Goal: Transaction & Acquisition: Purchase product/service

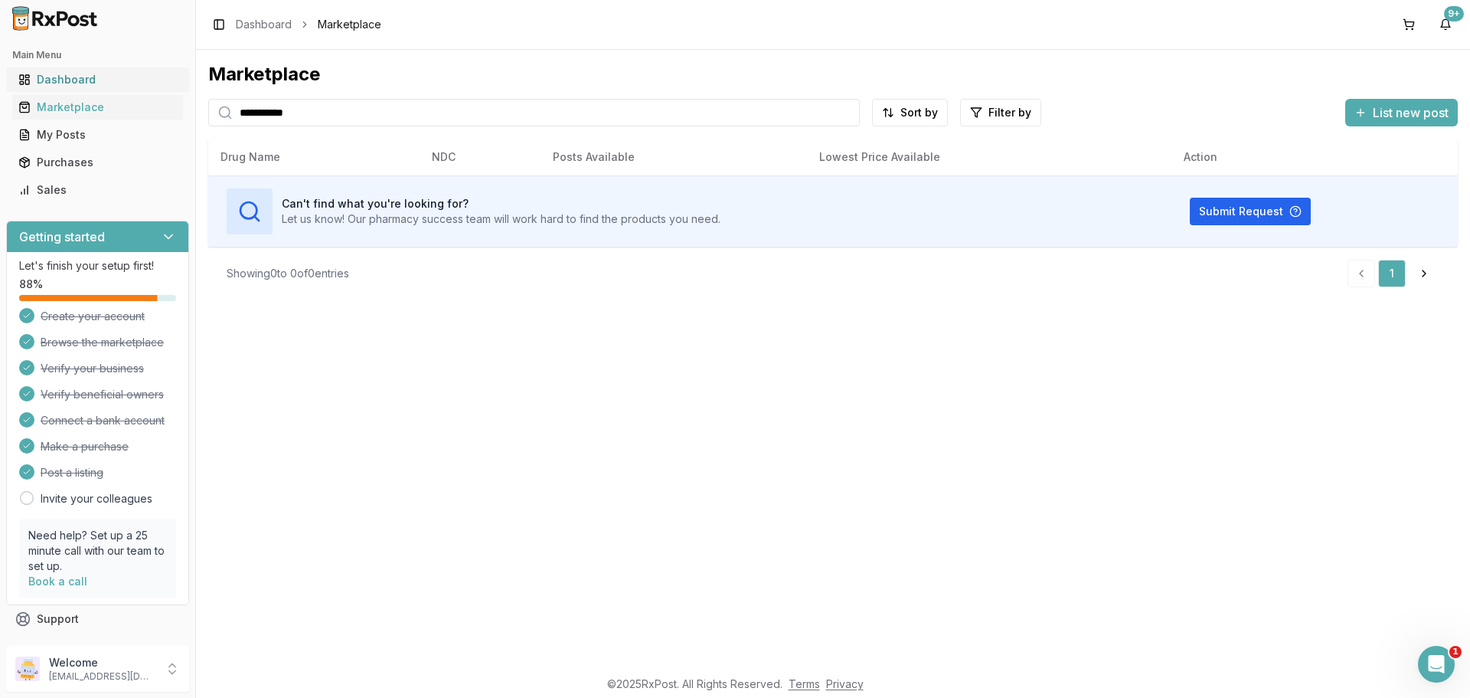
click at [81, 84] on div "Dashboard" at bounding box center [97, 79] width 158 height 15
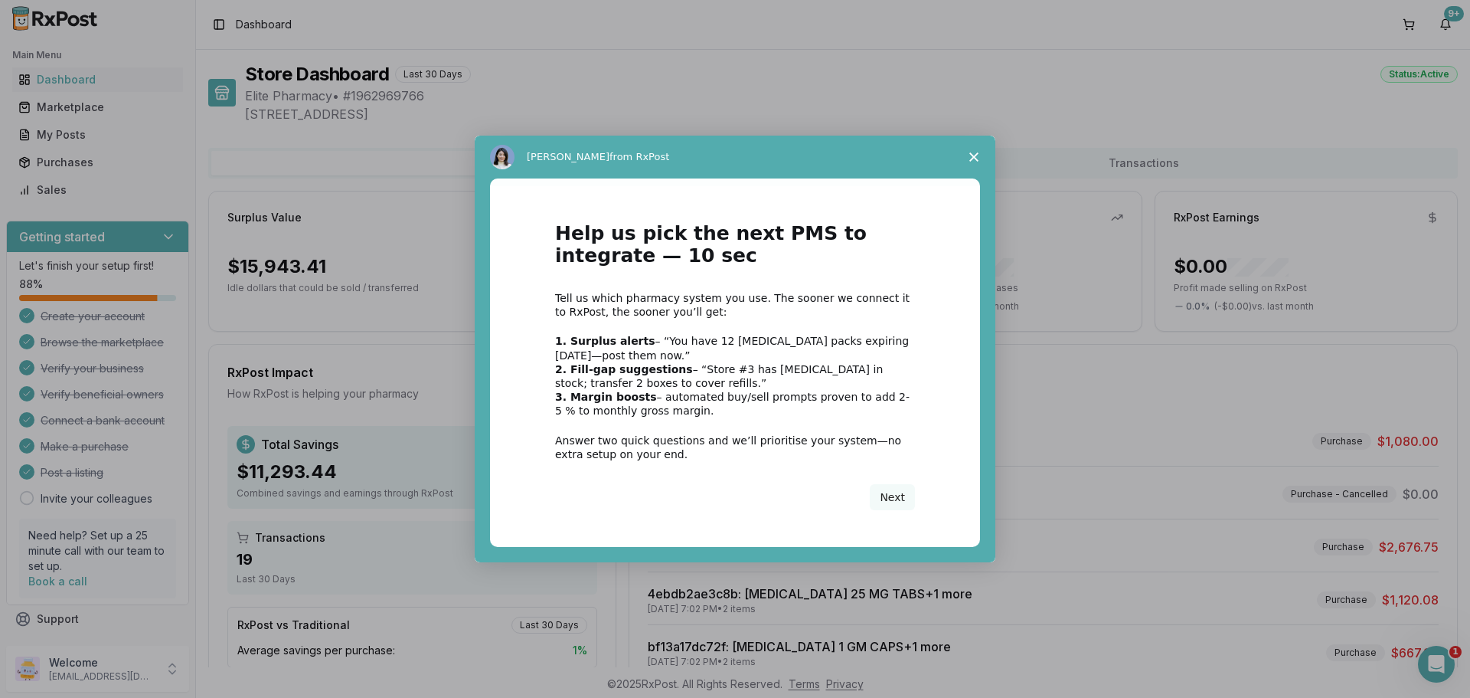
click at [963, 162] on span "Close survey" at bounding box center [974, 157] width 43 height 43
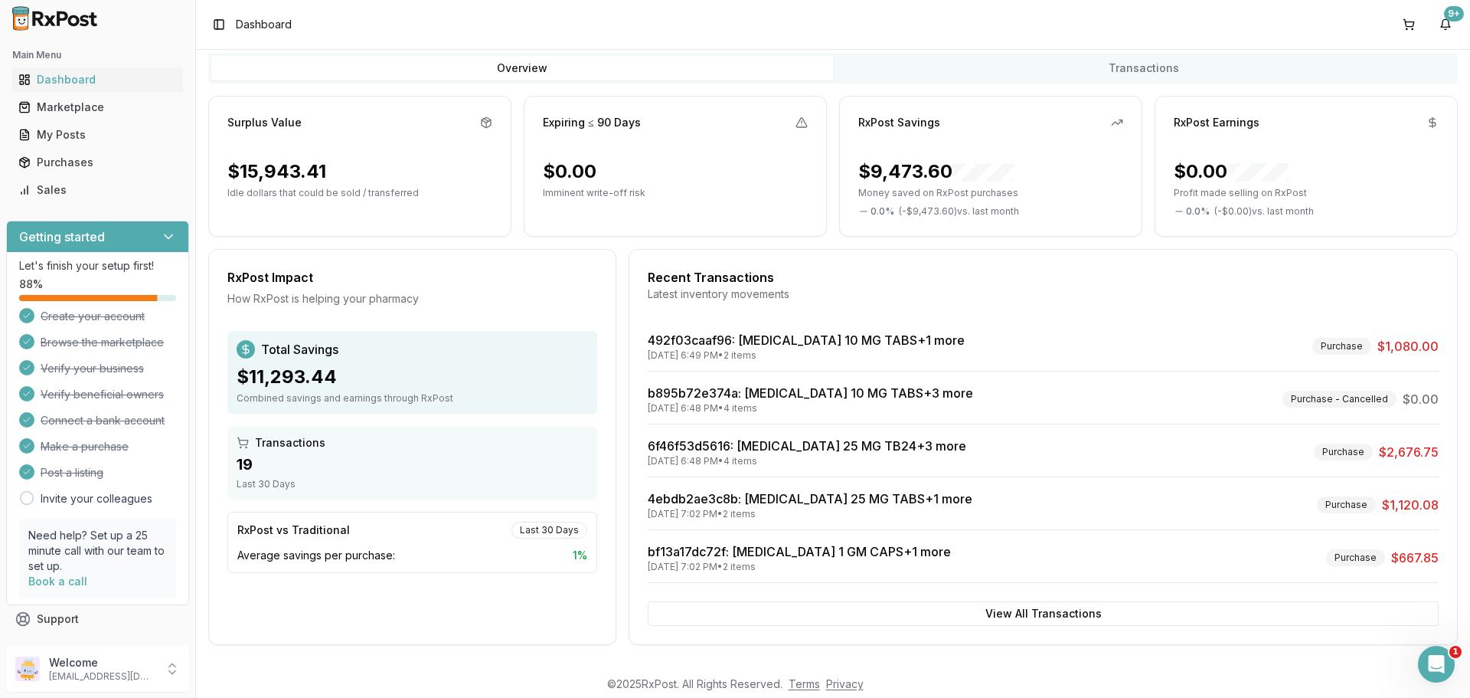
scroll to position [97, 0]
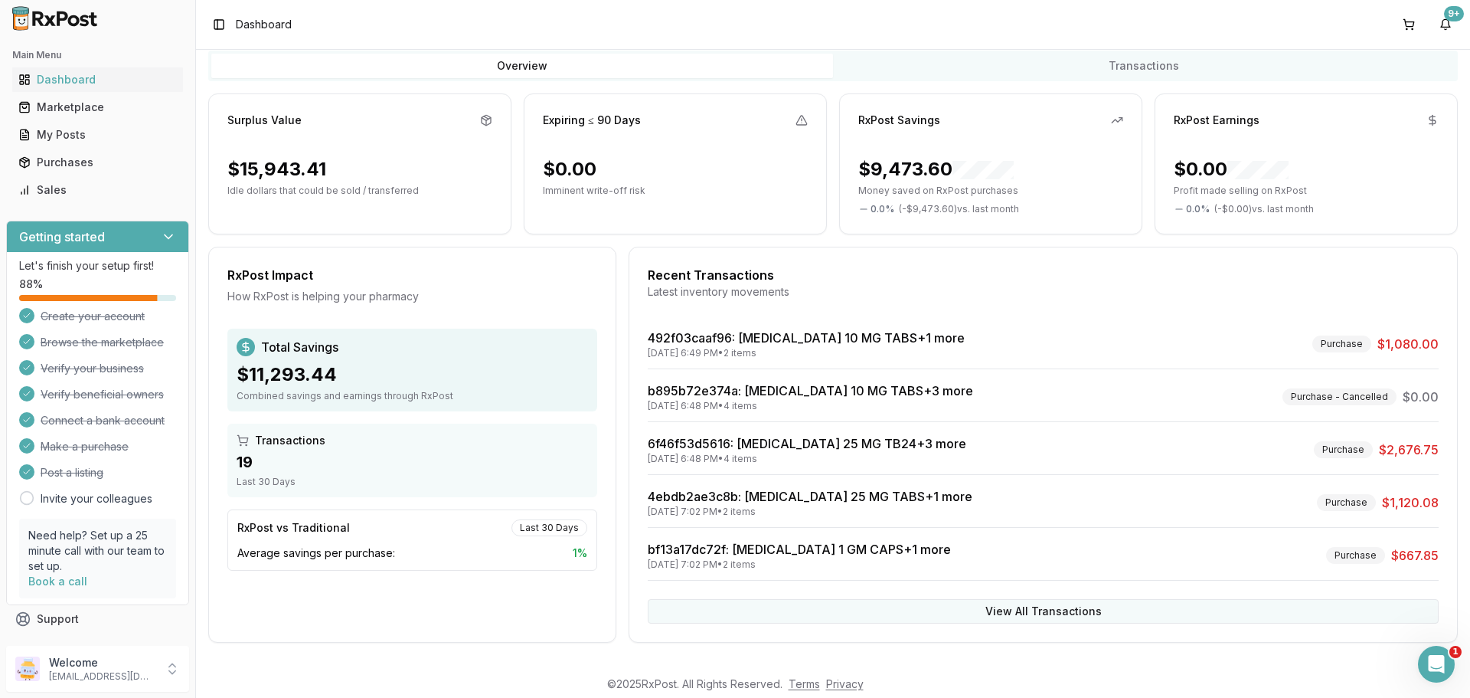
click at [1017, 606] on button "View All Transactions" at bounding box center [1043, 611] width 791 height 25
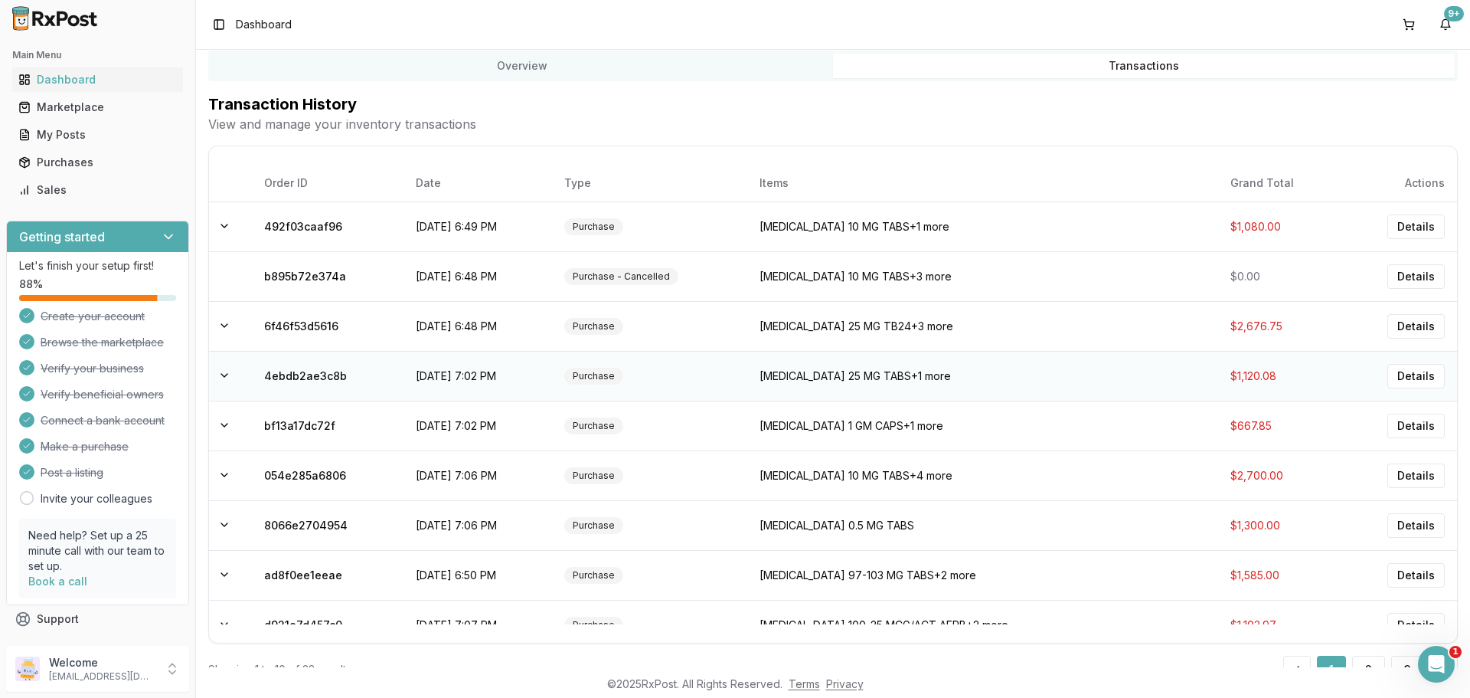
click at [887, 376] on td "Jardiance 25 MG TABS +1 more" at bounding box center [982, 376] width 471 height 50
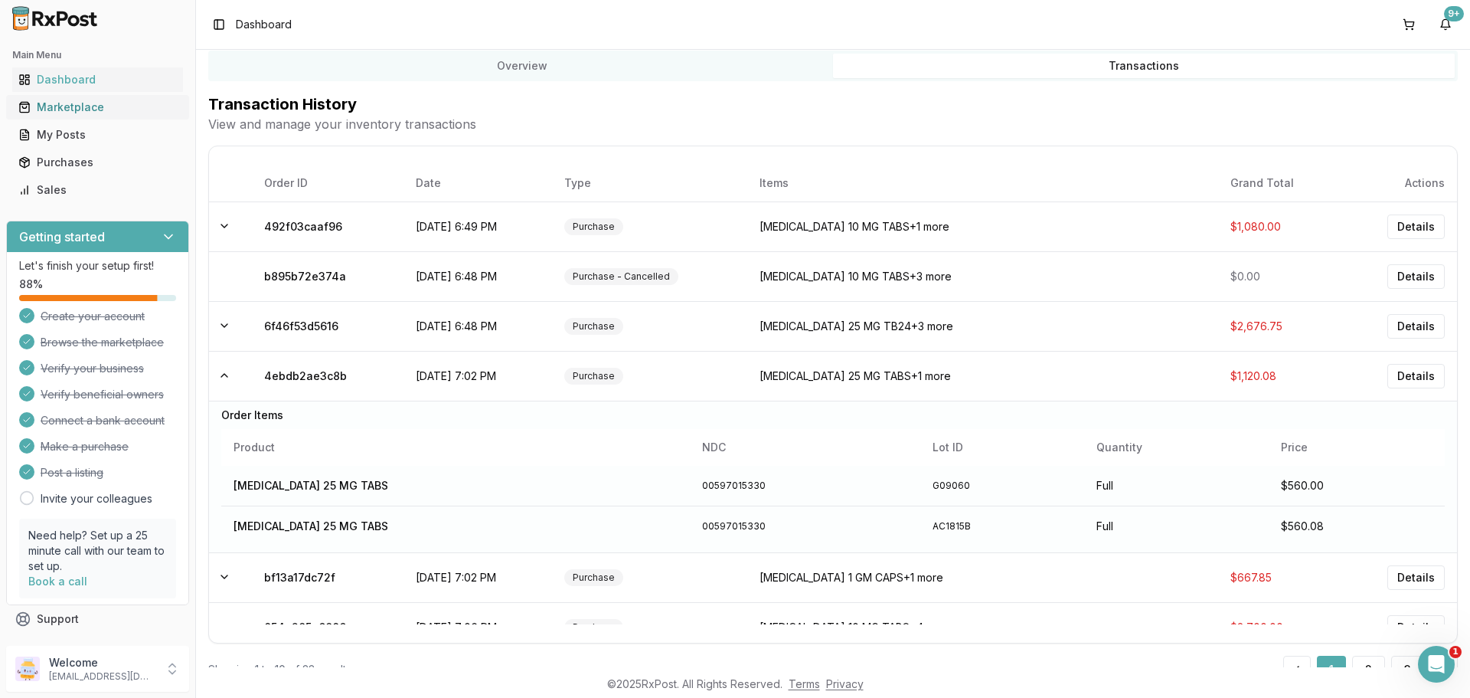
click at [90, 116] on link "Marketplace" at bounding box center [97, 107] width 171 height 28
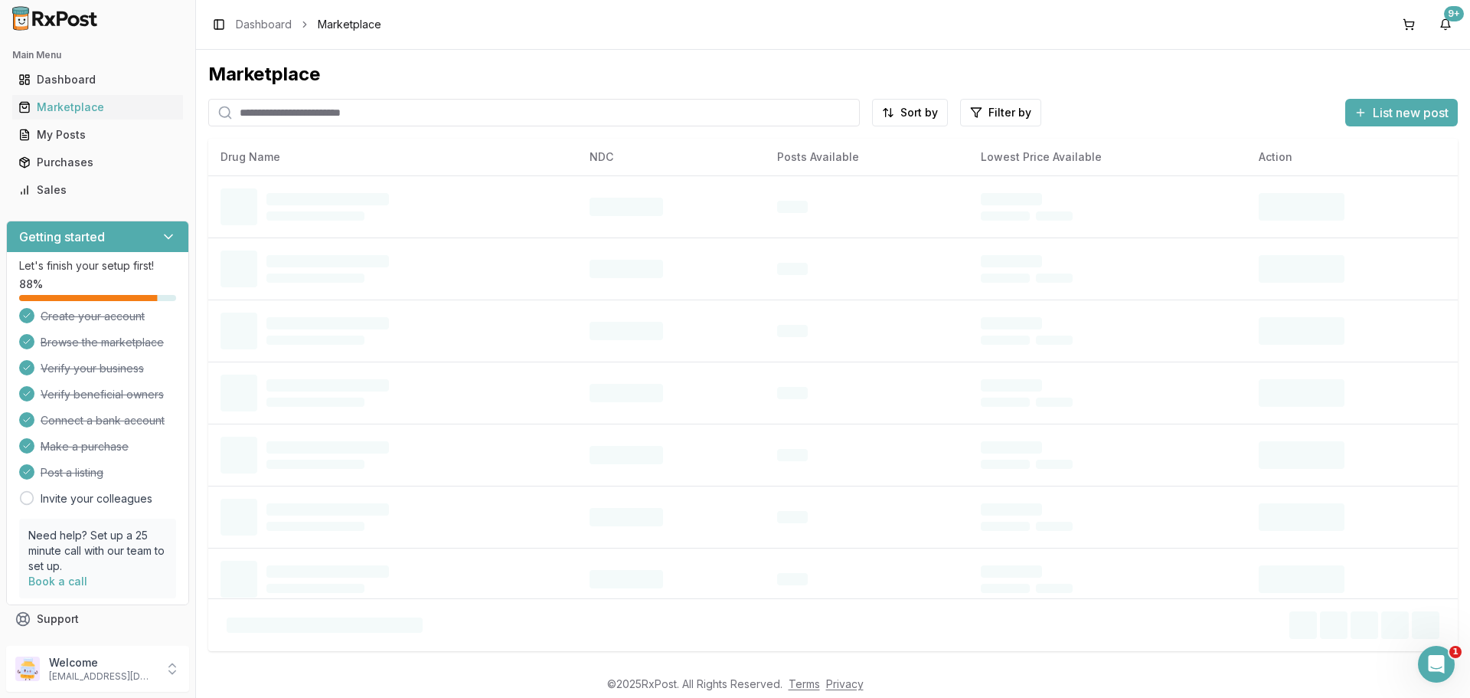
click at [363, 114] on input "search" at bounding box center [534, 113] width 652 height 28
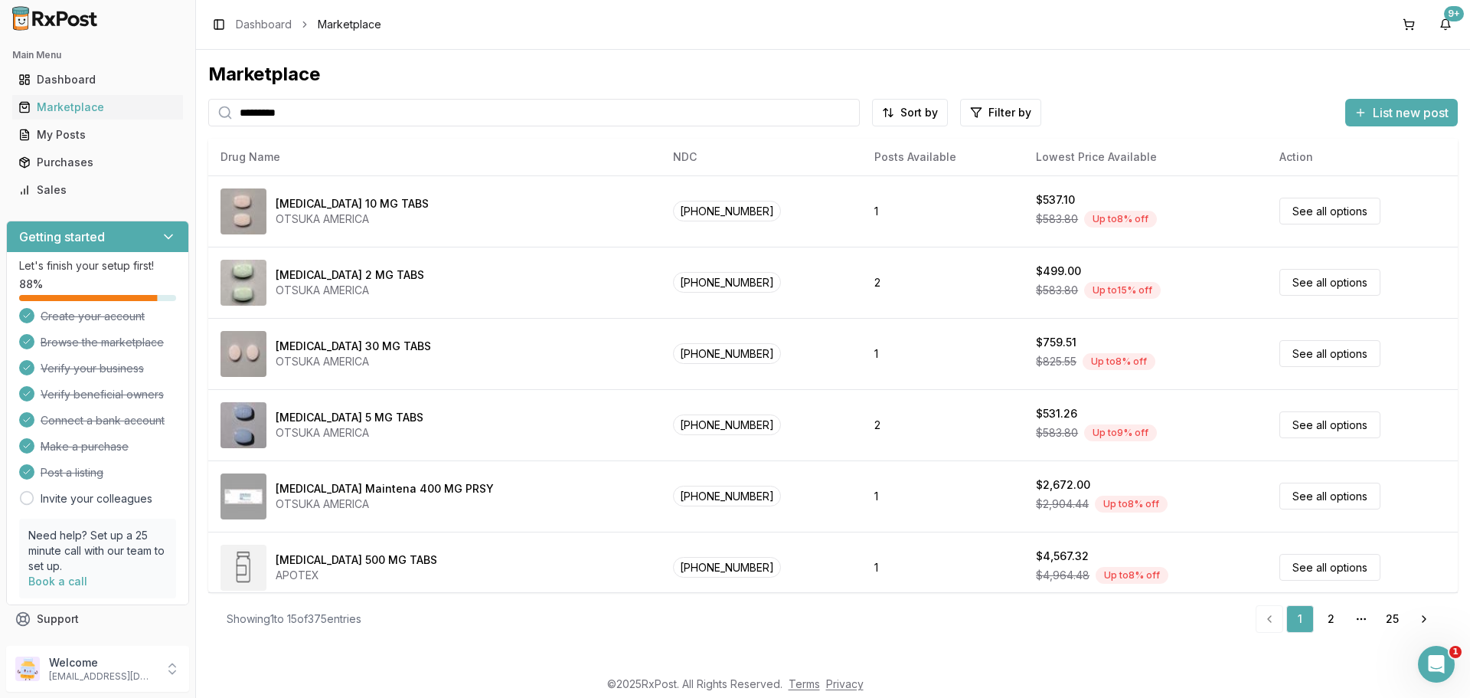
type input "**********"
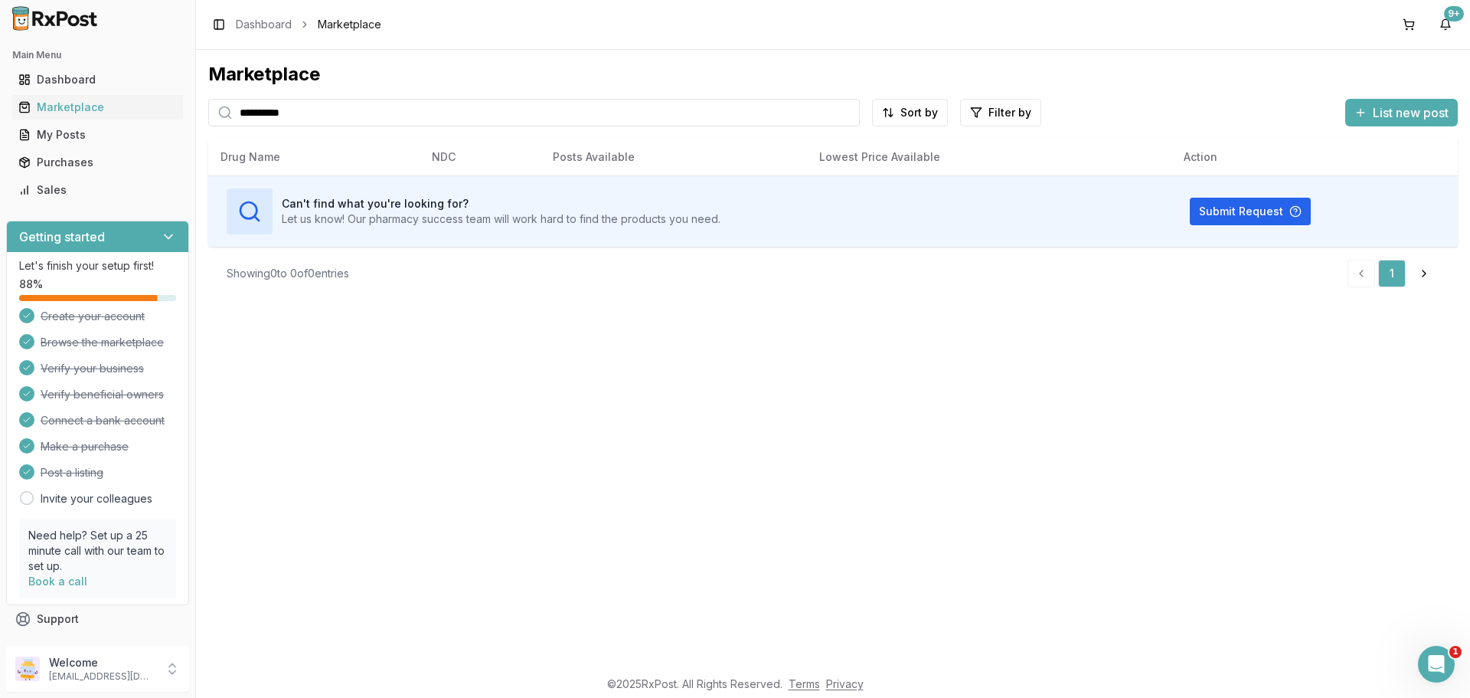
drag, startPoint x: 363, startPoint y: 114, endPoint x: 202, endPoint y: 126, distance: 161.3
click at [201, 126] on div "**********" at bounding box center [833, 358] width 1274 height 617
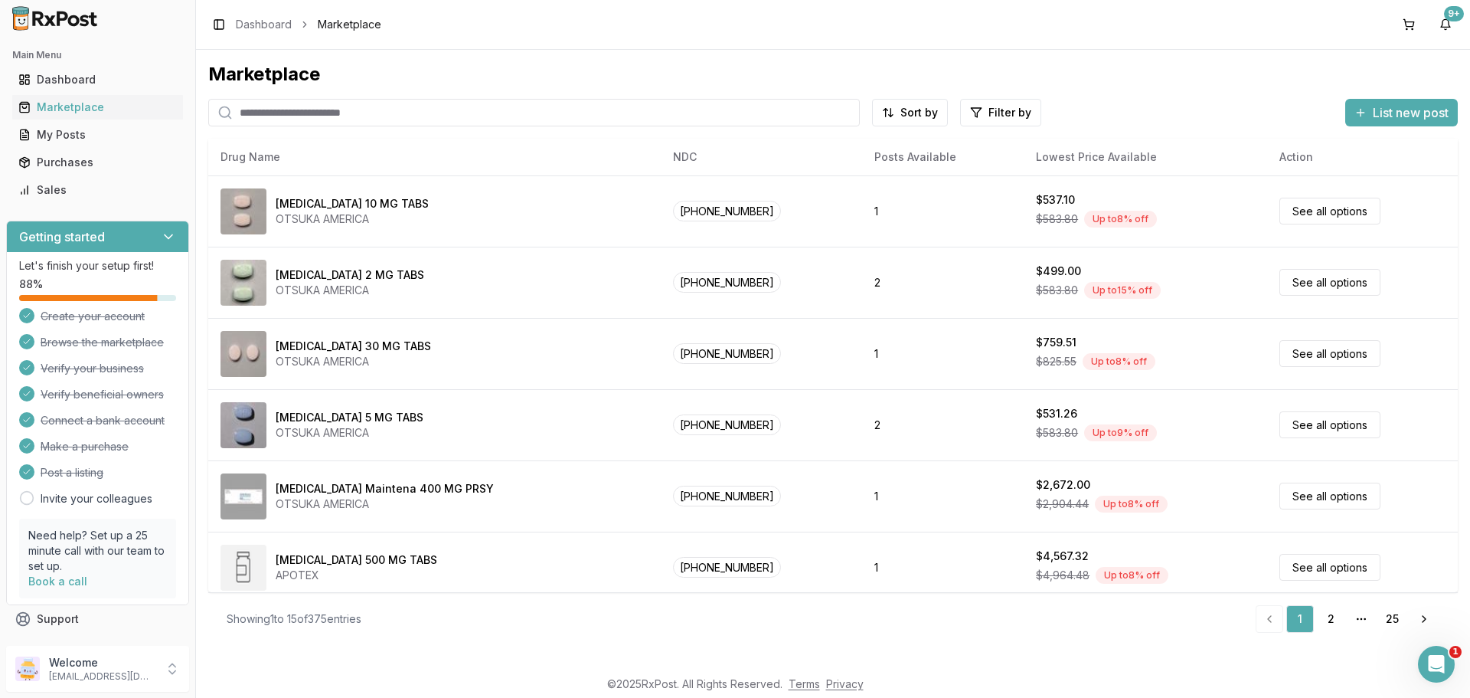
paste input "**********"
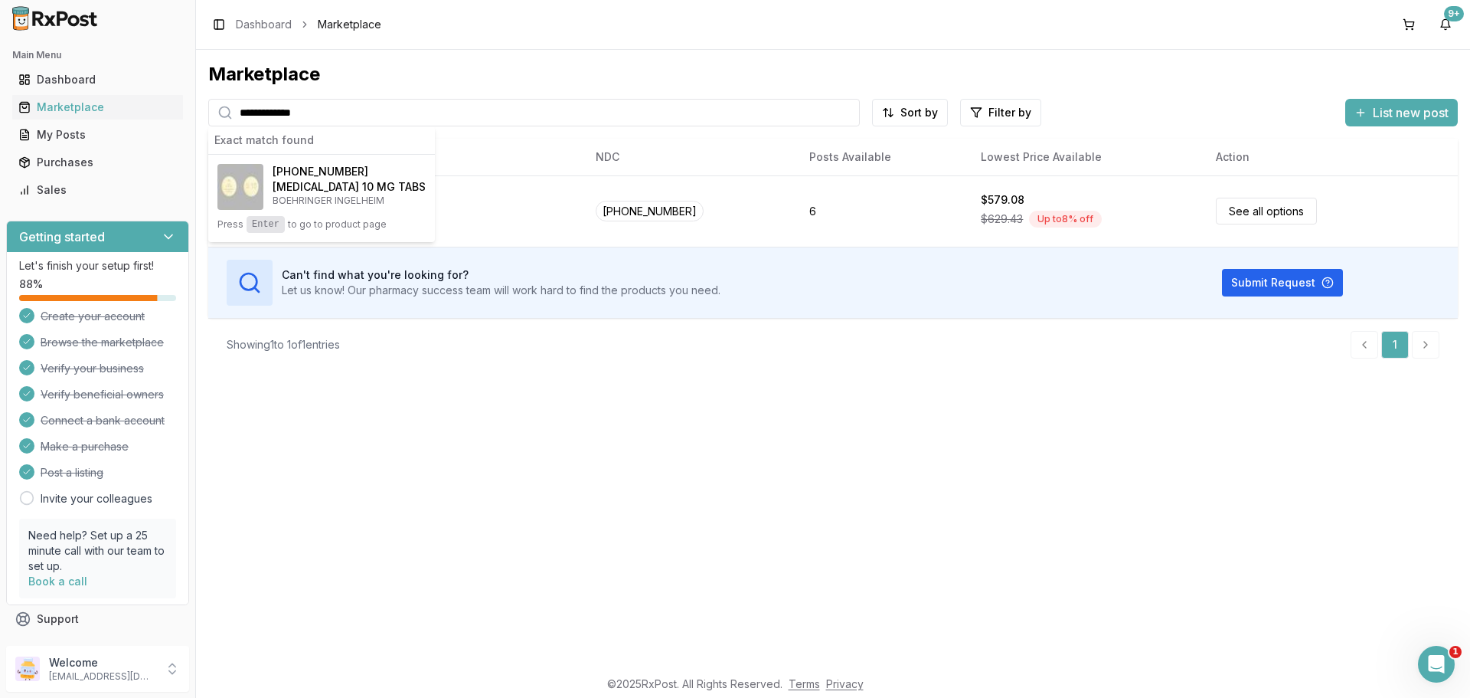
type input "**********"
click at [331, 159] on button "00597-0152-30 Jardiance 10 MG TABS BOEHRINGER INGELHEIM Press Enter to go to pr…" at bounding box center [321, 198] width 227 height 87
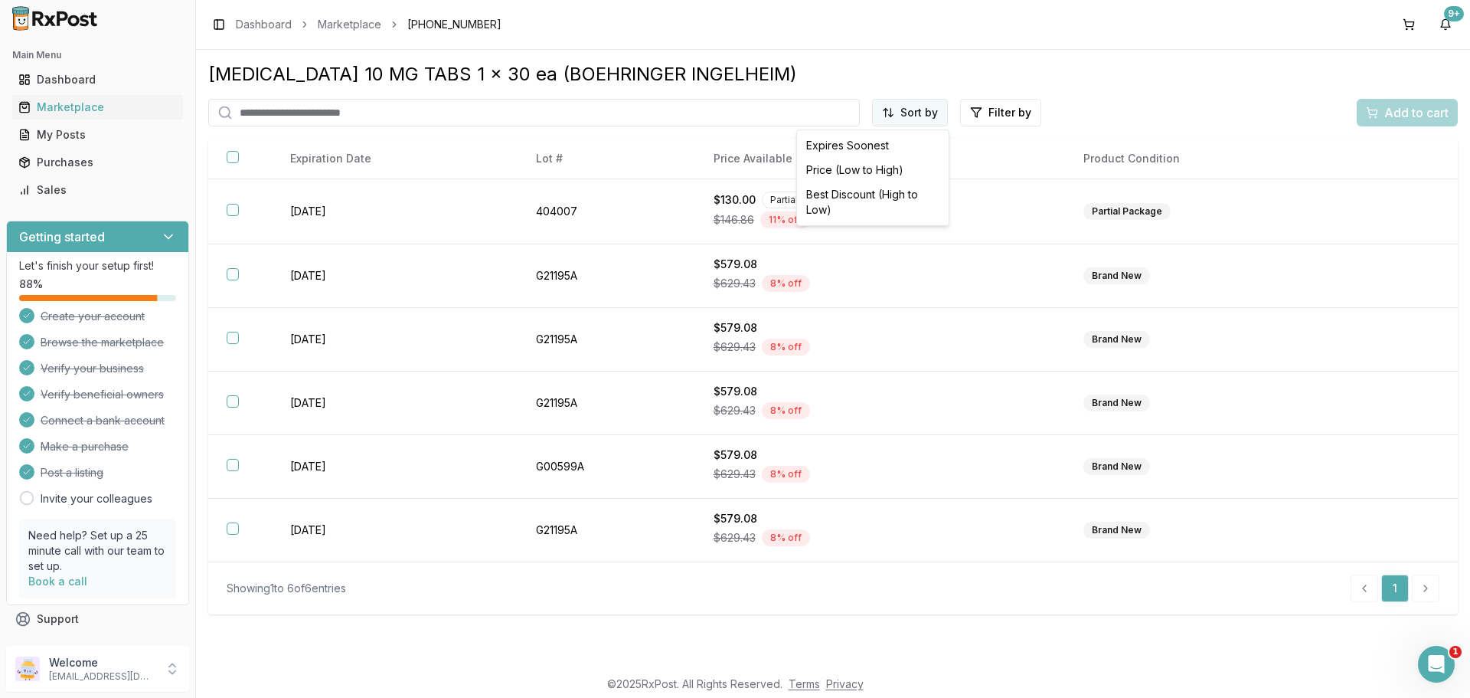
click at [917, 109] on html "Main Menu Dashboard Marketplace My Posts Purchases Sales Getting started Let's …" at bounding box center [735, 349] width 1470 height 698
click at [894, 164] on div "Price (Low to High)" at bounding box center [872, 170] width 145 height 25
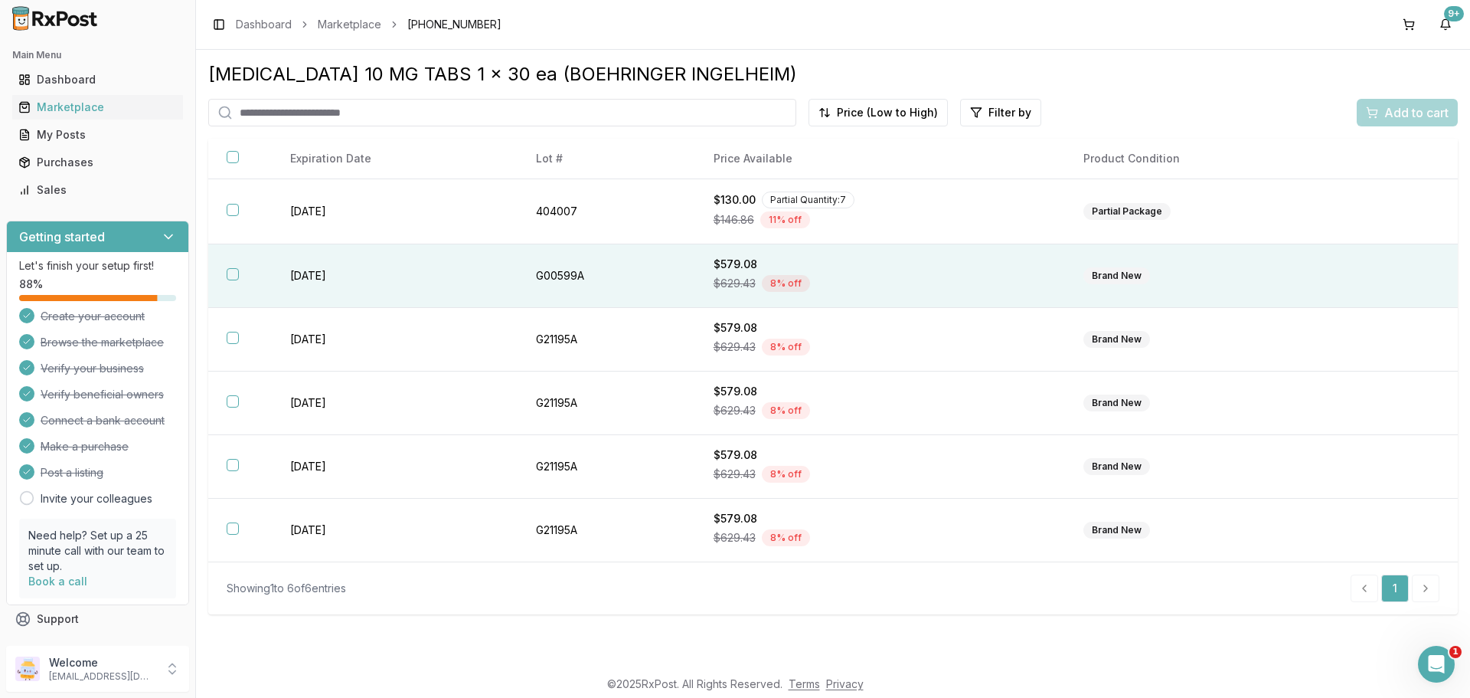
click at [342, 275] on td "[DATE]" at bounding box center [395, 276] width 246 height 64
click at [1407, 111] on span "Add to cart" at bounding box center [1416, 112] width 64 height 18
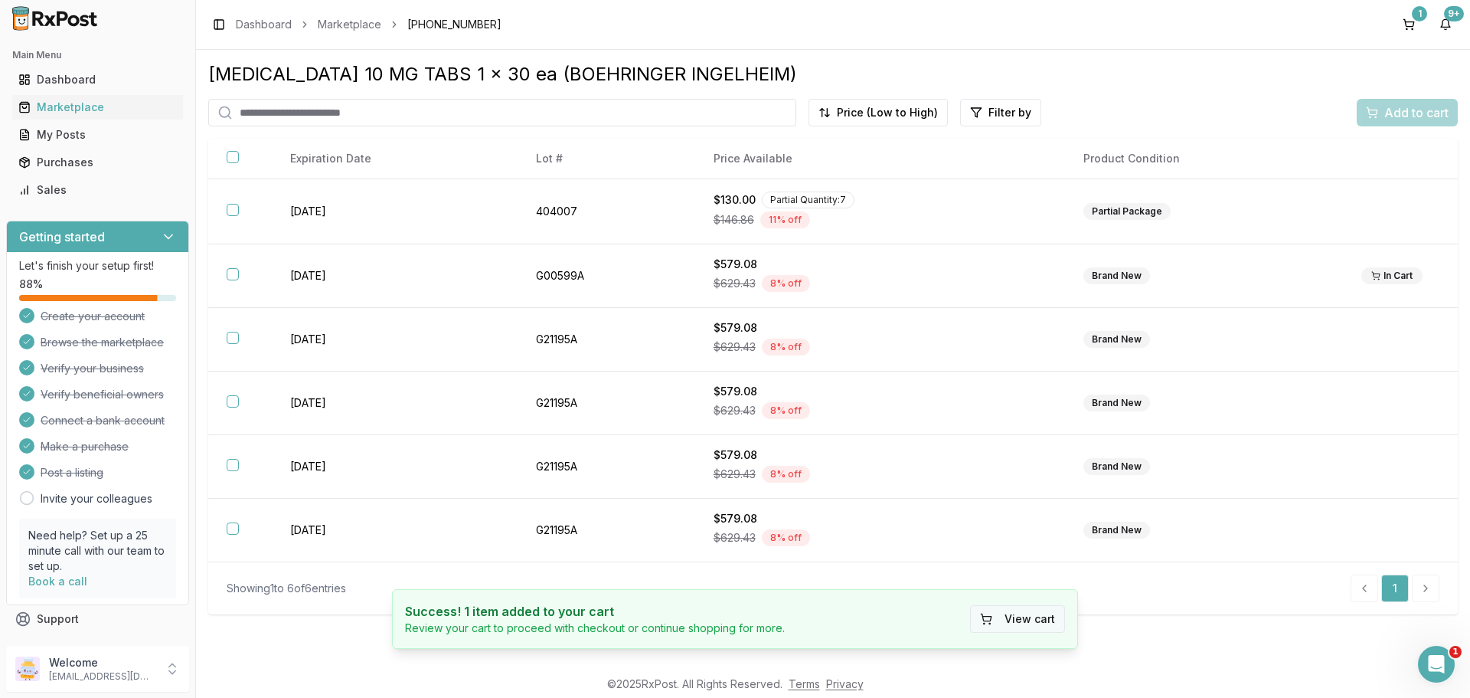
click at [1042, 609] on button "View cart" at bounding box center [1017, 619] width 95 height 28
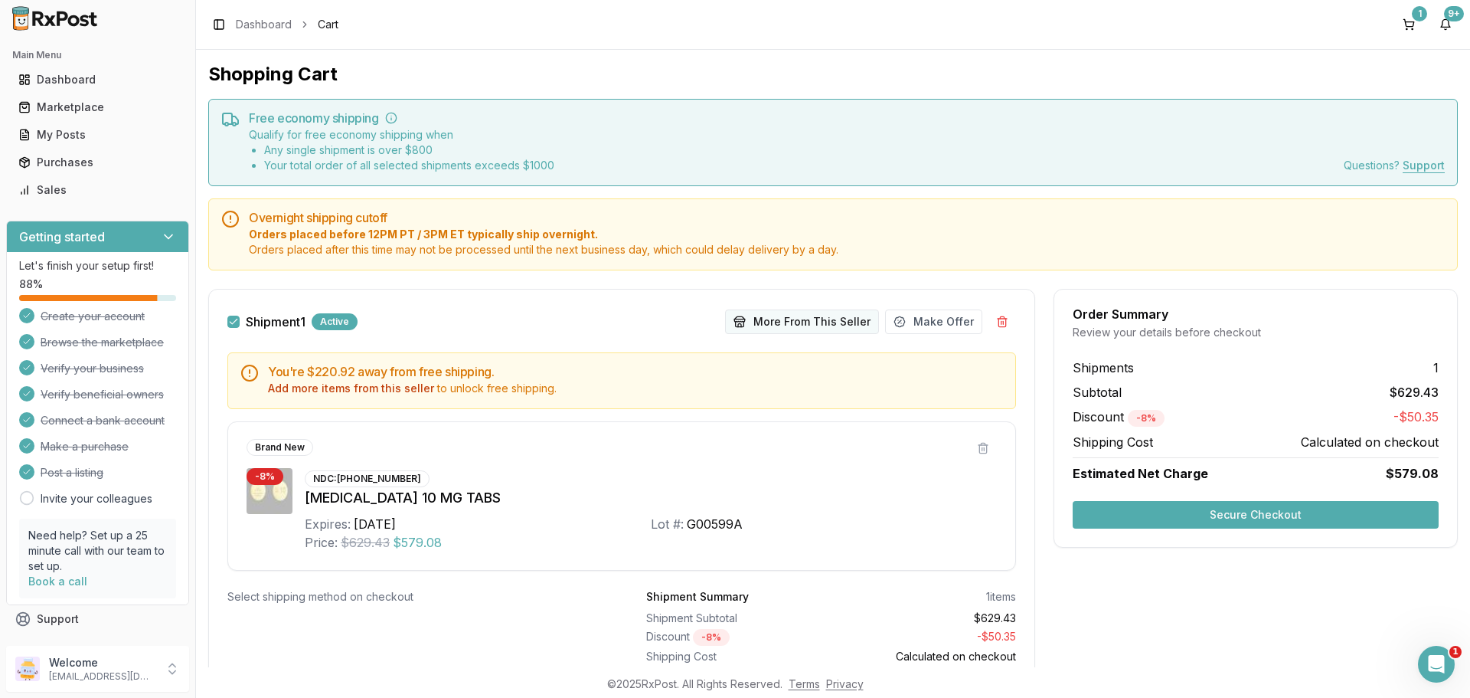
click at [772, 320] on button "More From This Seller" at bounding box center [802, 321] width 154 height 25
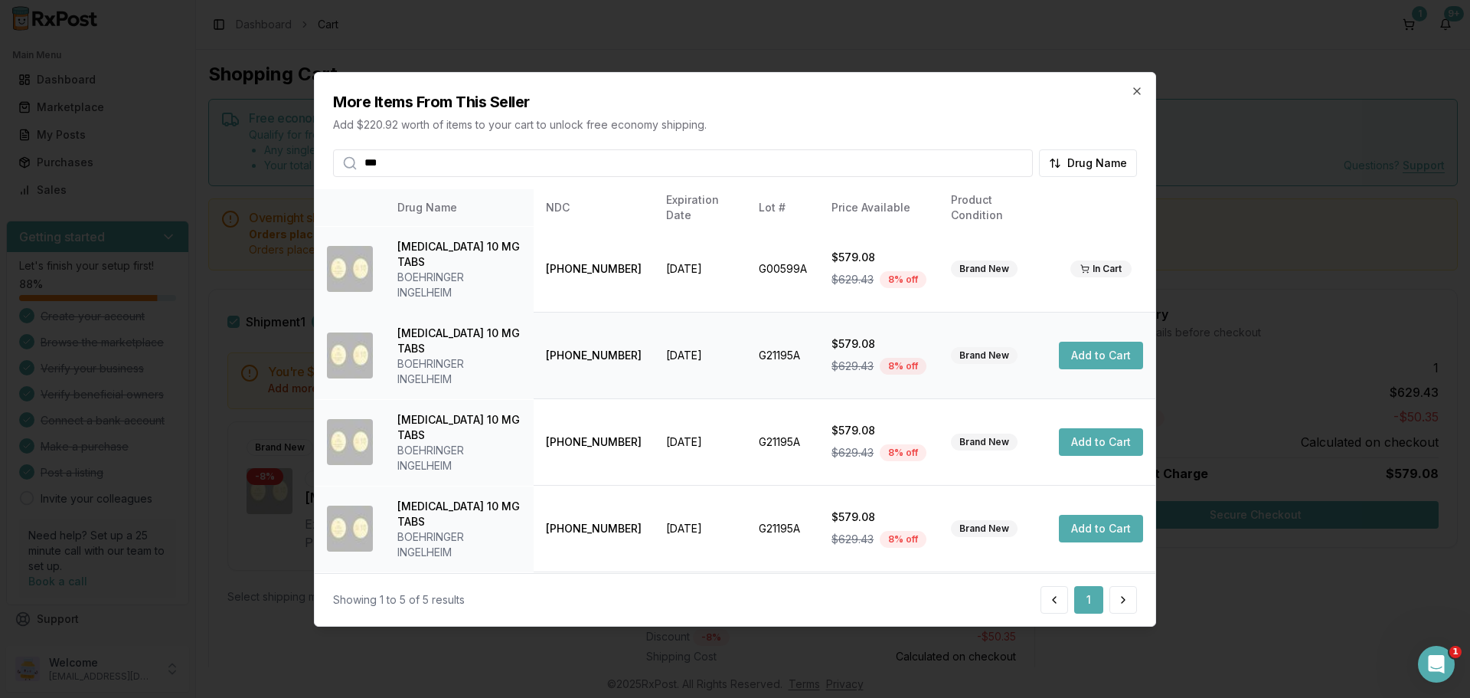
type input "***"
click at [1095, 341] on button "Add to Cart" at bounding box center [1101, 355] width 84 height 28
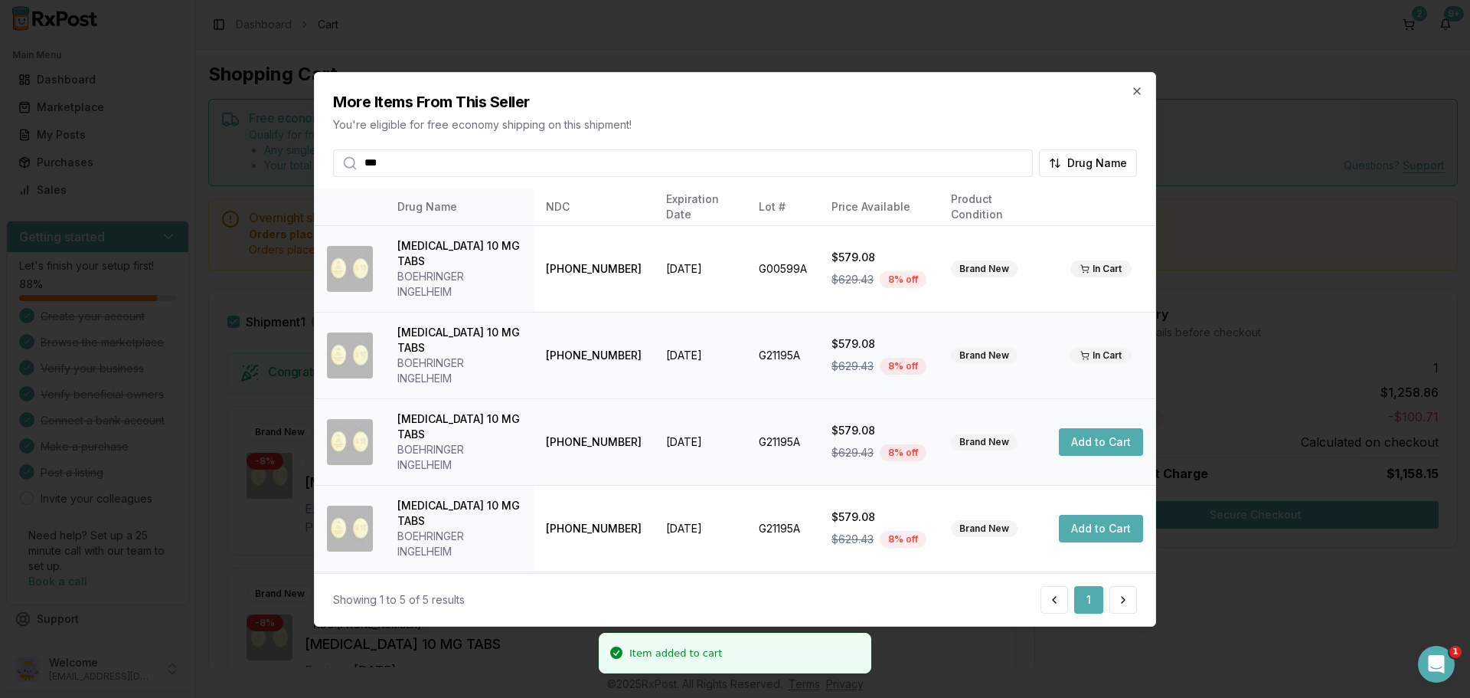
click at [1085, 428] on button "Add to Cart" at bounding box center [1101, 442] width 84 height 28
click at [1085, 515] on button "Add to Cart" at bounding box center [1101, 529] width 84 height 28
click at [1094, 601] on button "Add to Cart" at bounding box center [1101, 615] width 84 height 28
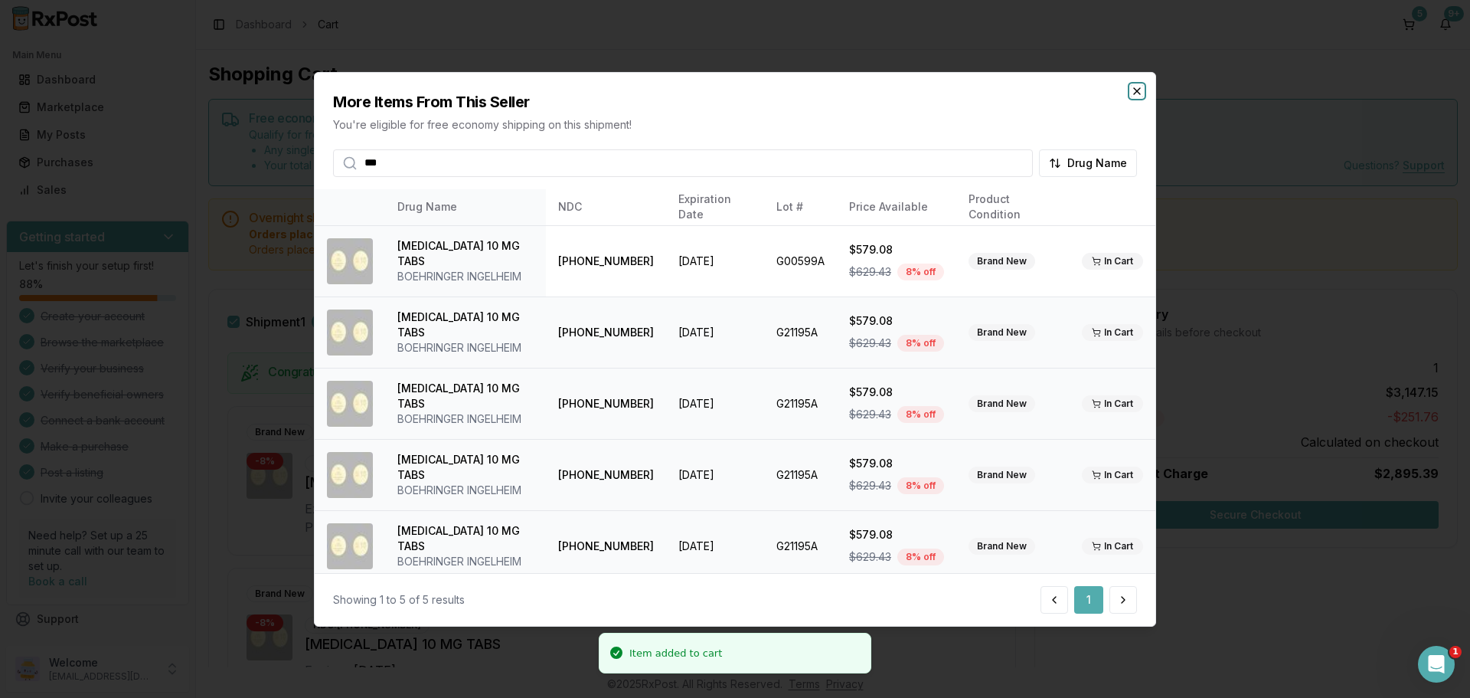
click at [1136, 89] on icon "button" at bounding box center [1137, 90] width 6 height 6
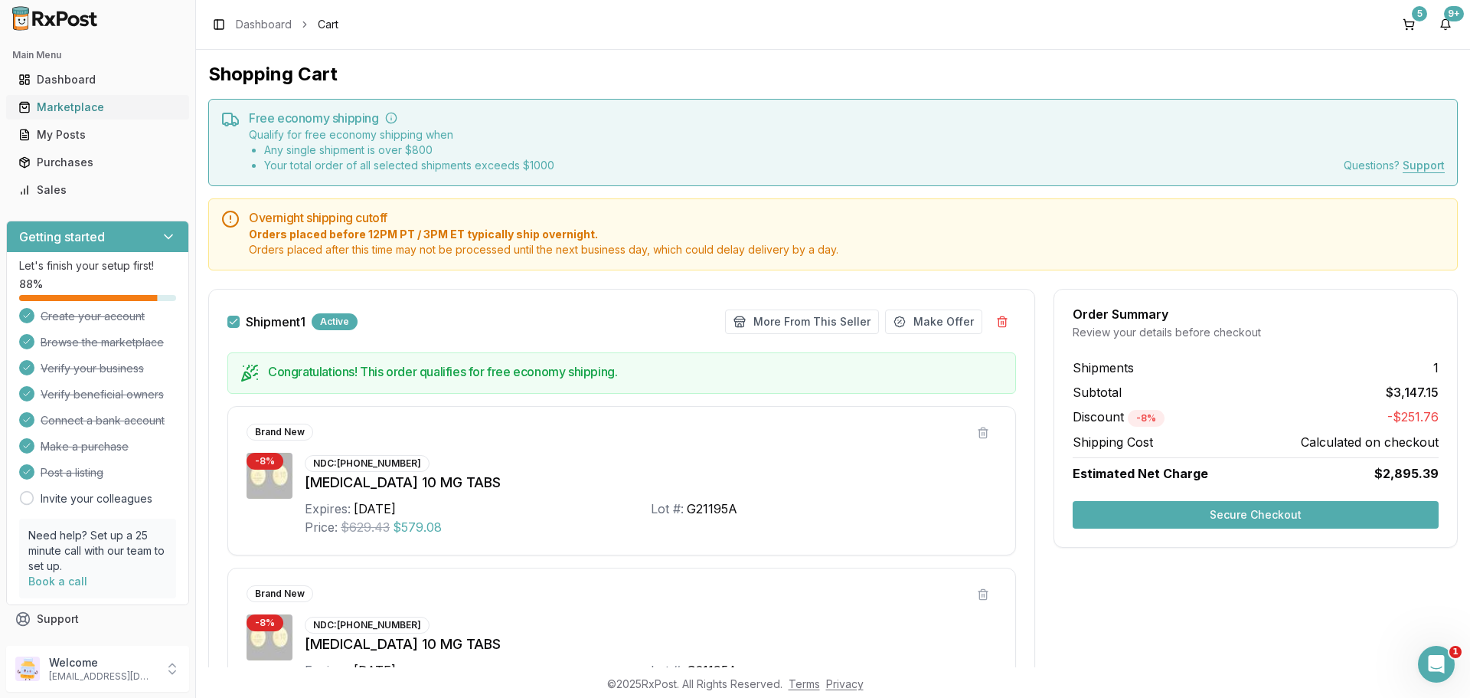
click at [74, 115] on link "Marketplace" at bounding box center [97, 107] width 171 height 28
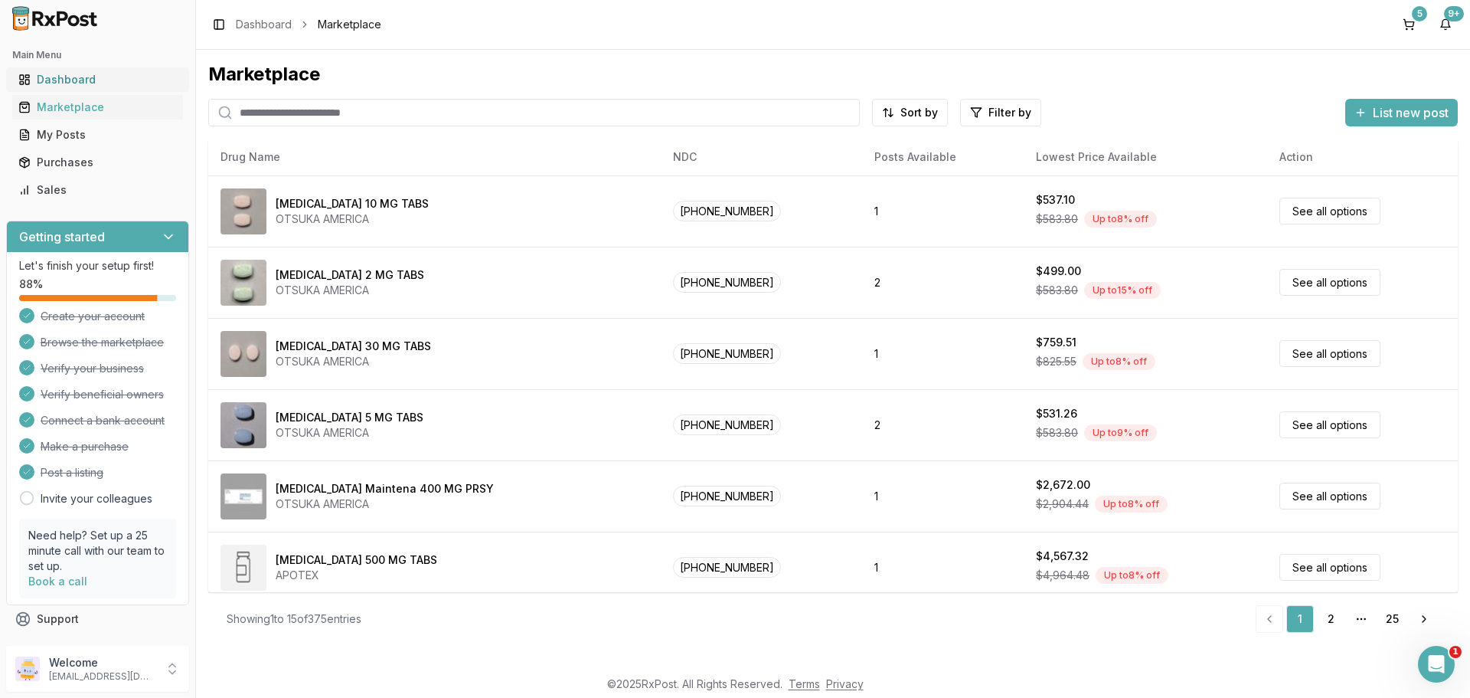
click at [90, 83] on div "Dashboard" at bounding box center [97, 79] width 158 height 15
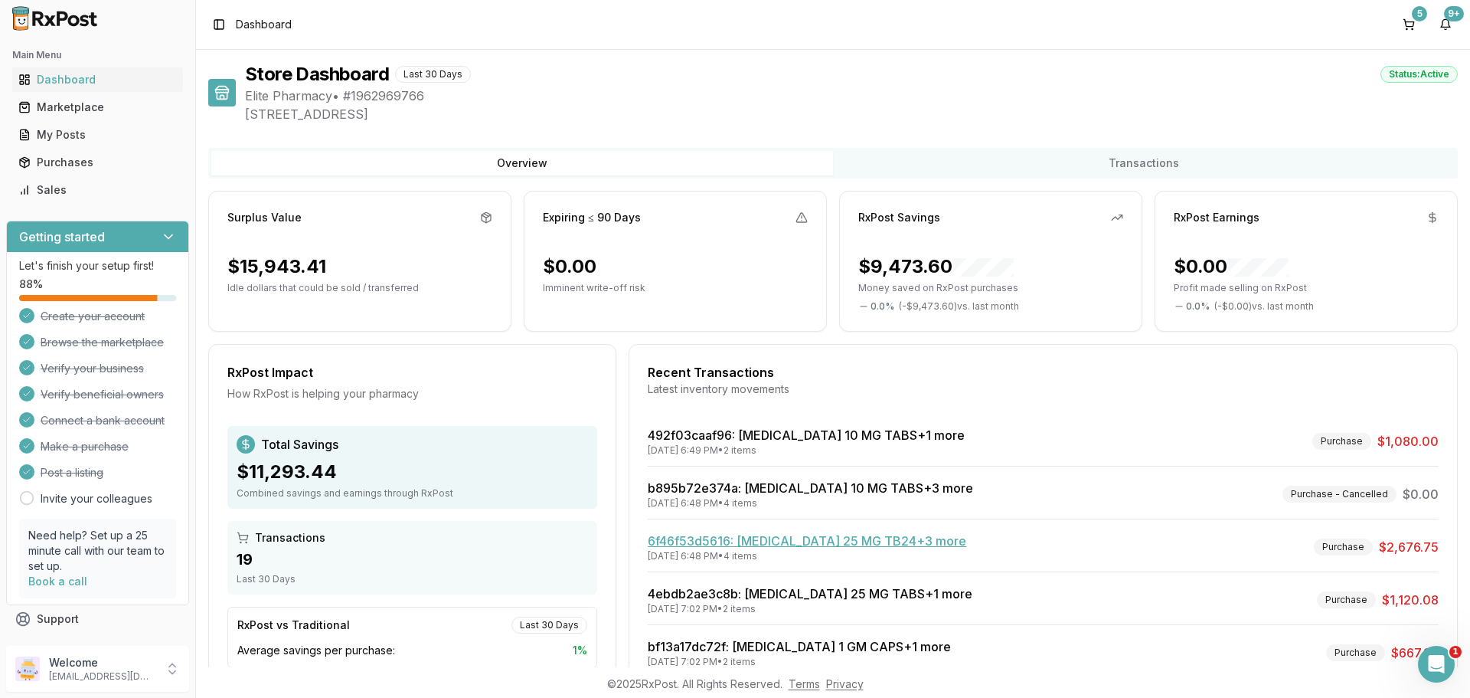
click at [877, 538] on link "6f46f53d5616 : Myrbetriq 25 MG TB24 +3 more" at bounding box center [807, 540] width 319 height 15
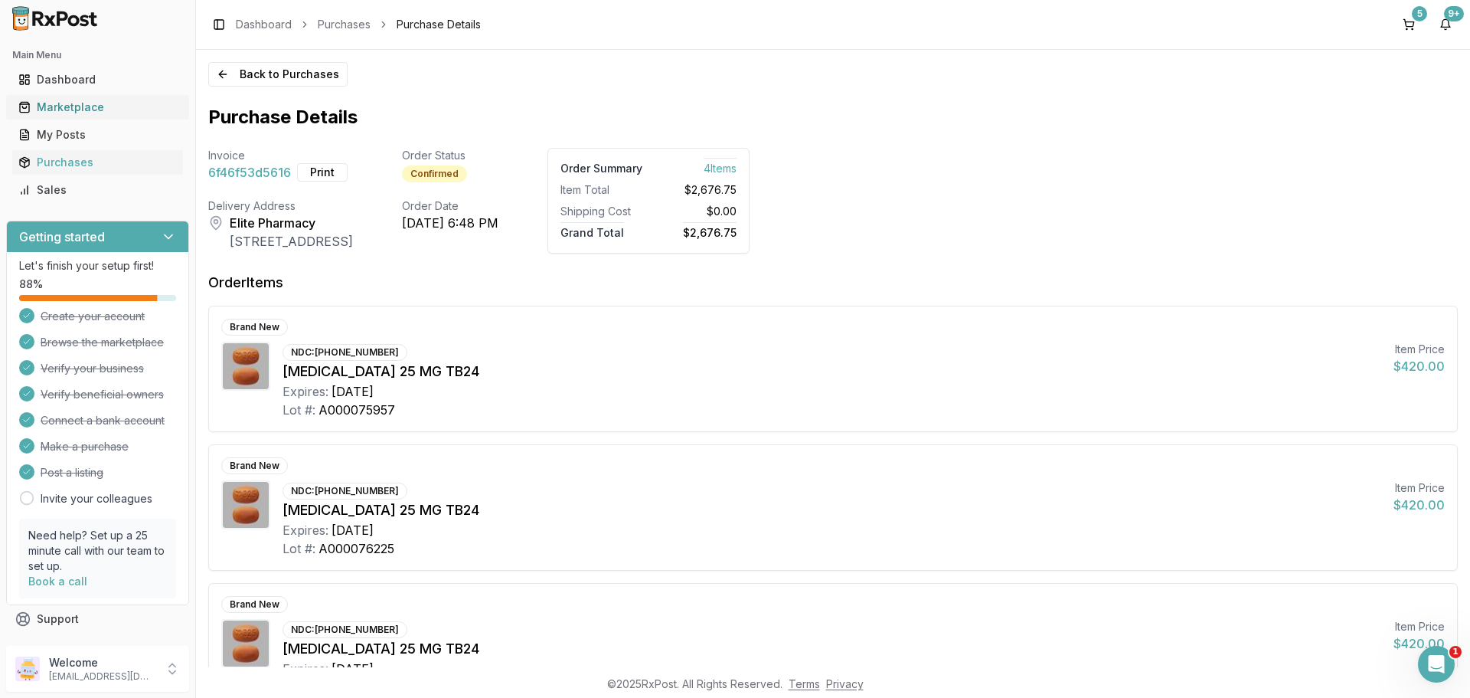
click at [98, 103] on div "Marketplace" at bounding box center [97, 107] width 158 height 15
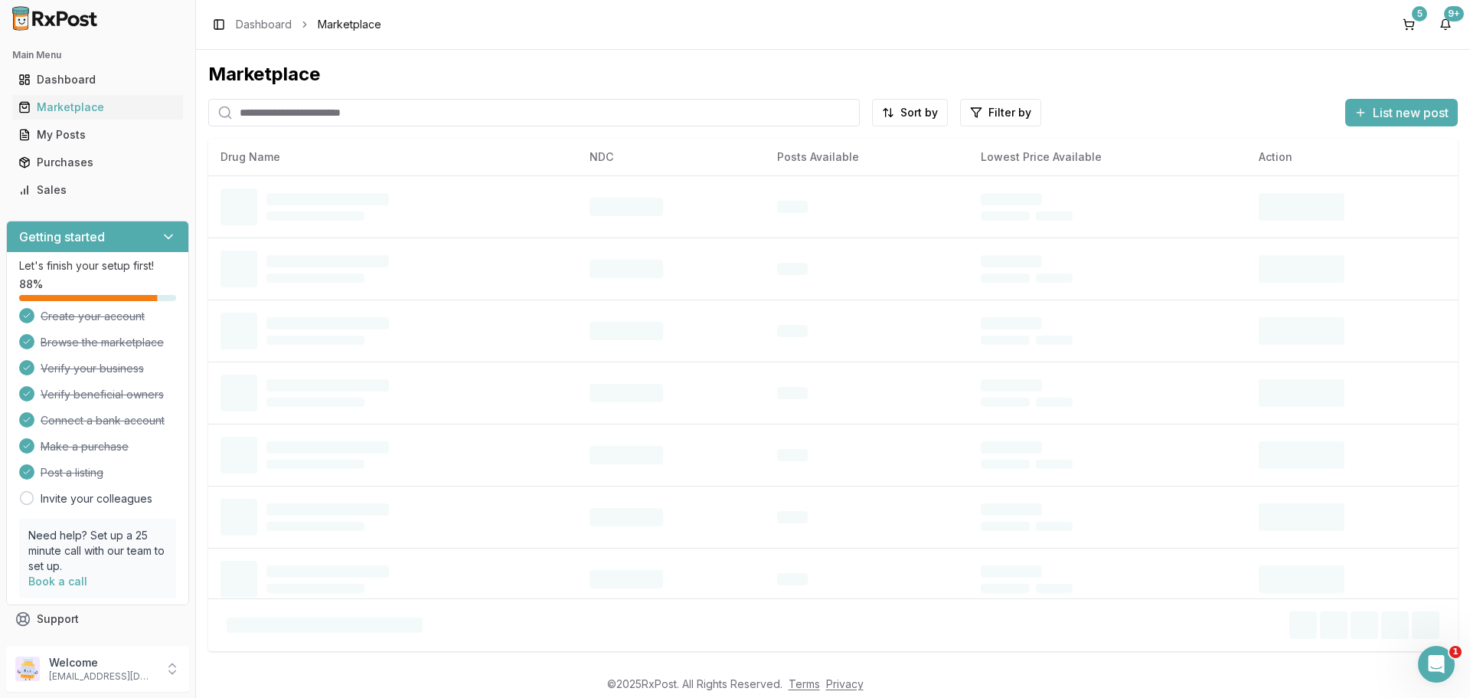
click at [326, 110] on input "search" at bounding box center [534, 113] width 652 height 28
paste input "**********"
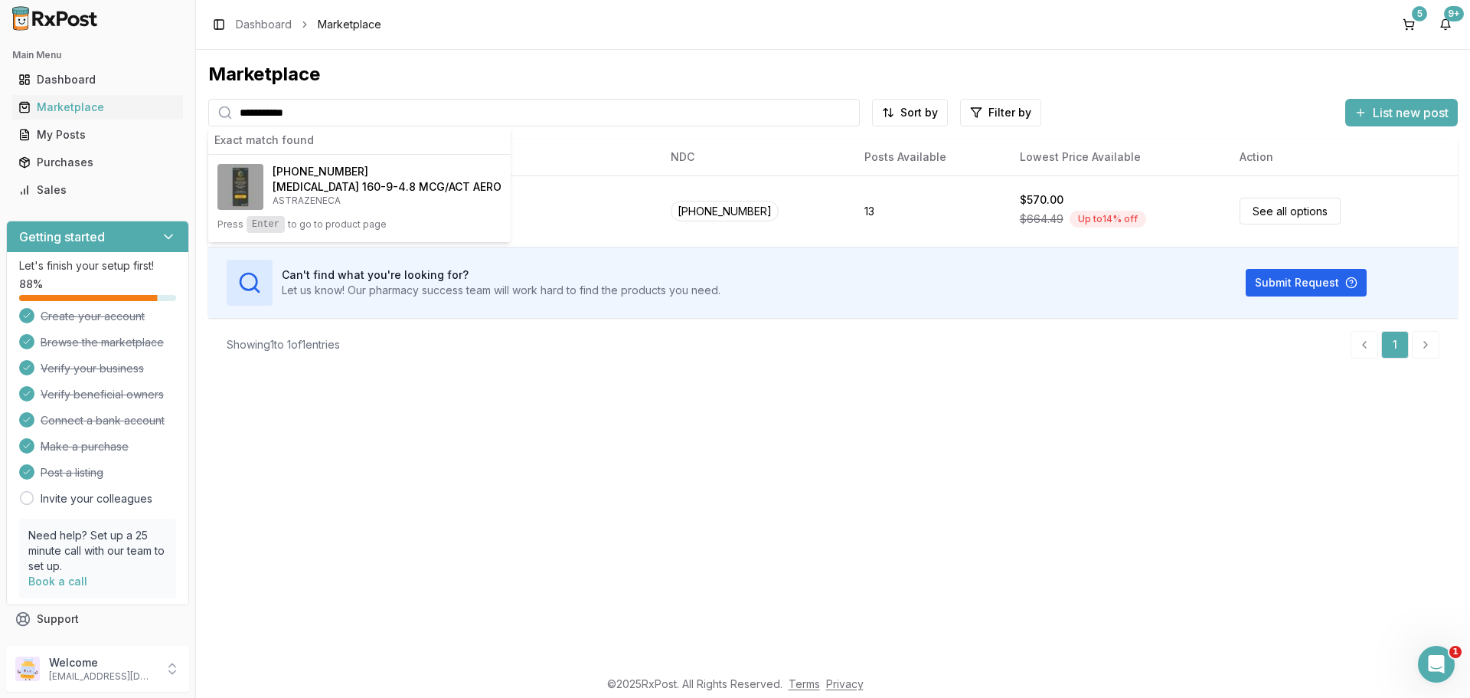
type input "**********"
click at [380, 180] on h4 "Breztri Aerosphere 160-9-4.8 MCG/ACT AERO" at bounding box center [387, 186] width 229 height 15
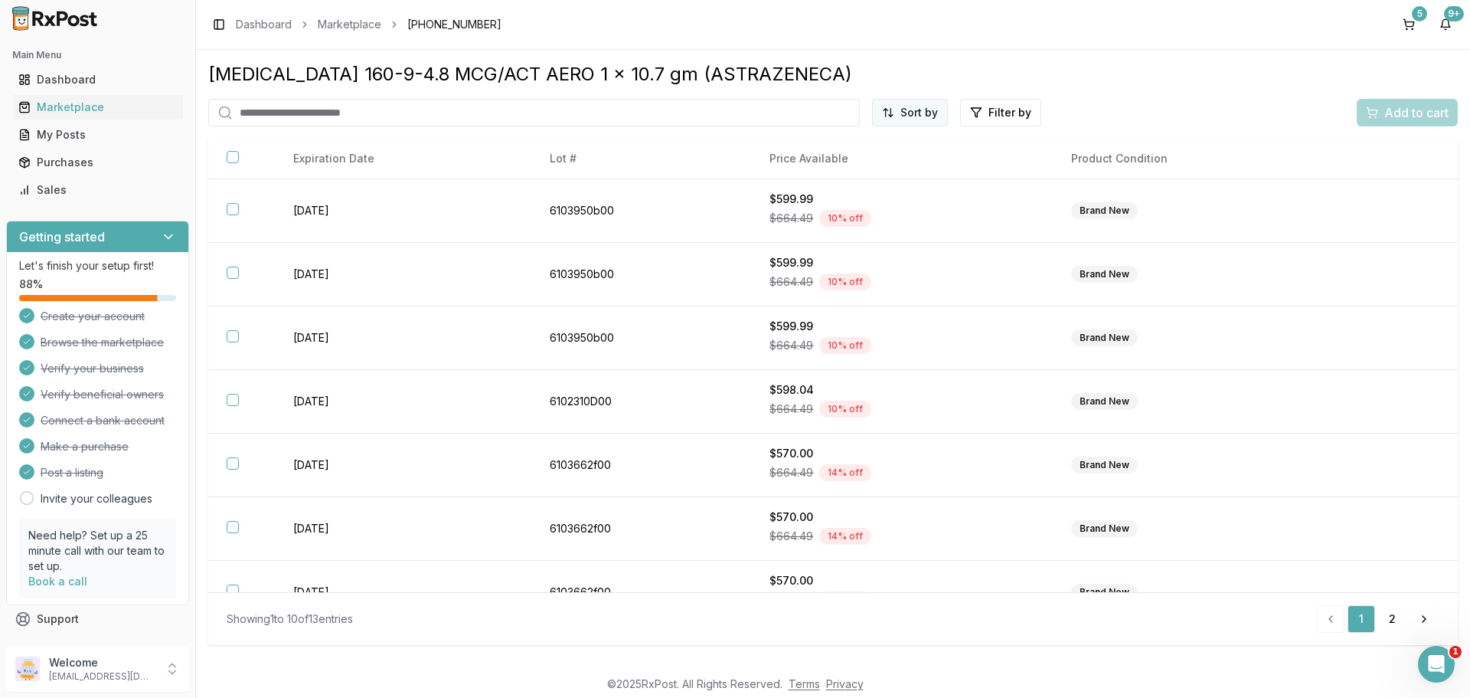
click at [905, 107] on html "Main Menu Dashboard Marketplace My Posts Purchases Sales Getting started Let's …" at bounding box center [735, 349] width 1470 height 698
click at [860, 168] on div "Price (Low to High)" at bounding box center [872, 170] width 145 height 25
click at [313, 108] on input "search" at bounding box center [502, 113] width 588 height 28
paste input "**********"
type input "**********"
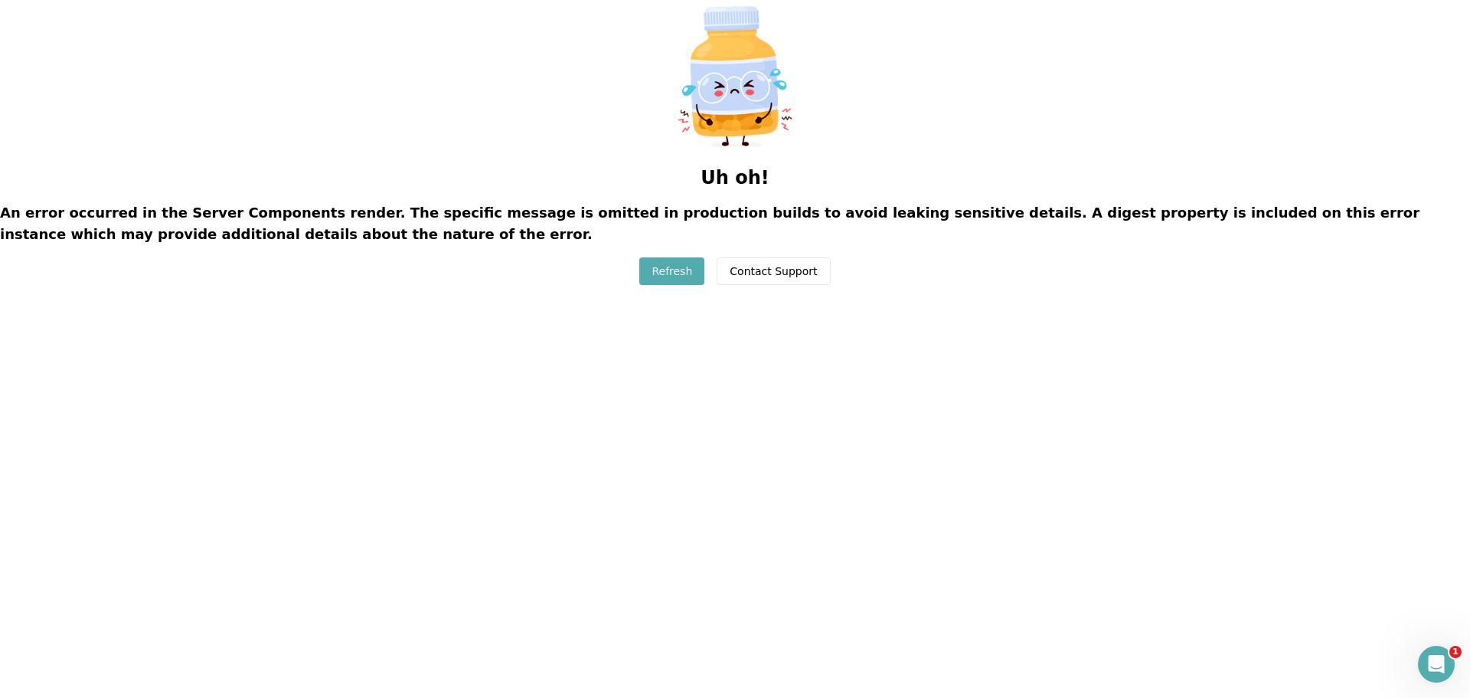
click at [655, 277] on button "Refresh" at bounding box center [671, 271] width 65 height 28
click at [691, 266] on button "Refresh" at bounding box center [671, 271] width 65 height 28
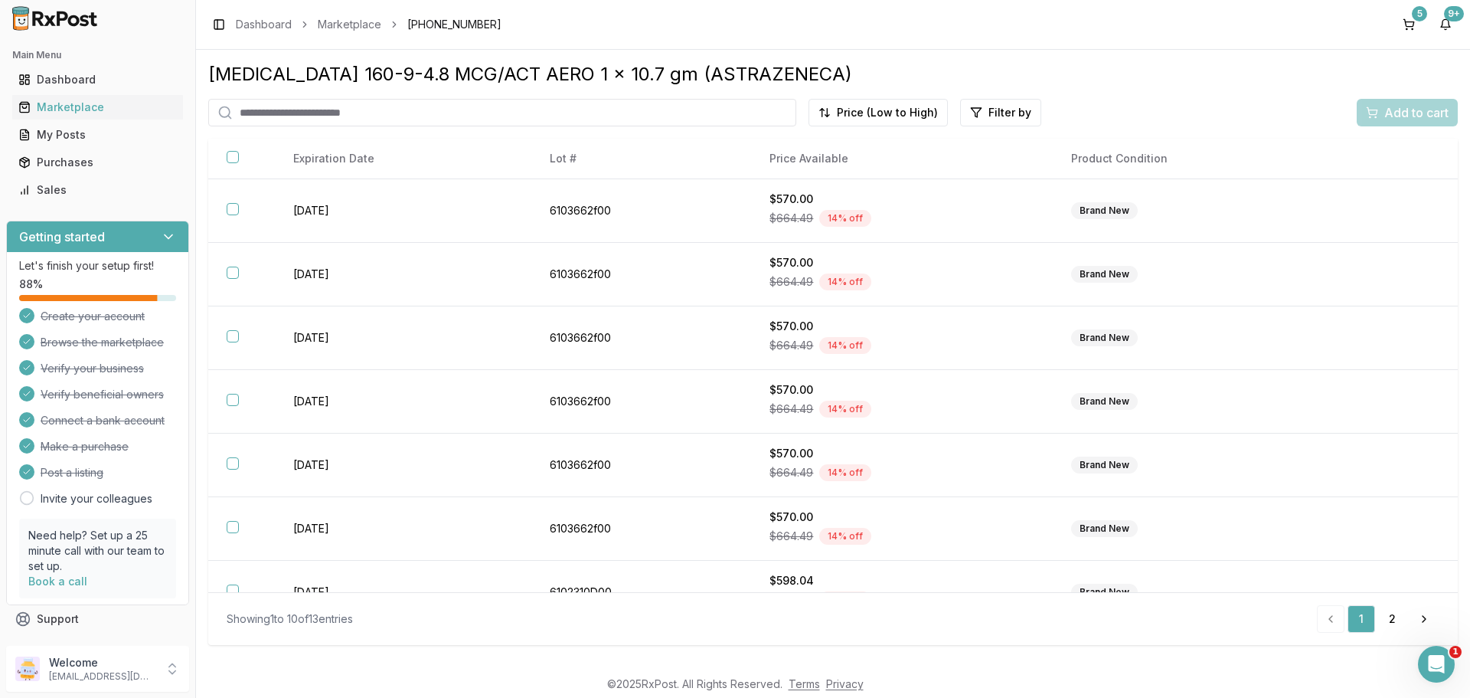
click at [295, 106] on input "search" at bounding box center [502, 113] width 588 height 28
click at [331, 21] on link "Marketplace" at bounding box center [350, 24] width 64 height 15
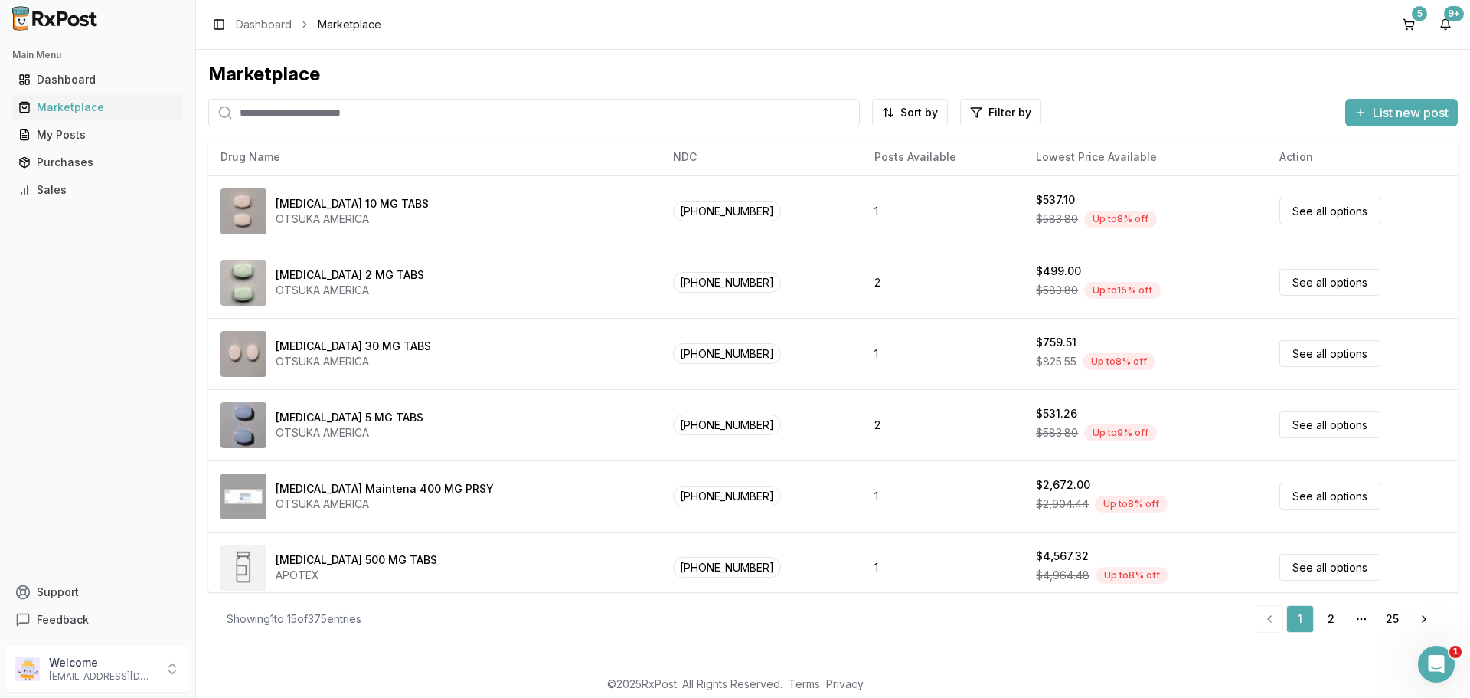
click at [276, 116] on input "search" at bounding box center [534, 113] width 652 height 28
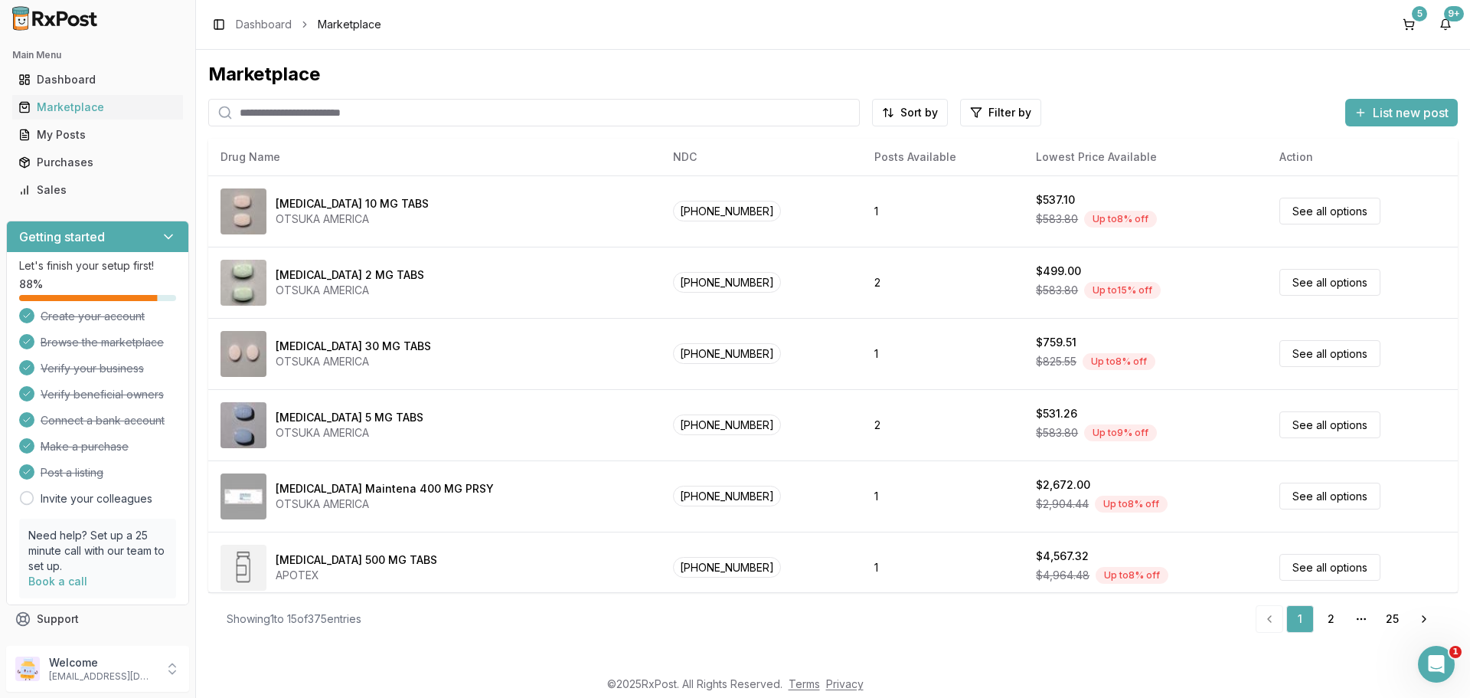
paste input "**********"
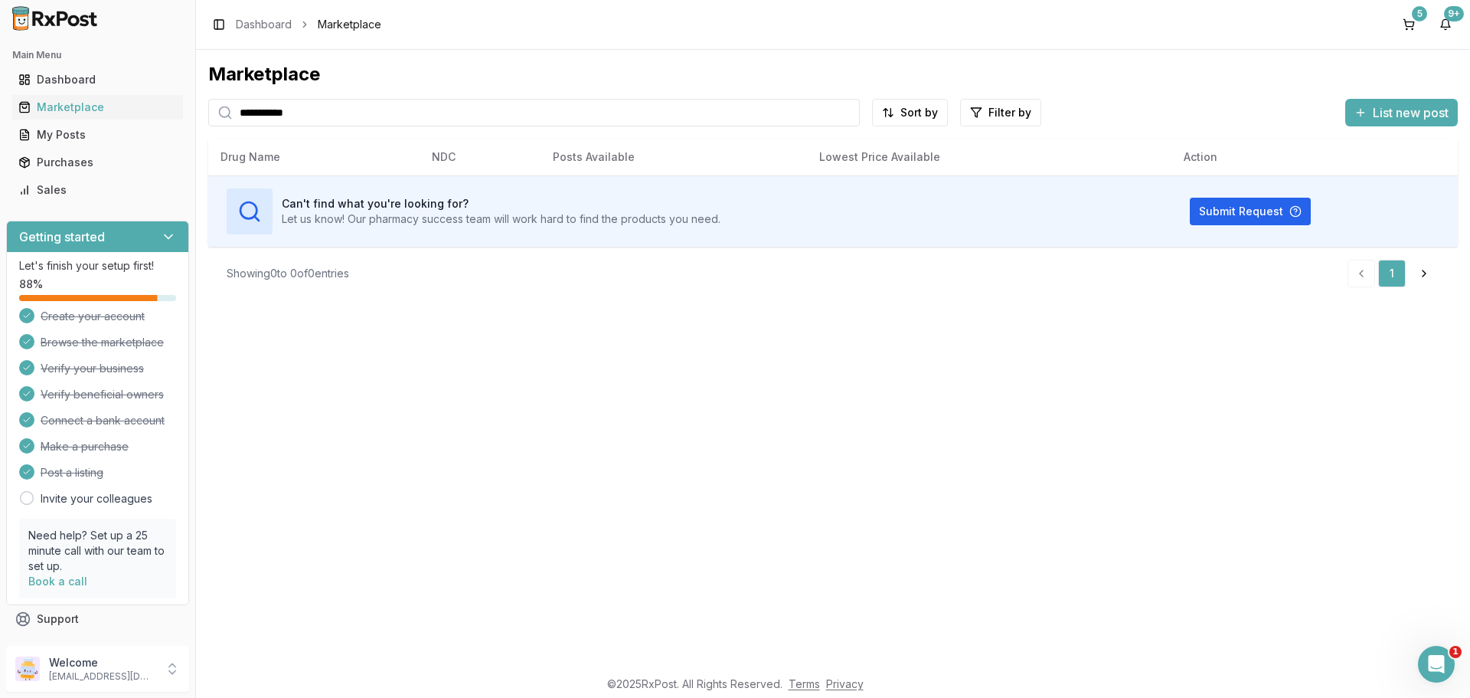
drag, startPoint x: 332, startPoint y: 112, endPoint x: 209, endPoint y: 132, distance: 124.1
click at [214, 131] on div "**********" at bounding box center [833, 180] width 1250 height 237
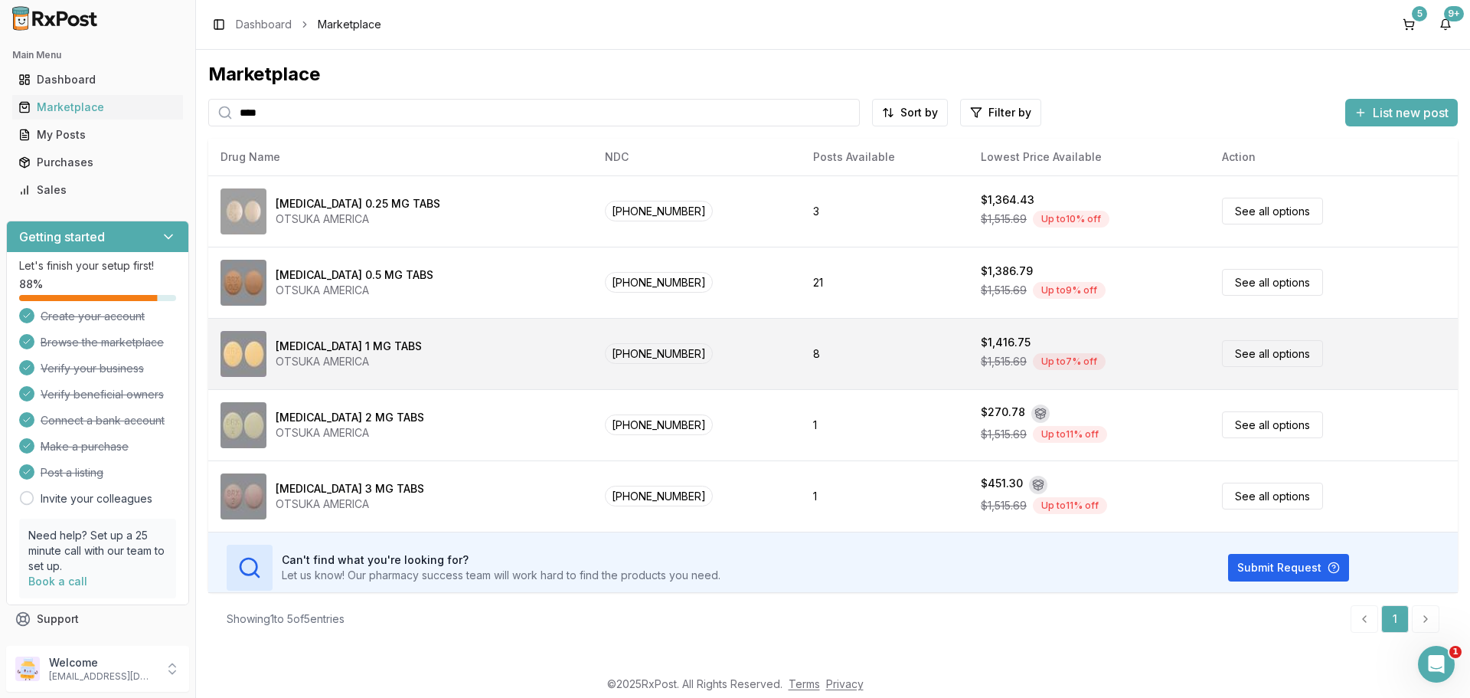
type input "****"
click at [420, 354] on div "[MEDICAL_DATA] 1 MG TABS OTSUKA AMERICA" at bounding box center [401, 354] width 360 height 46
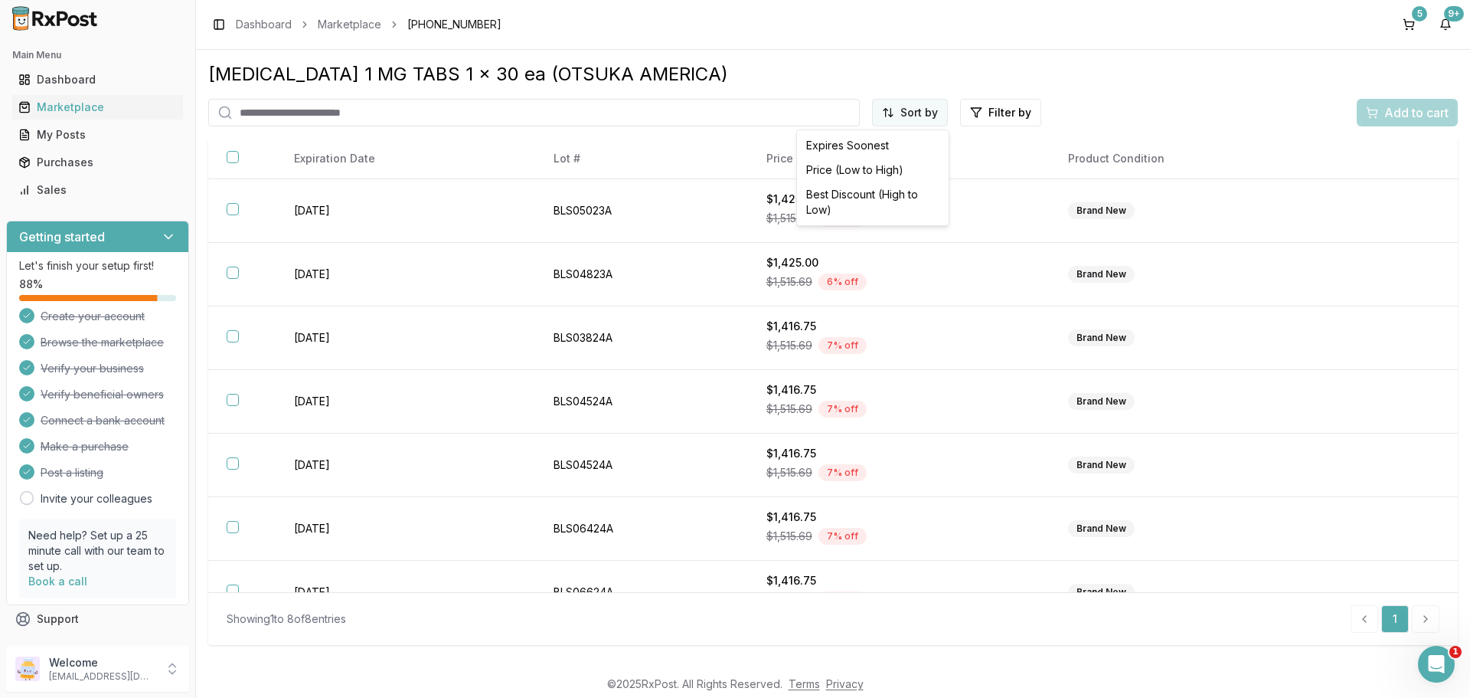
click at [936, 107] on html "Main Menu Dashboard Marketplace My Posts Purchases Sales Getting started Let's …" at bounding box center [735, 349] width 1470 height 698
click at [905, 175] on div "Price (Low to High)" at bounding box center [872, 170] width 145 height 25
click at [74, 76] on div "Dashboard" at bounding box center [97, 79] width 158 height 15
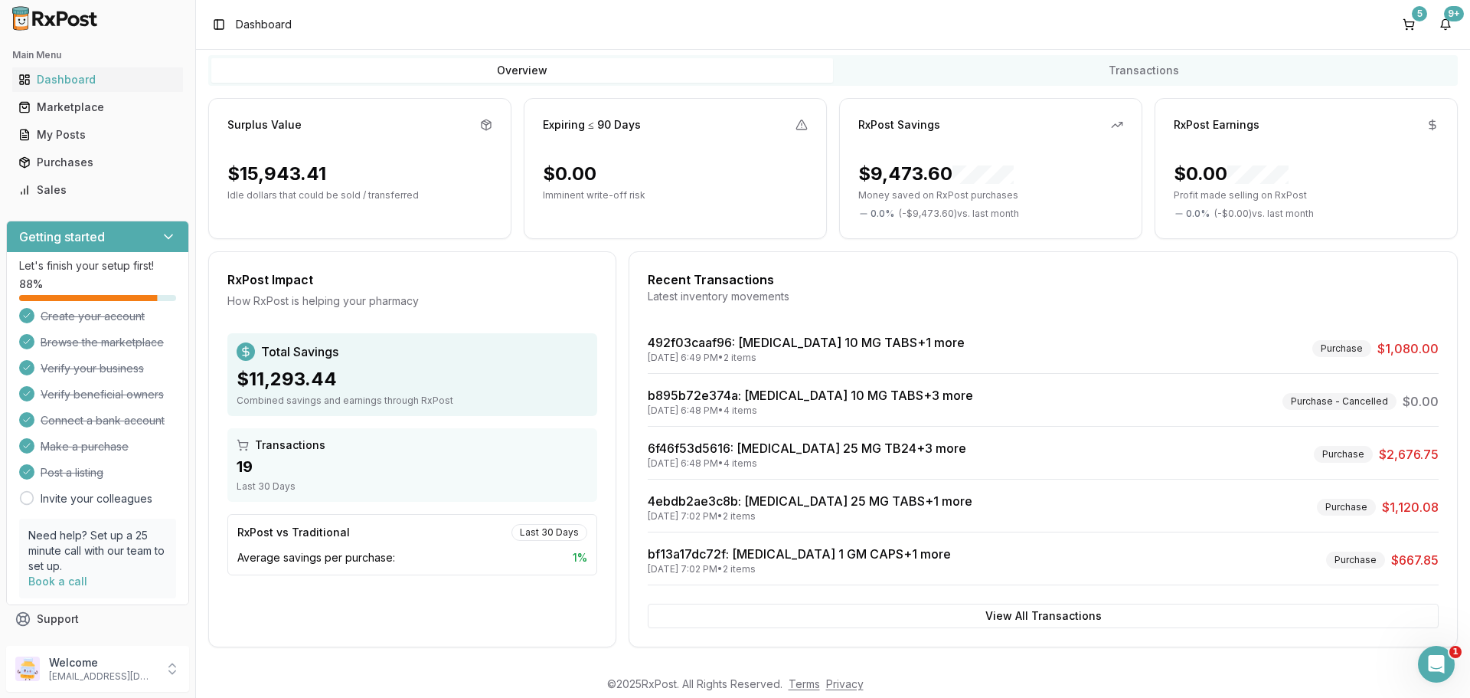
scroll to position [97, 0]
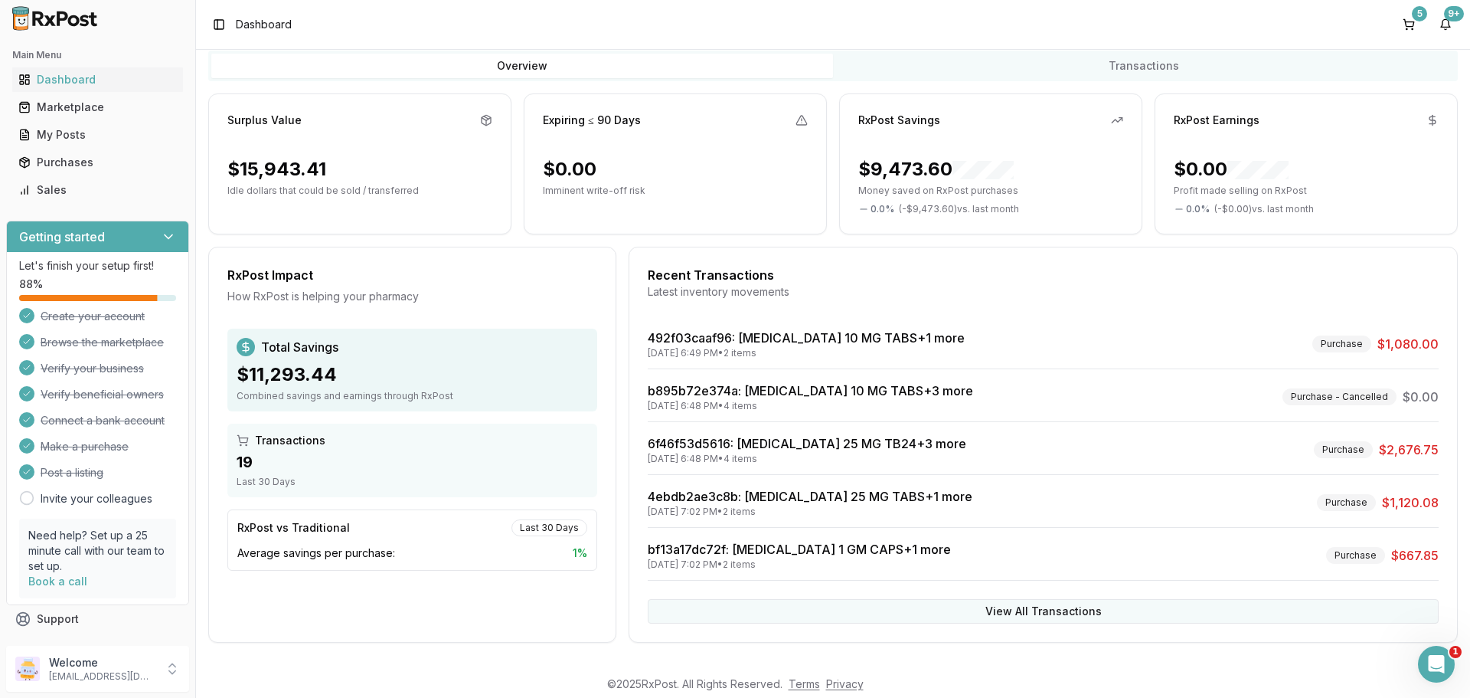
click at [1028, 614] on button "View All Transactions" at bounding box center [1043, 611] width 791 height 25
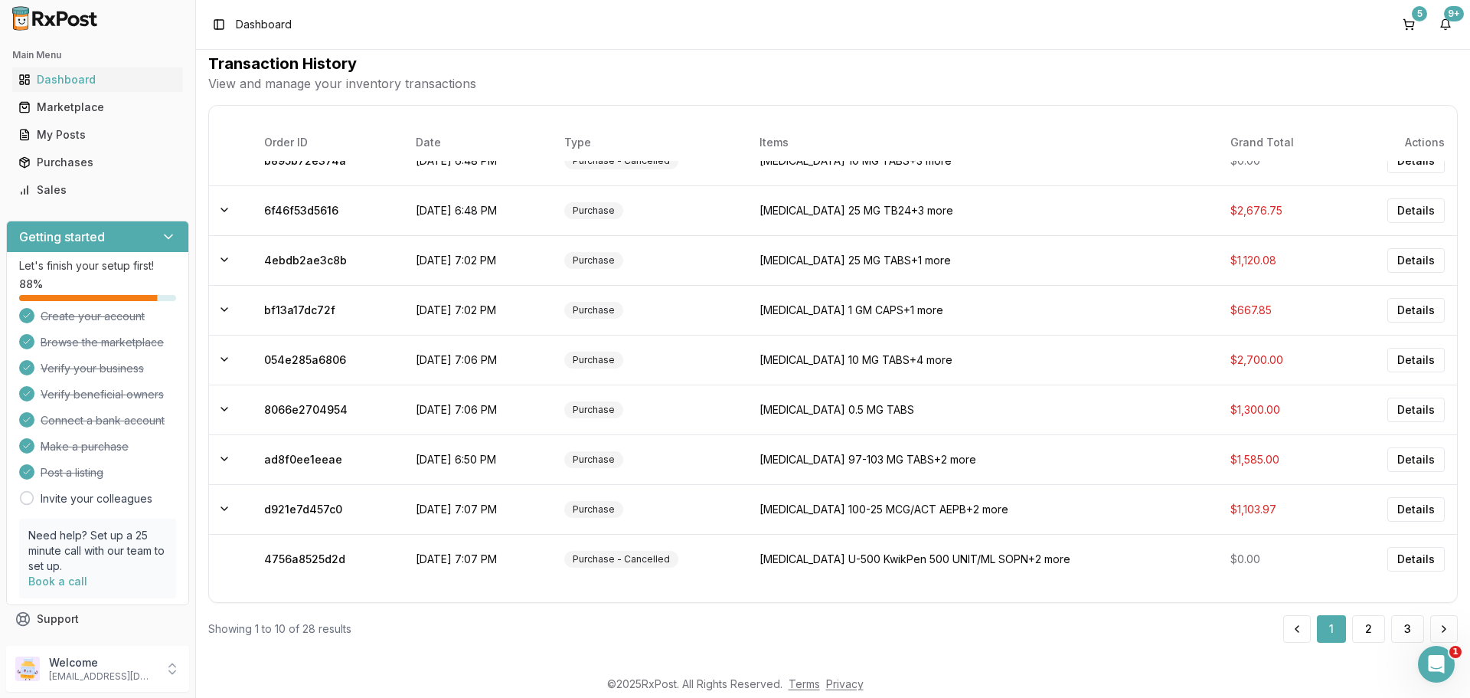
scroll to position [0, 0]
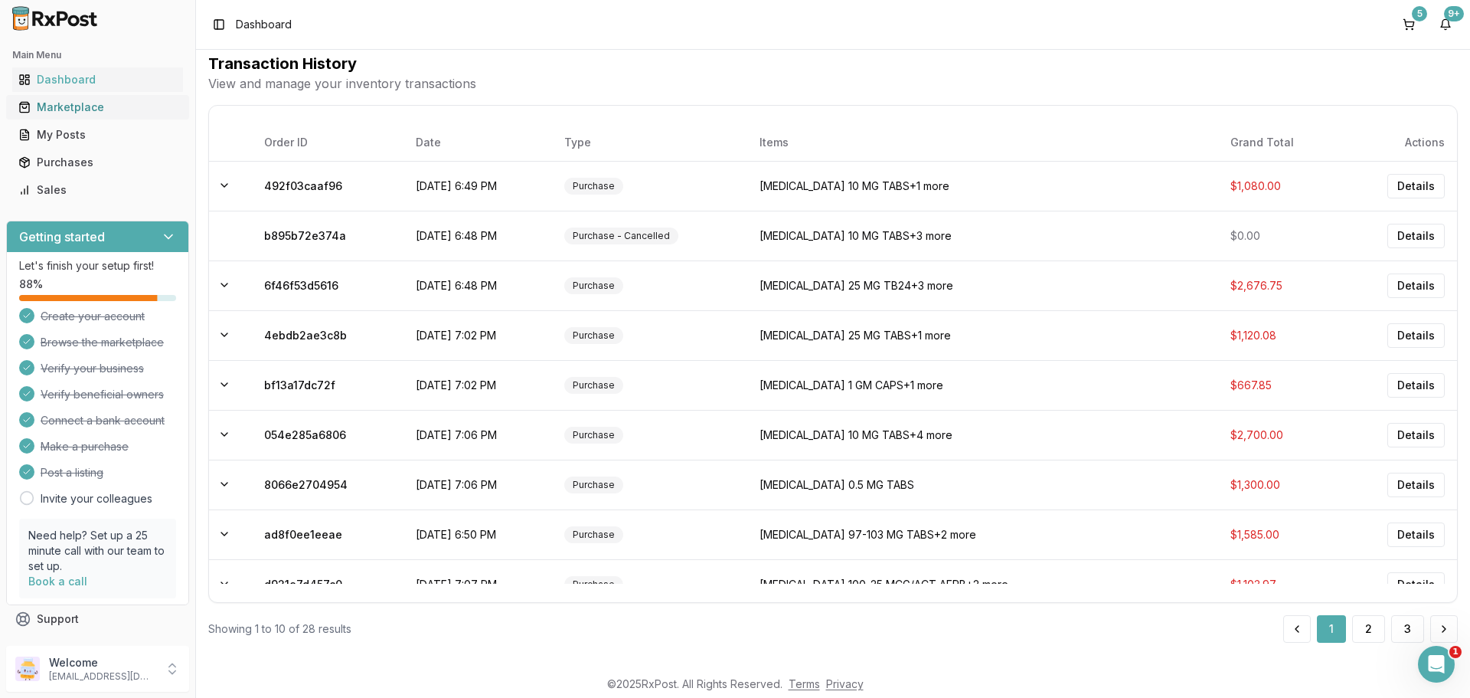
click at [122, 116] on link "Marketplace" at bounding box center [97, 107] width 171 height 28
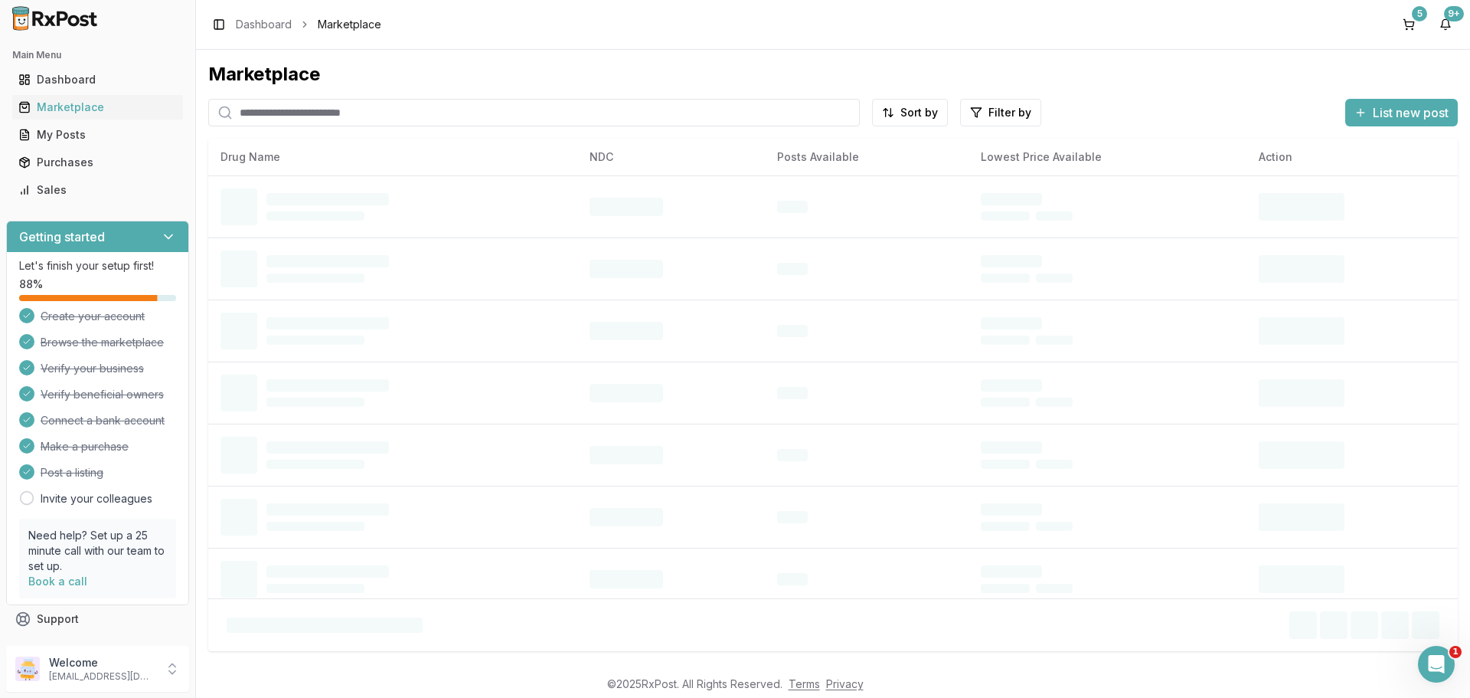
click at [315, 118] on input "search" at bounding box center [534, 113] width 652 height 28
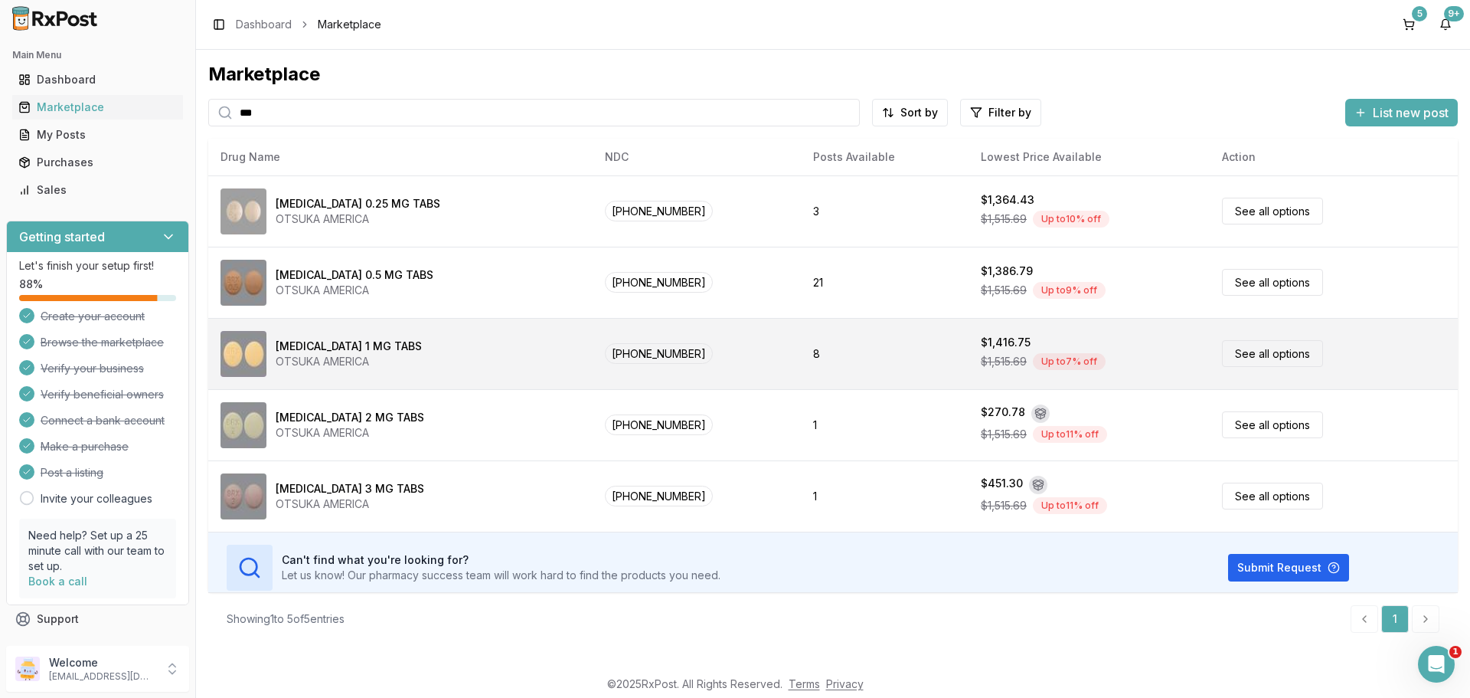
type input "***"
click at [337, 351] on div "[MEDICAL_DATA] 1 MG TABS" at bounding box center [349, 345] width 146 height 15
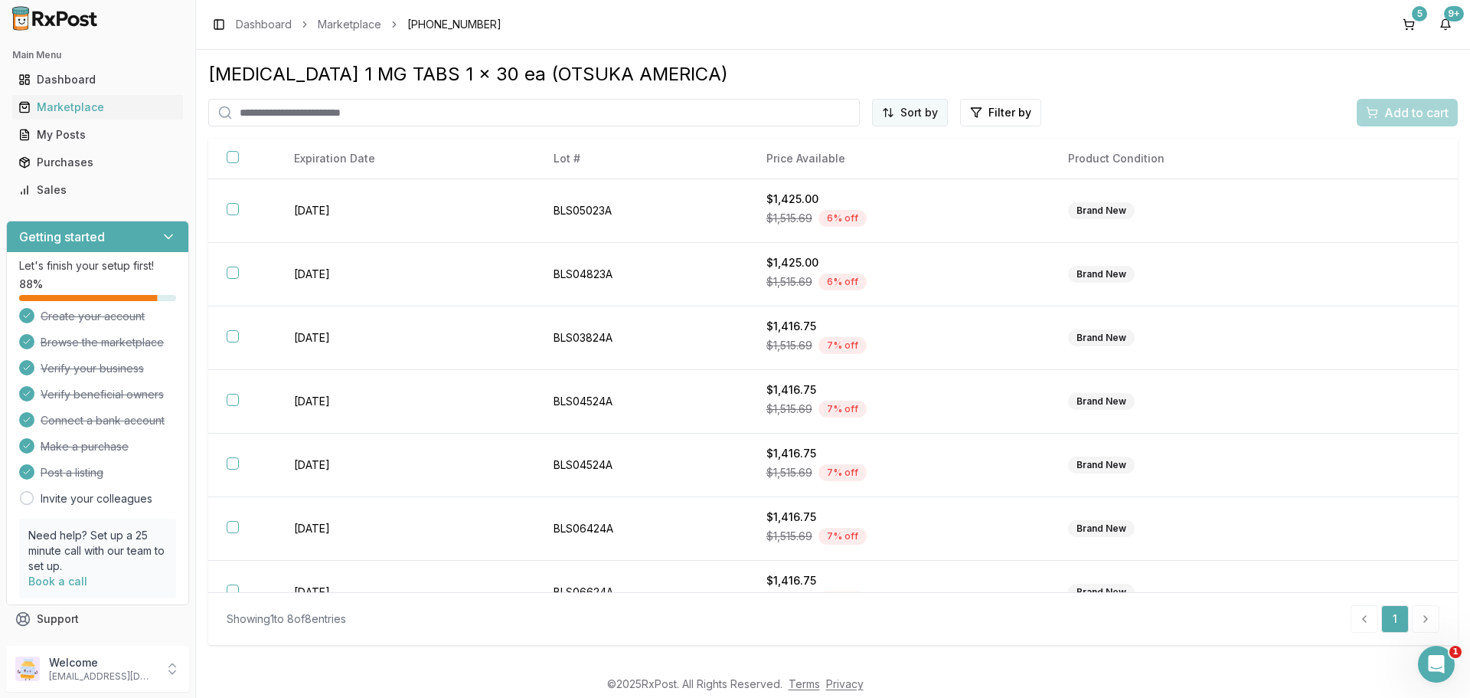
click at [900, 122] on html "Main Menu Dashboard Marketplace My Posts Purchases Sales Getting started Let's …" at bounding box center [735, 349] width 1470 height 698
click at [873, 169] on div "Price (Low to High)" at bounding box center [872, 170] width 145 height 25
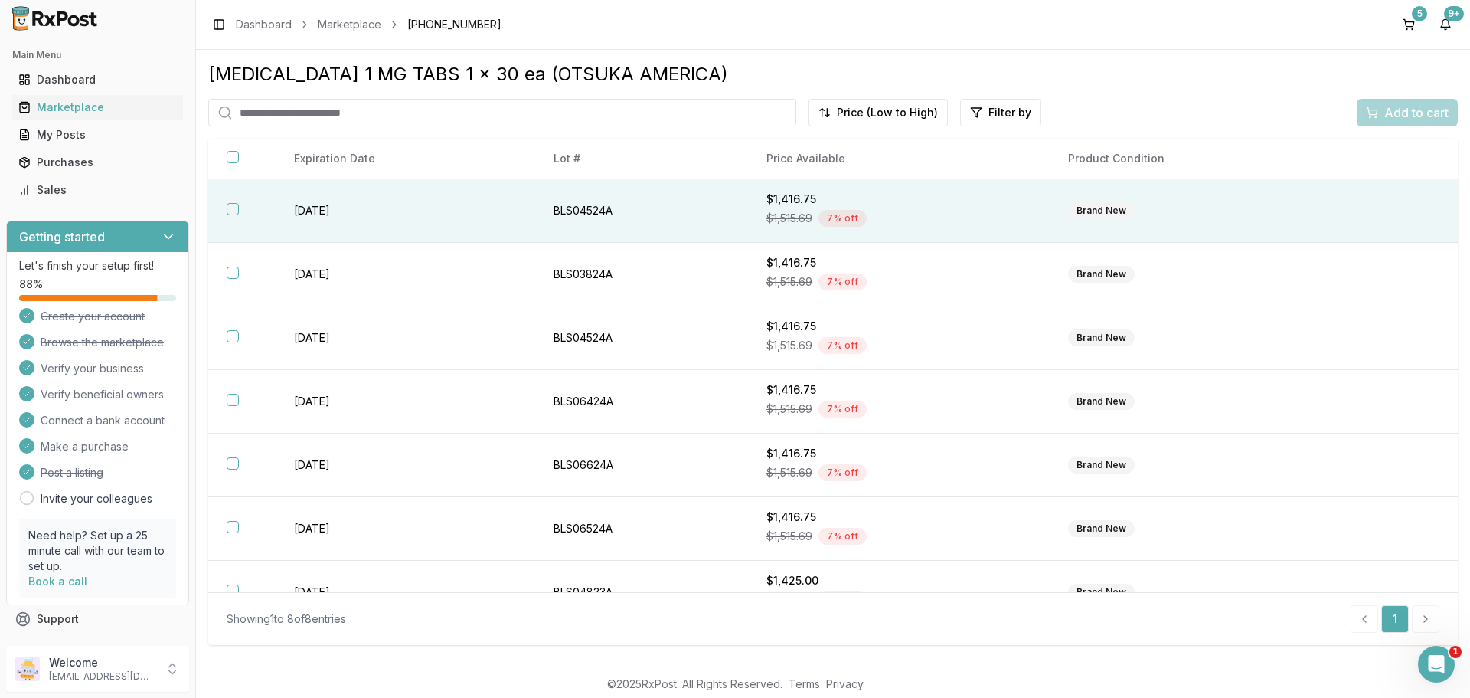
click at [237, 213] on button "button" at bounding box center [233, 209] width 12 height 12
click at [1377, 121] on div "Add to cart" at bounding box center [1407, 112] width 83 height 18
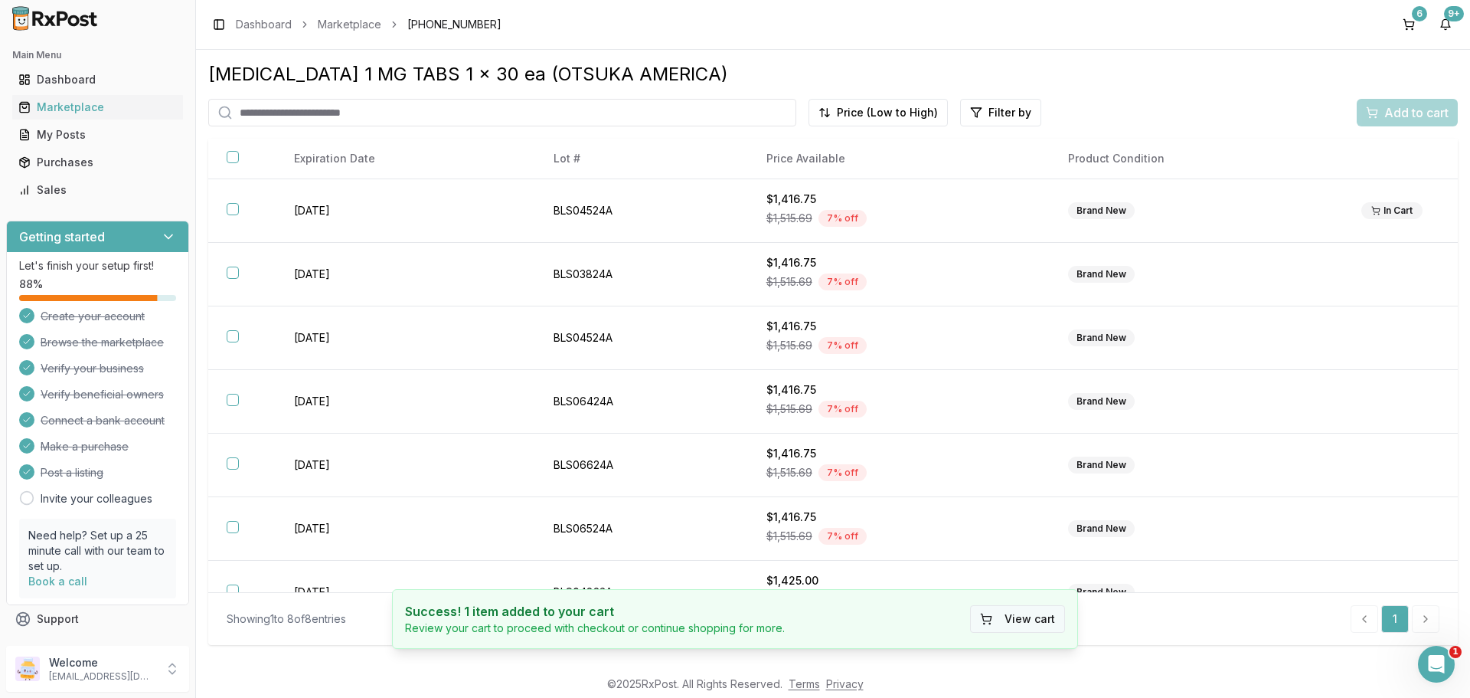
click at [1034, 609] on button "View cart" at bounding box center [1017, 619] width 95 height 28
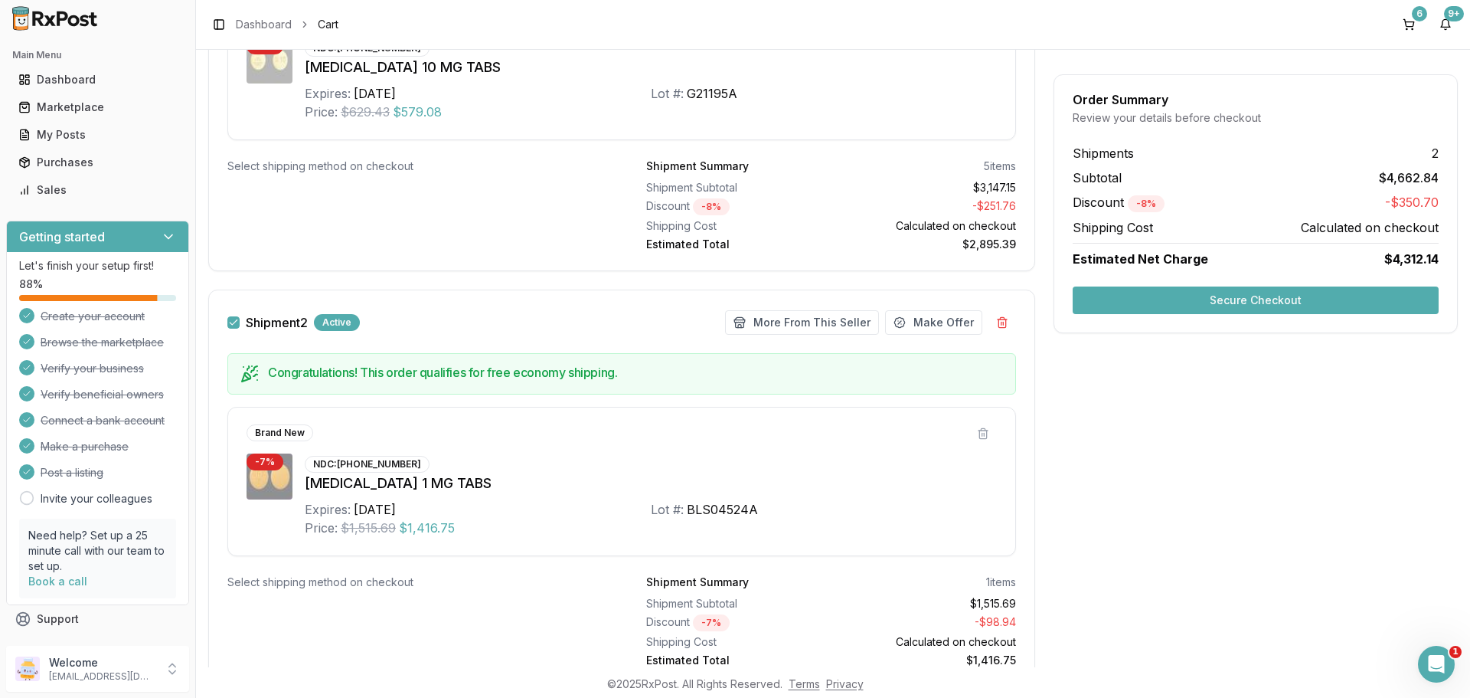
scroll to position [1072, 0]
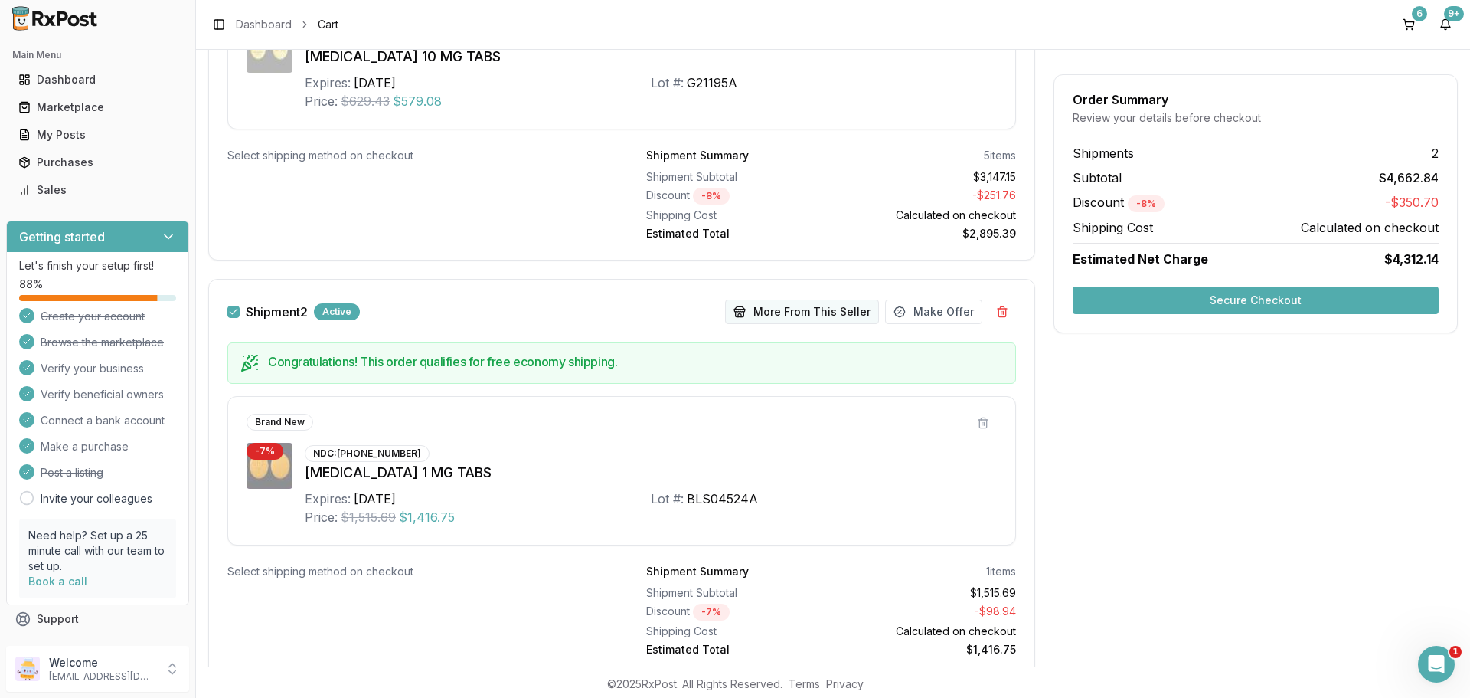
click at [800, 317] on button "More From This Seller" at bounding box center [802, 311] width 154 height 25
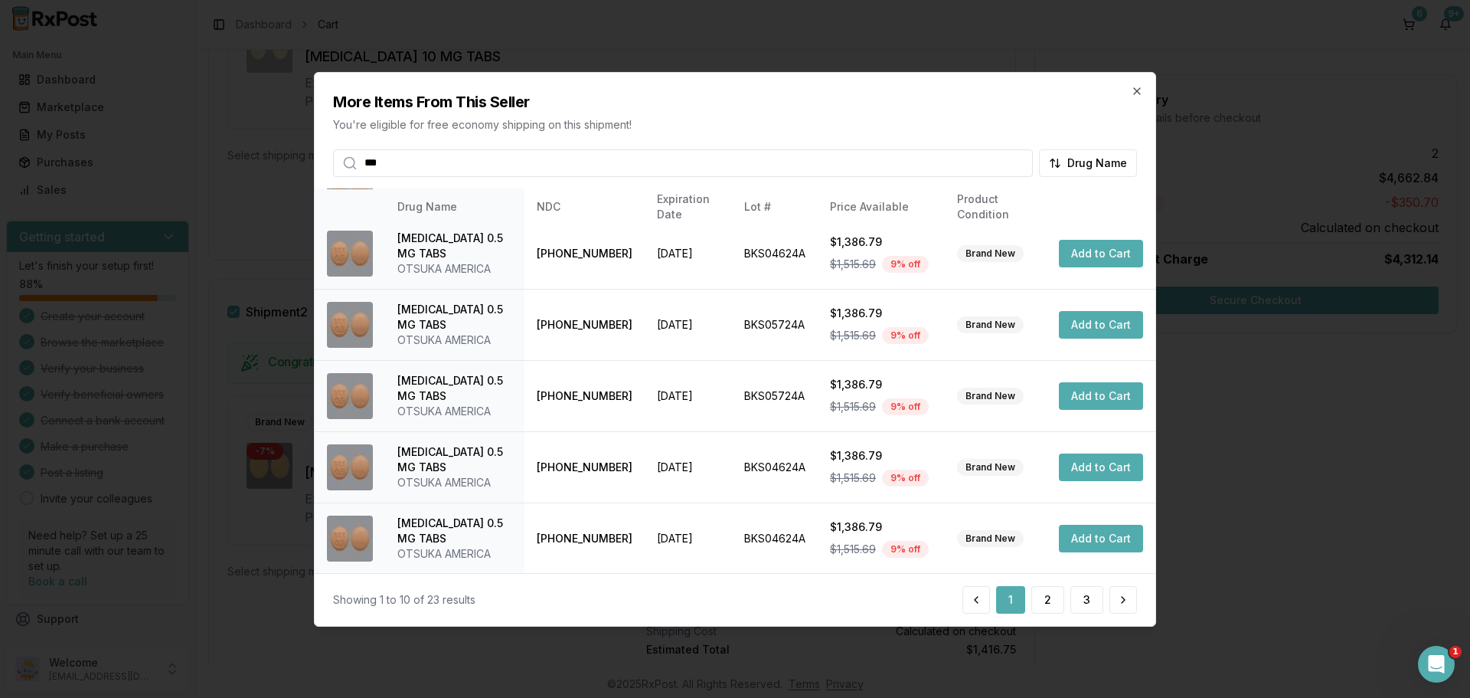
scroll to position [364, 0]
type input "***"
click at [1044, 586] on button "2" at bounding box center [1047, 600] width 33 height 28
click at [1096, 609] on button "3" at bounding box center [1086, 600] width 33 height 28
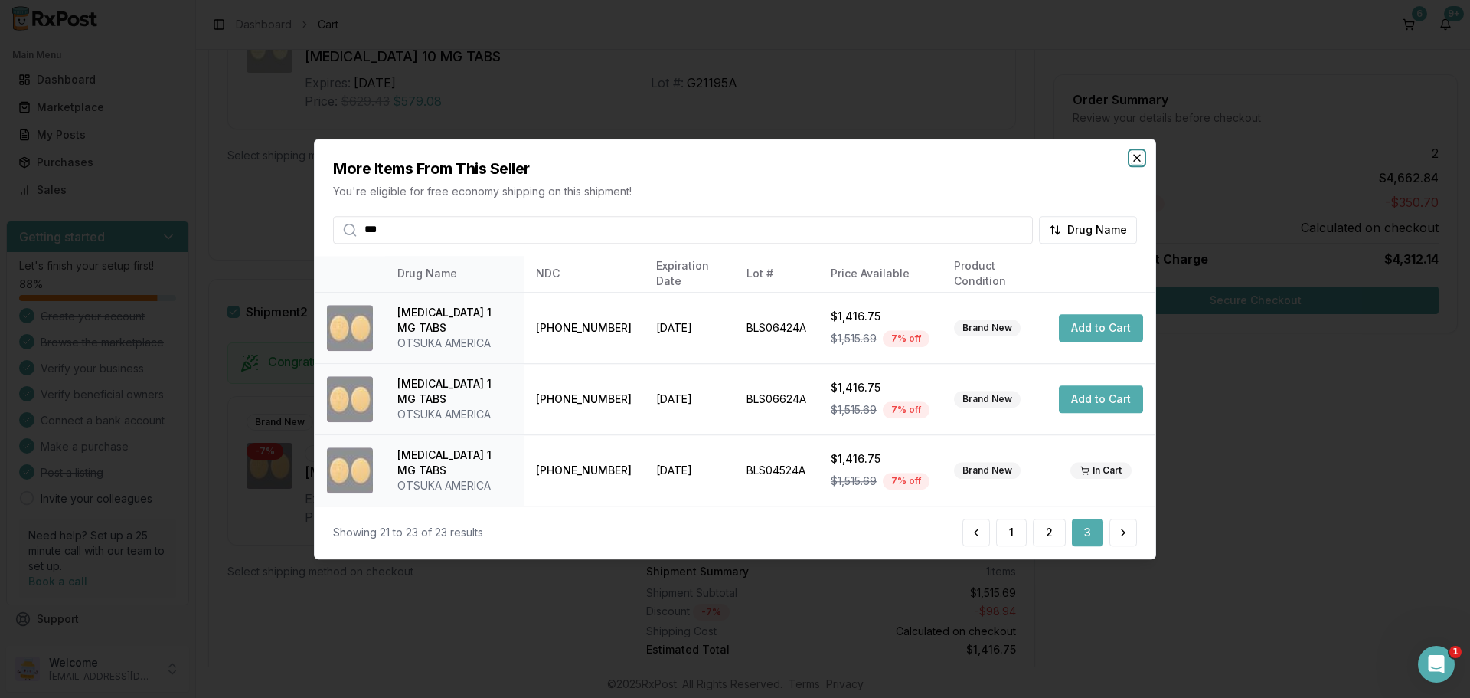
click at [1136, 155] on icon "button" at bounding box center [1137, 158] width 6 height 6
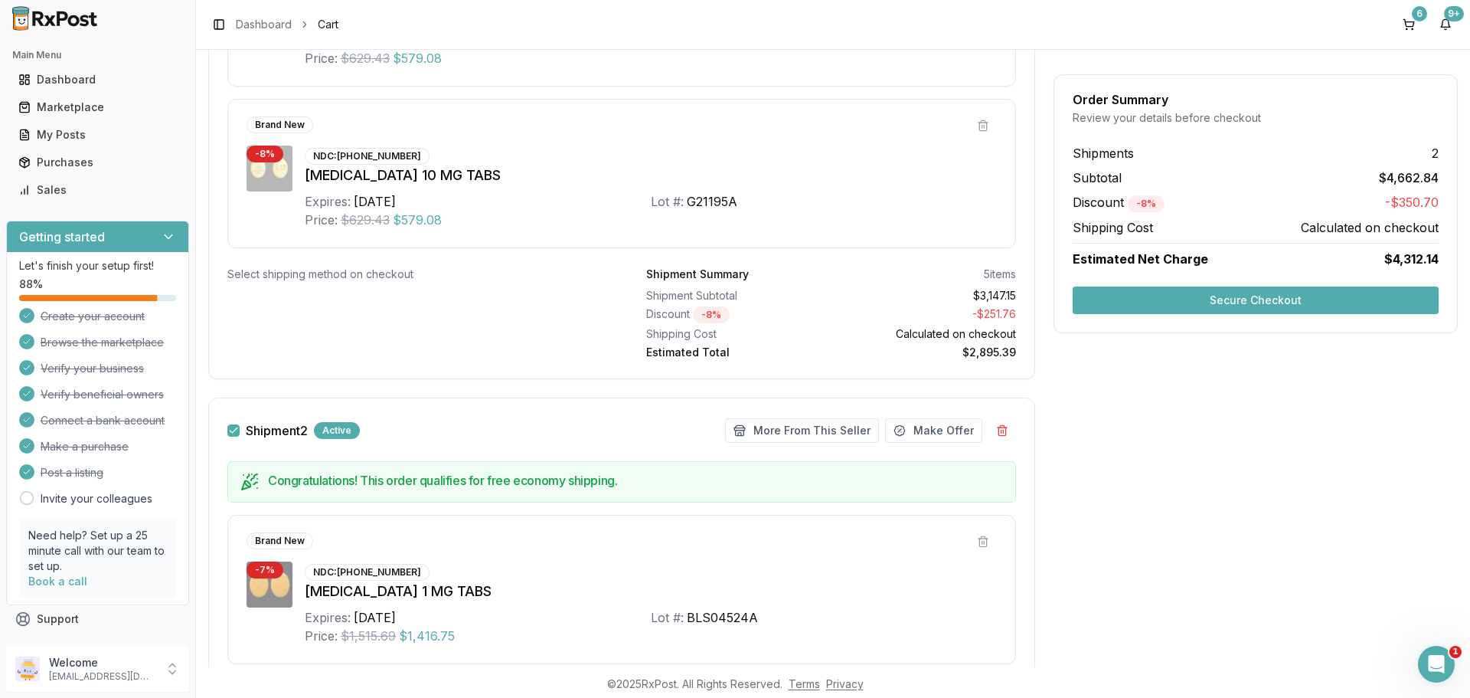
scroll to position [919, 0]
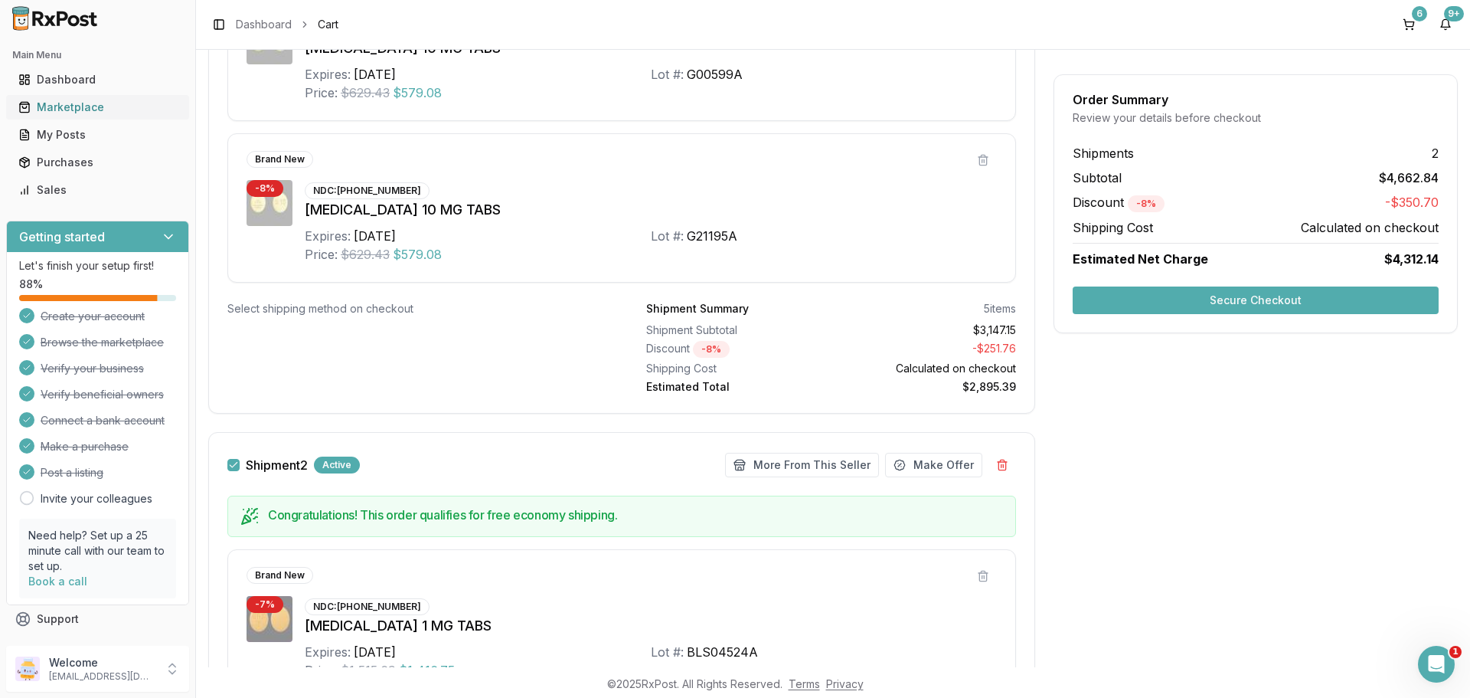
click at [113, 111] on div "Marketplace" at bounding box center [97, 107] width 158 height 15
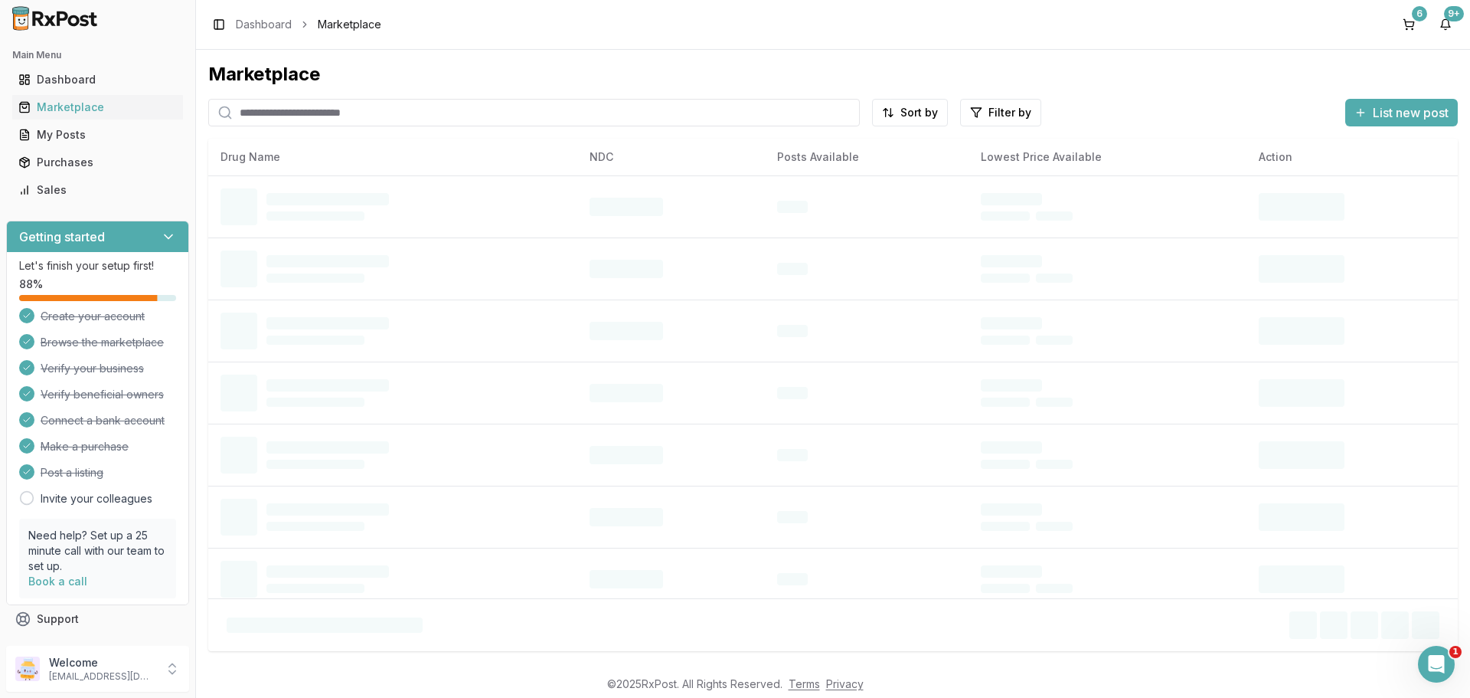
click at [338, 108] on input "search" at bounding box center [534, 113] width 652 height 28
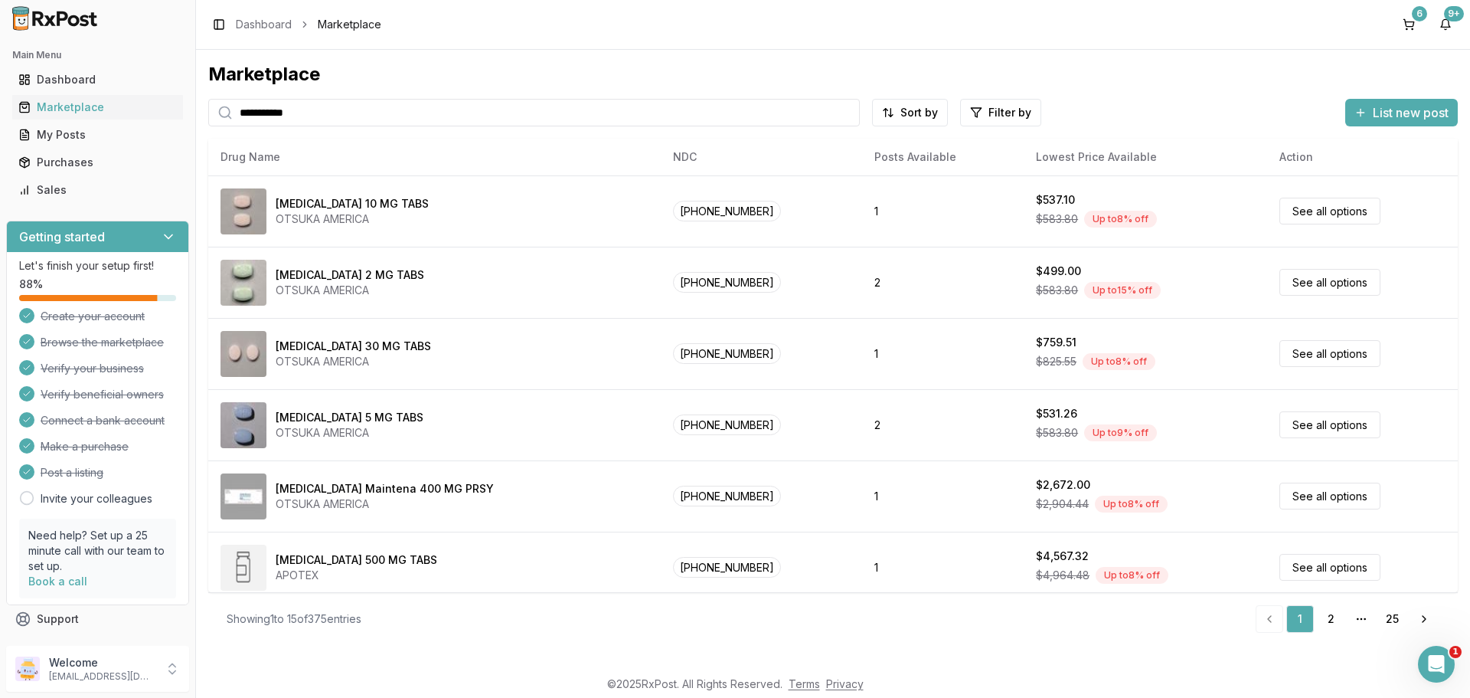
type input "**********"
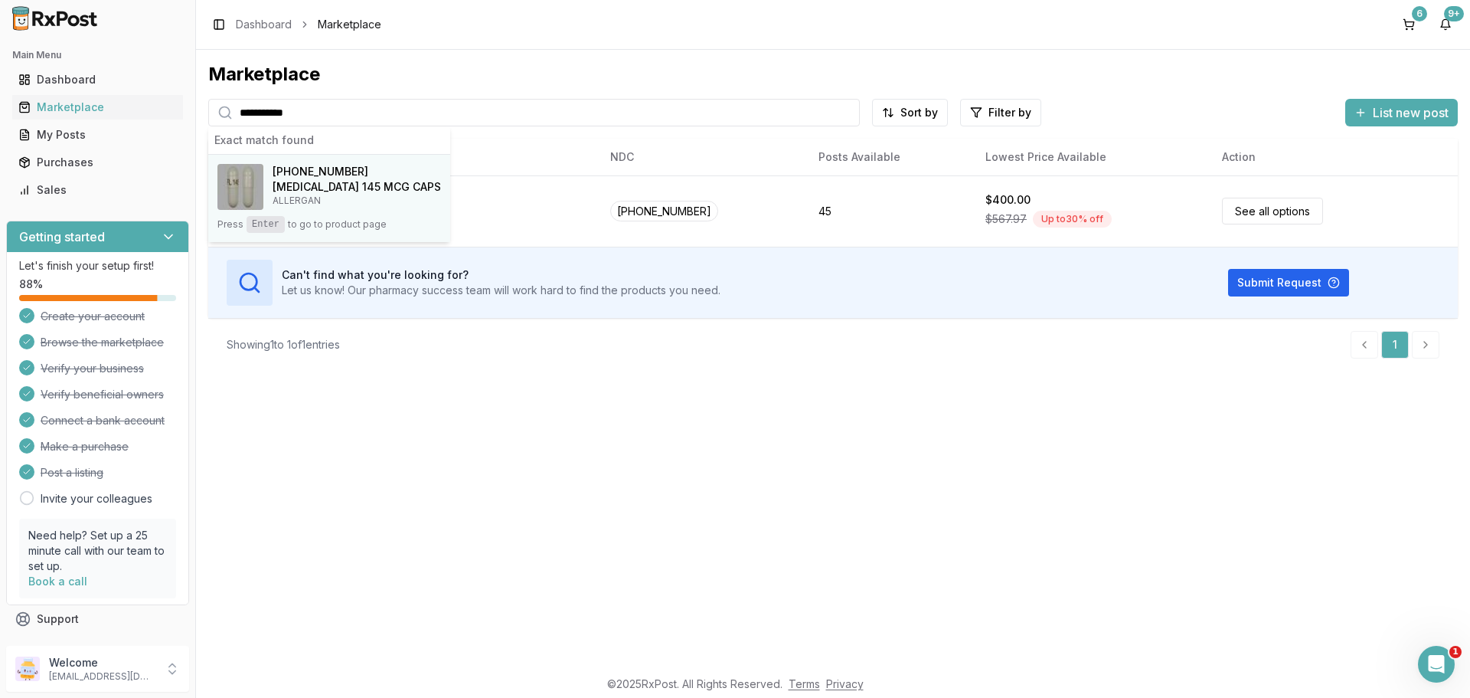
click at [334, 165] on span "[PHONE_NUMBER]" at bounding box center [321, 171] width 96 height 15
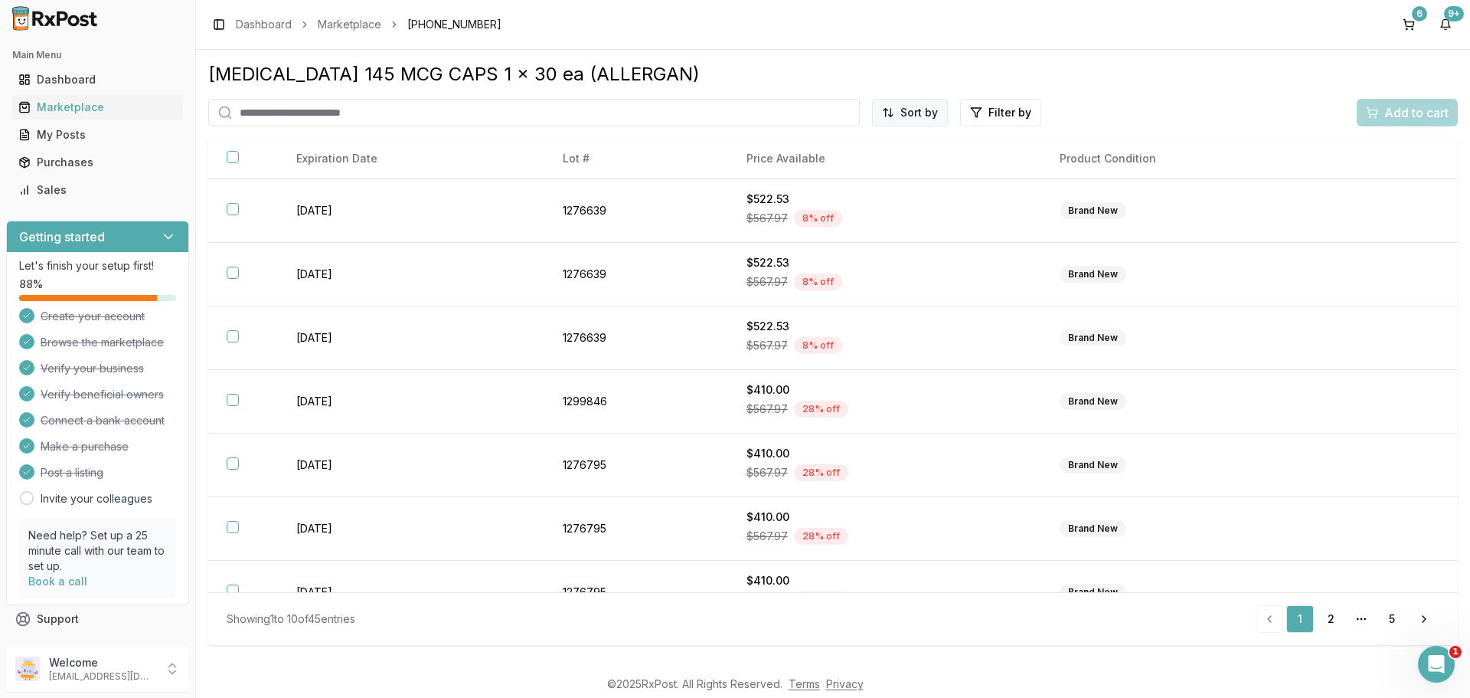
click at [905, 106] on html "Main Menu Dashboard Marketplace My Posts Purchases Sales Getting started Let's …" at bounding box center [735, 349] width 1470 height 698
click at [861, 161] on div "Price (Low to High)" at bounding box center [872, 170] width 145 height 25
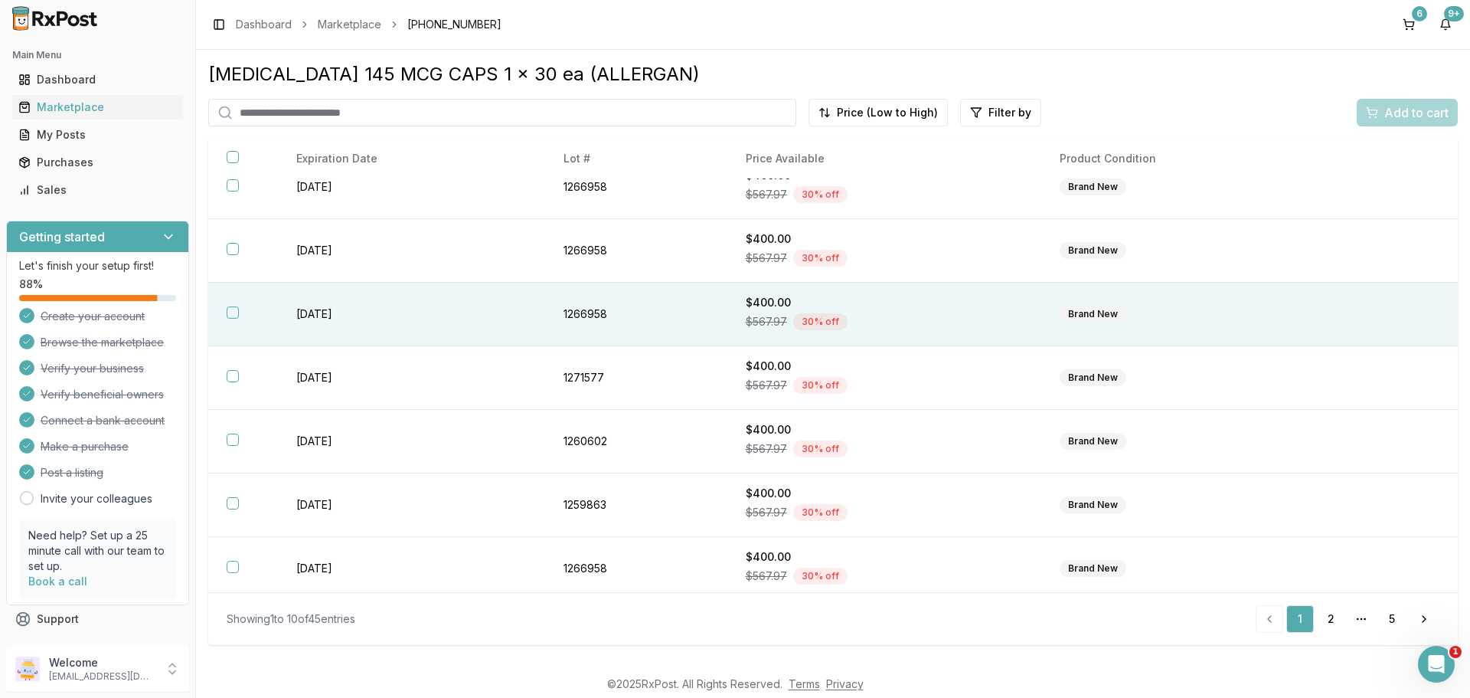
scroll to position [222, 0]
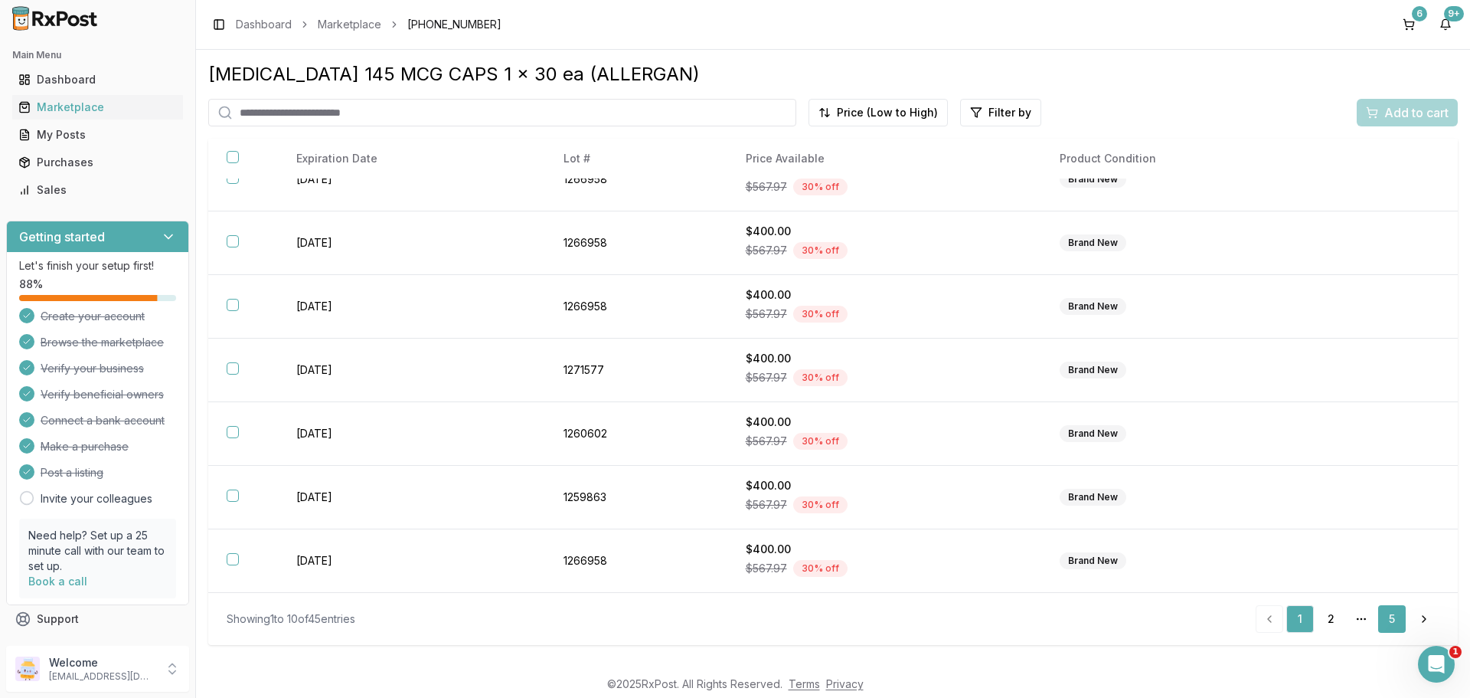
click at [1403, 624] on link "5" at bounding box center [1392, 619] width 28 height 28
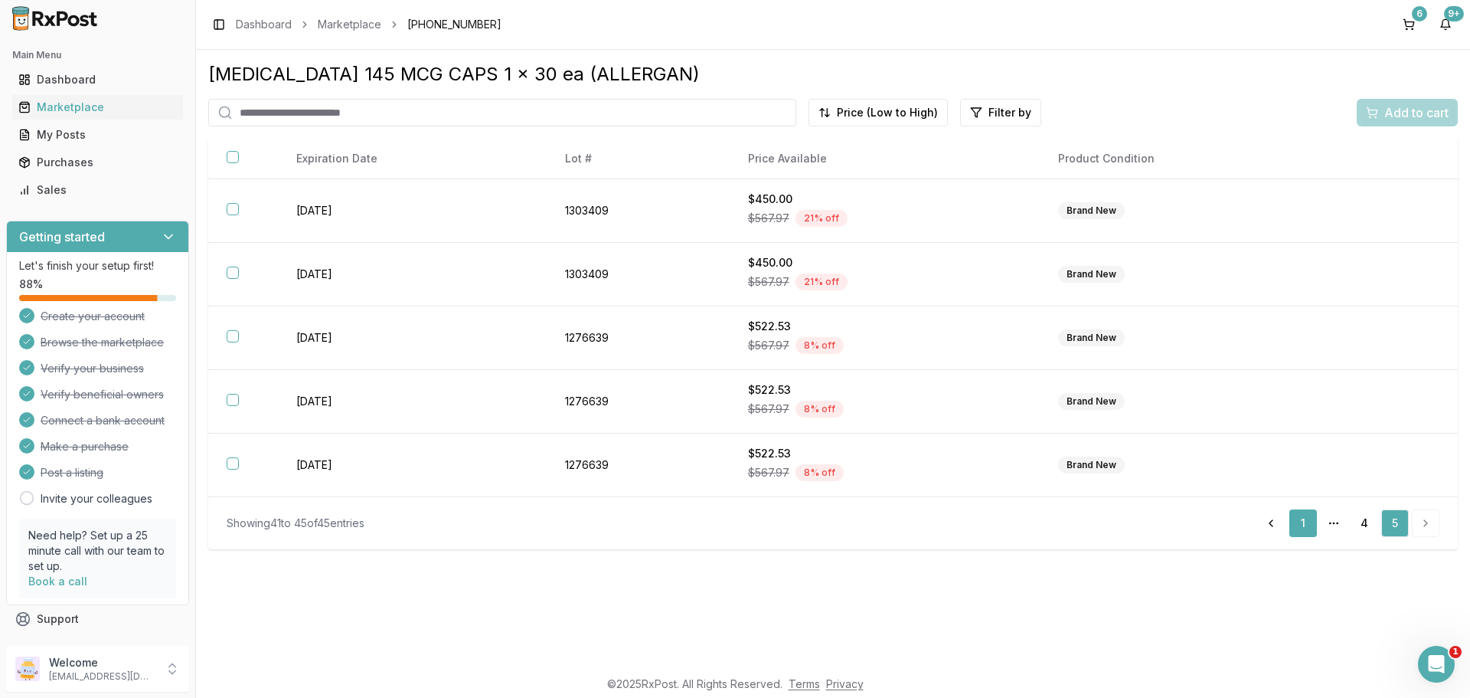
click at [1306, 531] on link "1" at bounding box center [1303, 523] width 28 height 28
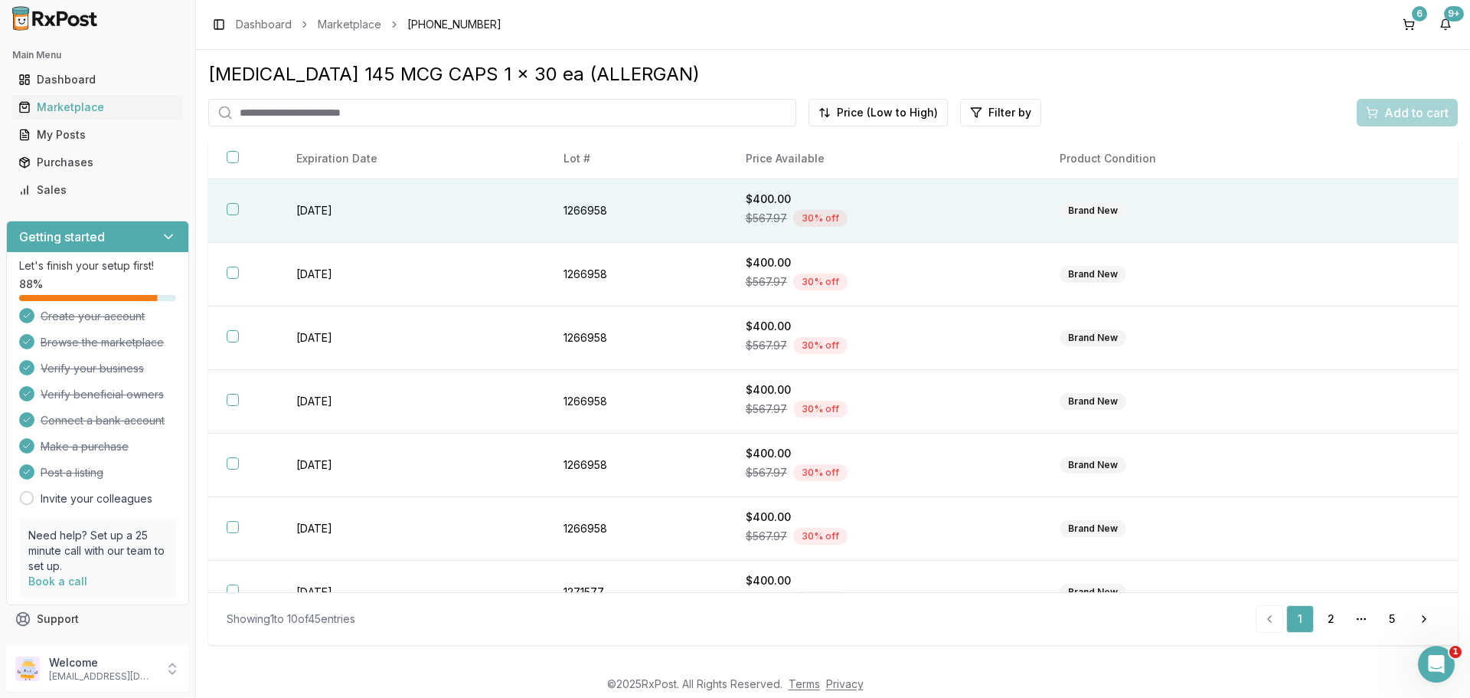
click at [440, 217] on td "[DATE]" at bounding box center [411, 211] width 267 height 64
click at [1396, 106] on span "Add to cart" at bounding box center [1416, 112] width 64 height 18
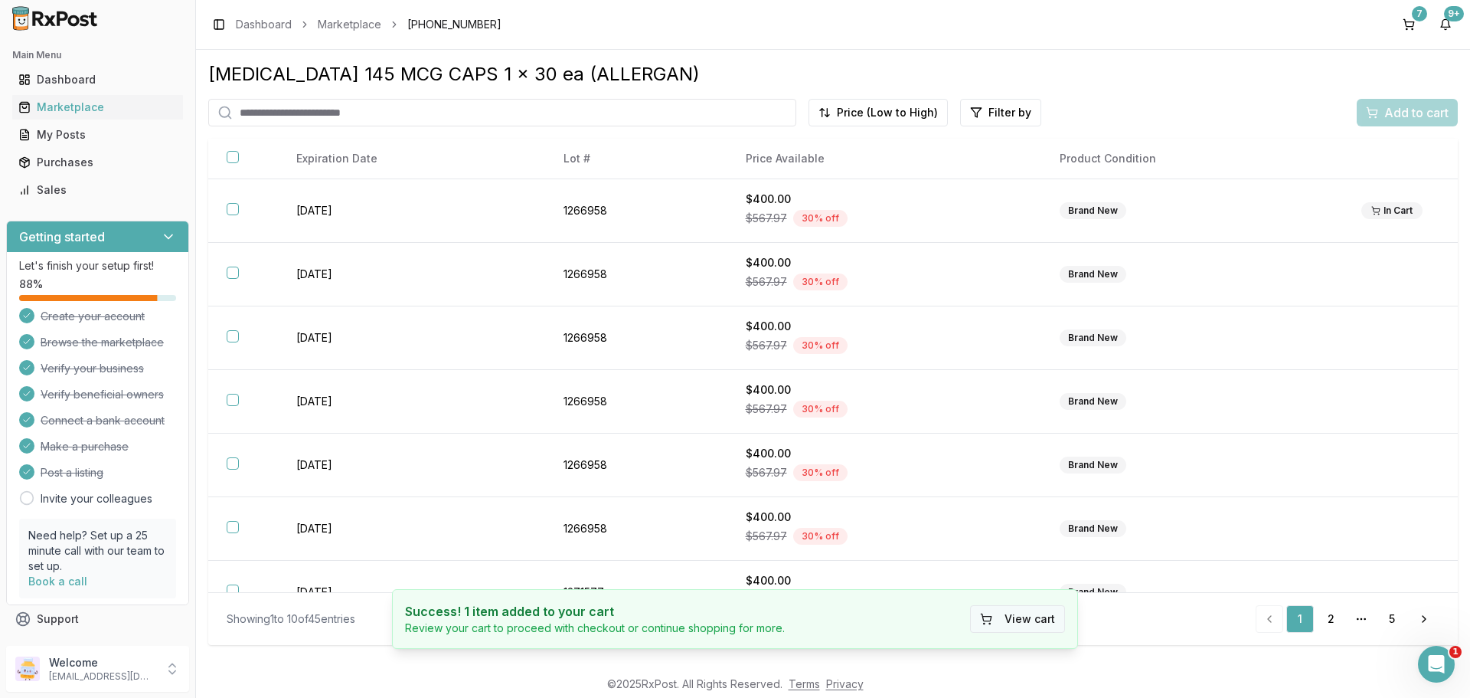
click at [1018, 625] on button "View cart" at bounding box center [1017, 619] width 95 height 28
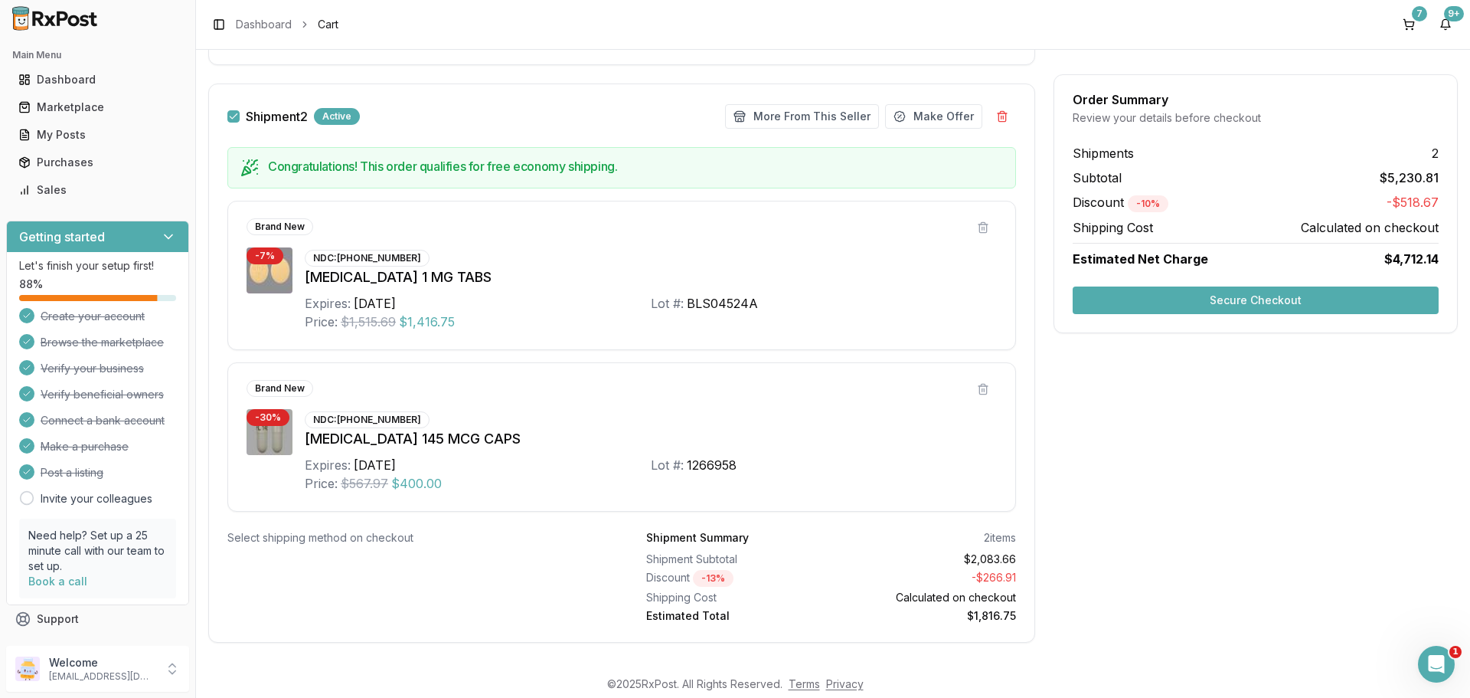
scroll to position [1286, 0]
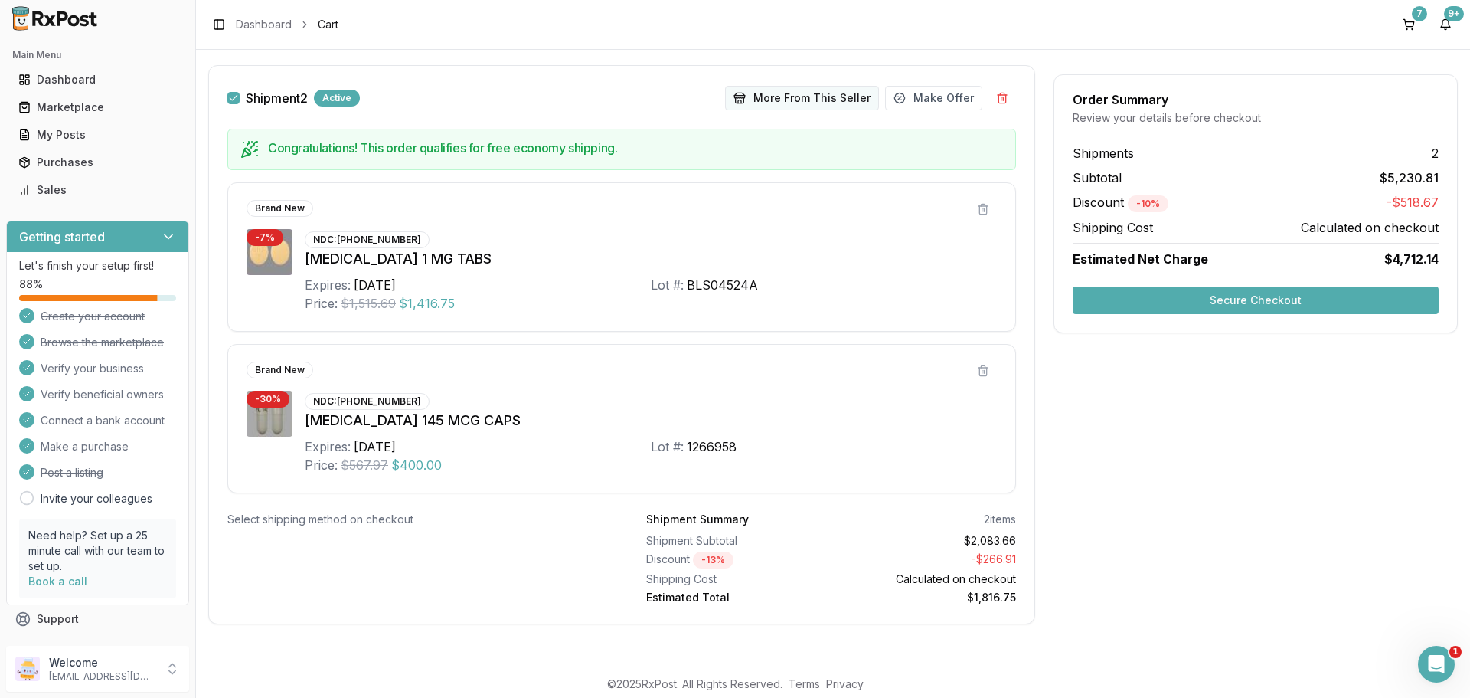
click at [773, 99] on button "More From This Seller" at bounding box center [802, 98] width 154 height 25
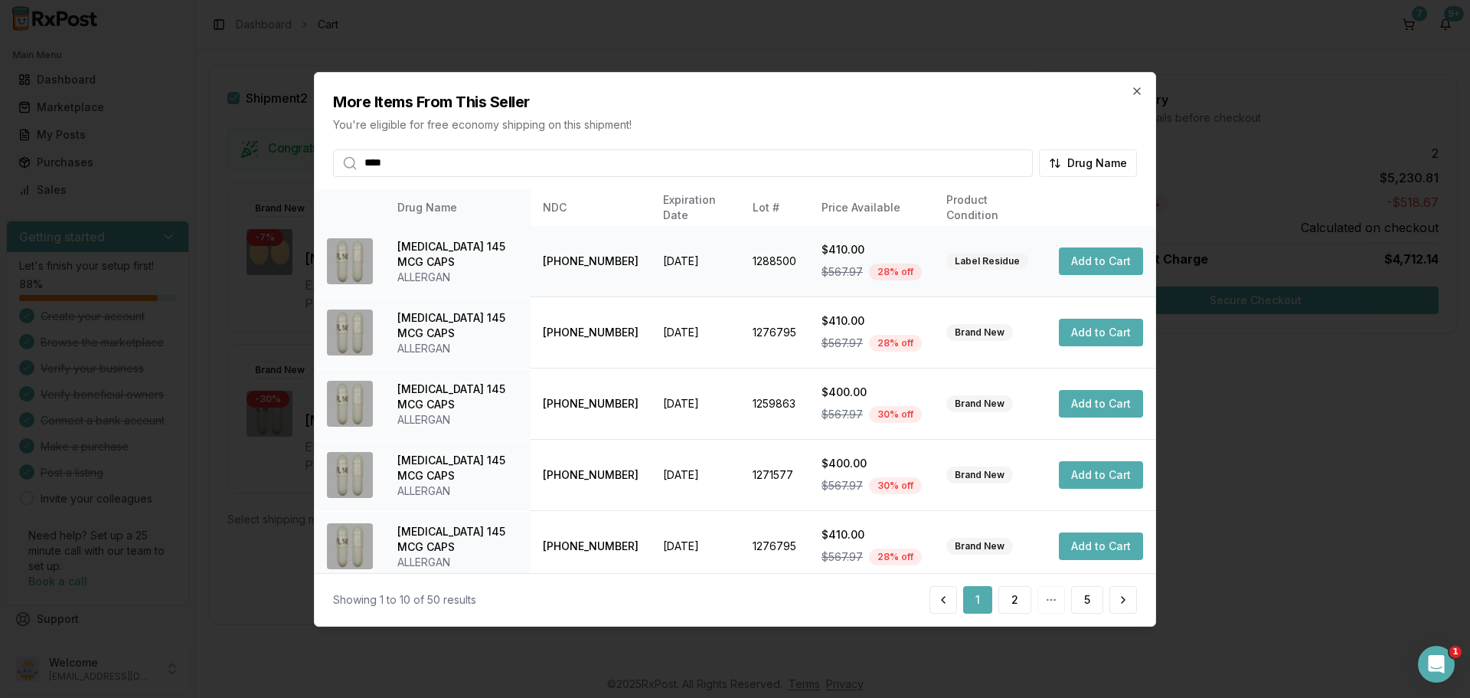
type input "****"
click at [1100, 257] on button "Add to Cart" at bounding box center [1101, 261] width 84 height 28
click at [1091, 329] on button "Add to Cart" at bounding box center [1101, 333] width 84 height 28
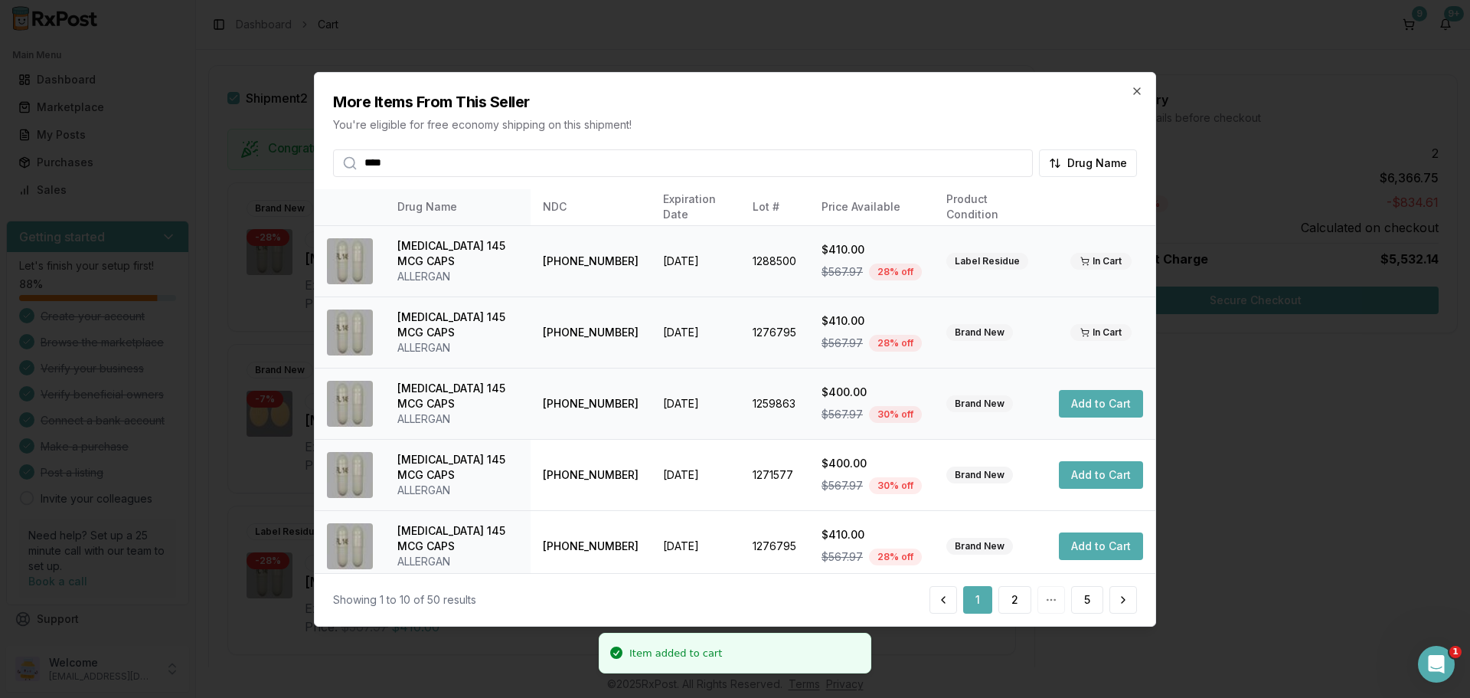
click at [1097, 415] on button "Add to Cart" at bounding box center [1101, 404] width 84 height 28
click at [1093, 479] on button "Add to Cart" at bounding box center [1101, 475] width 84 height 28
click at [1025, 608] on button "2" at bounding box center [1014, 600] width 33 height 28
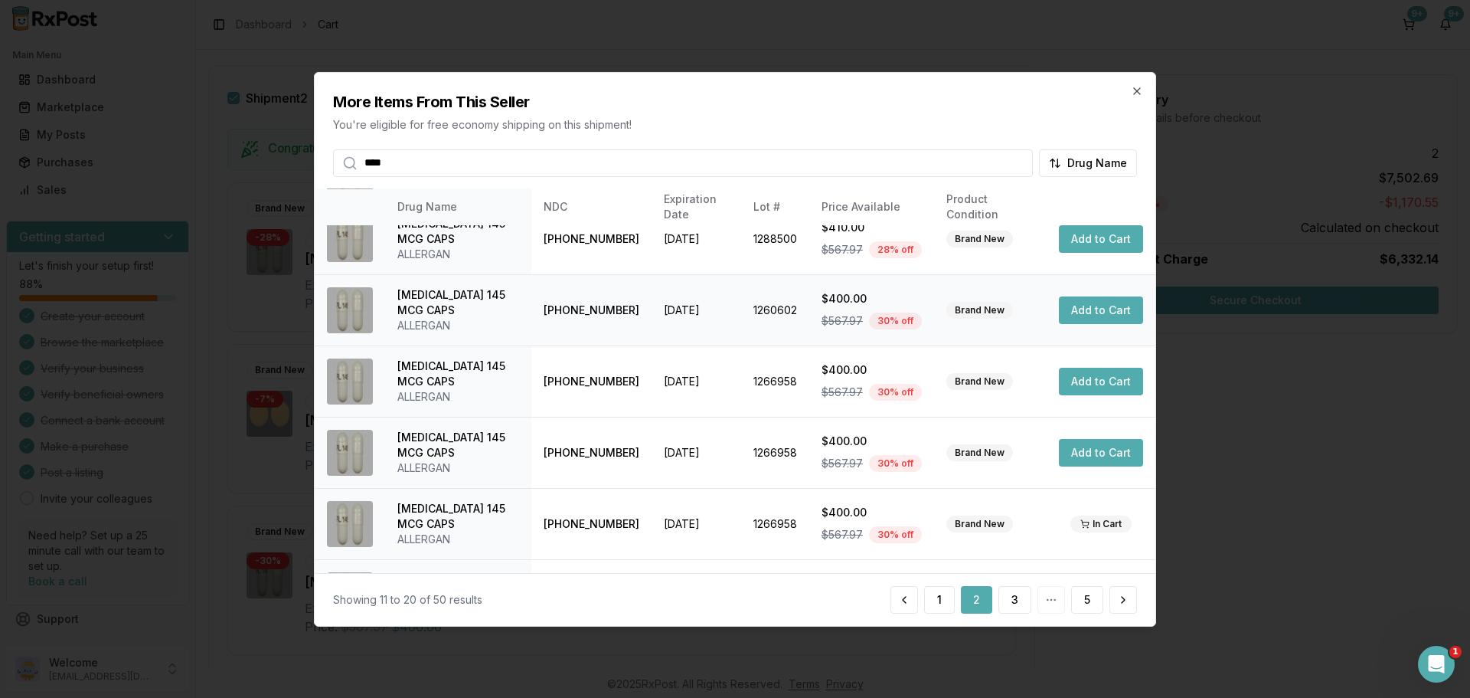
scroll to position [364, 0]
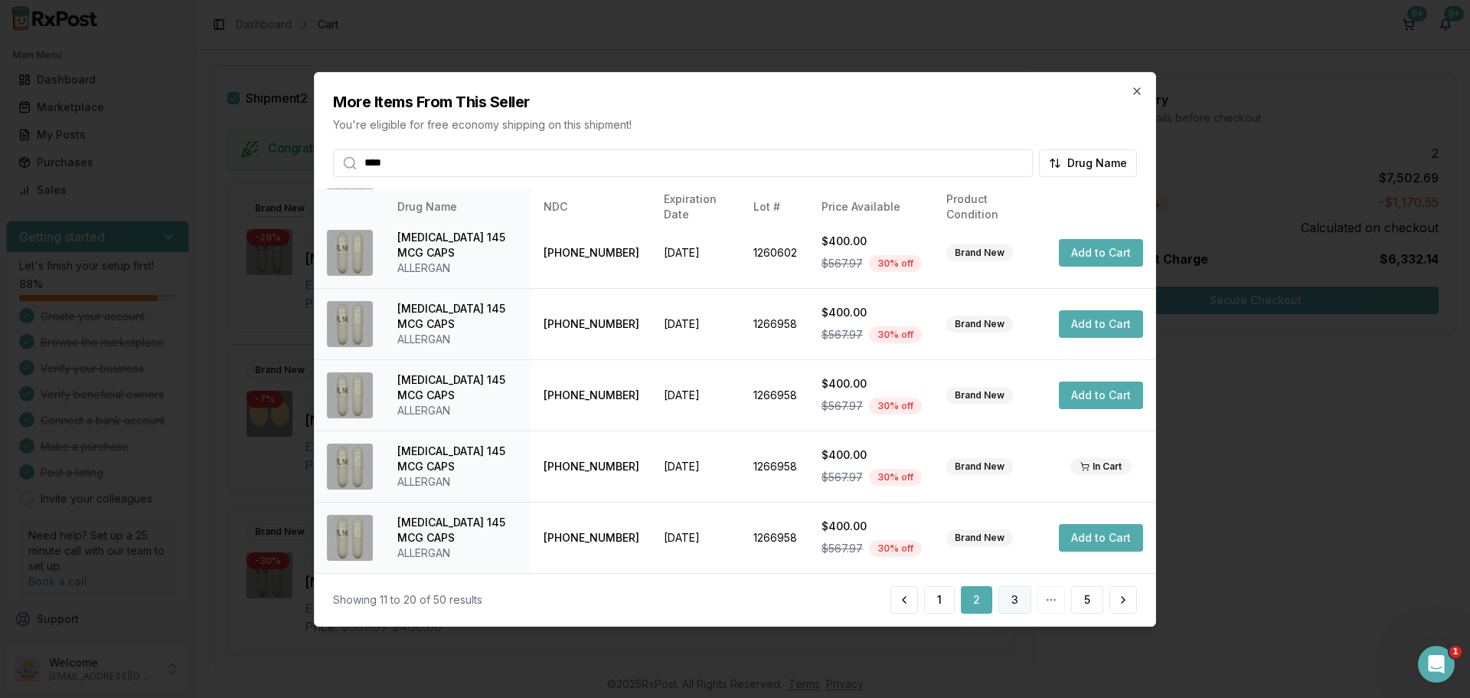
click at [1008, 605] on button "3" at bounding box center [1014, 600] width 33 height 28
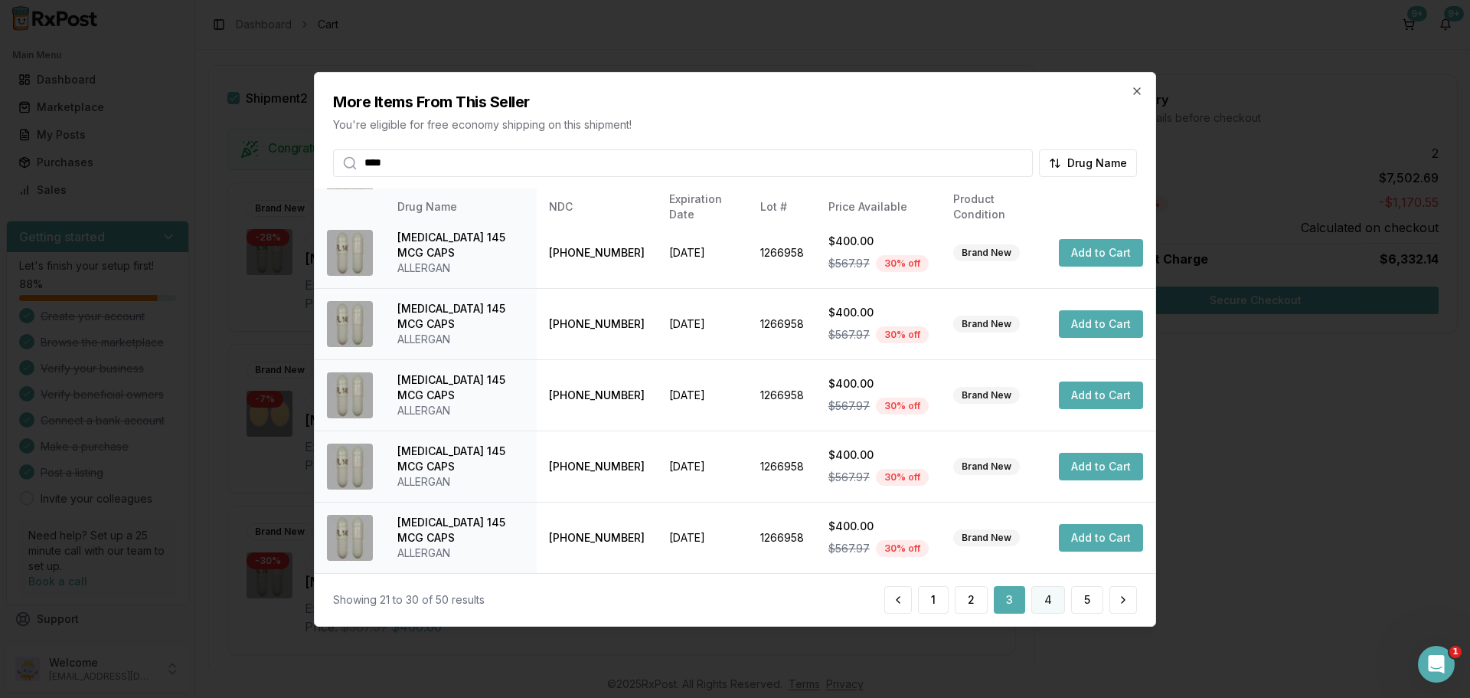
click at [1037, 600] on button "4" at bounding box center [1048, 600] width 34 height 28
click at [1077, 592] on button "5" at bounding box center [1087, 600] width 32 height 28
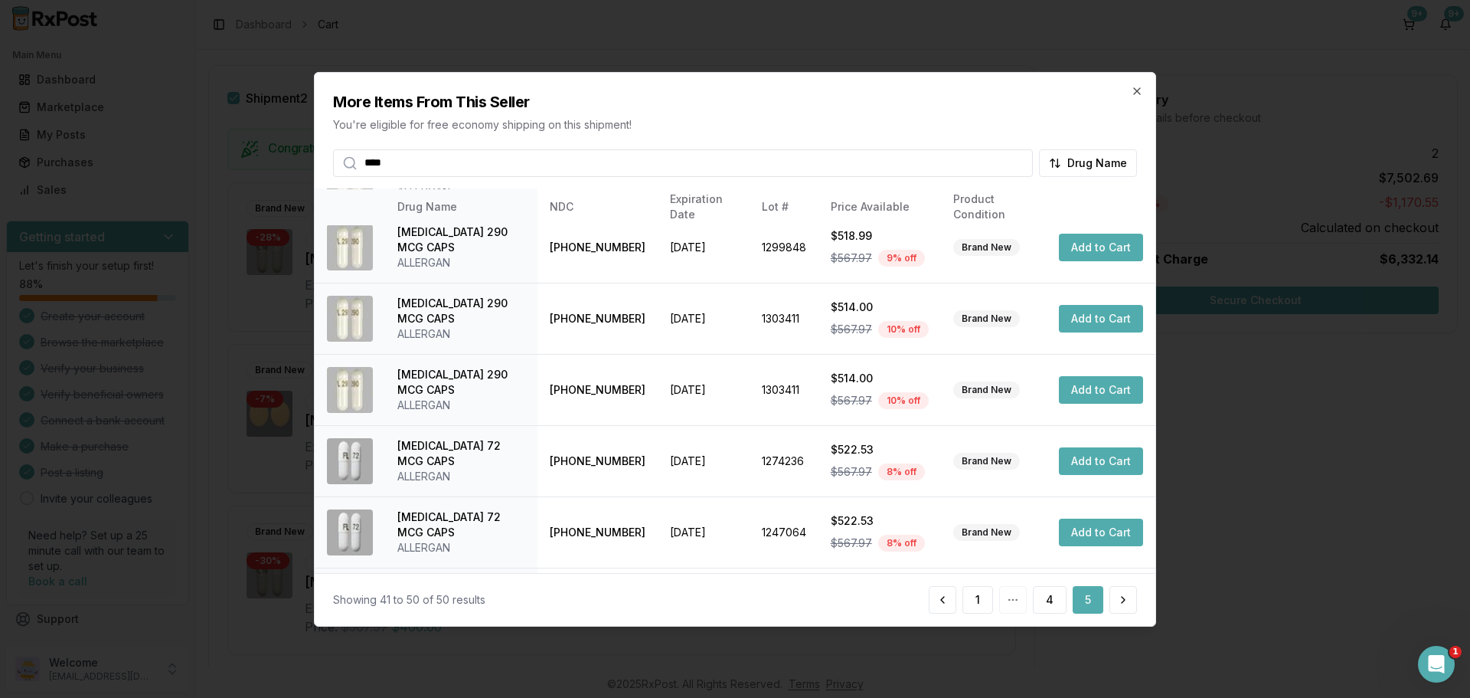
scroll to position [306, 0]
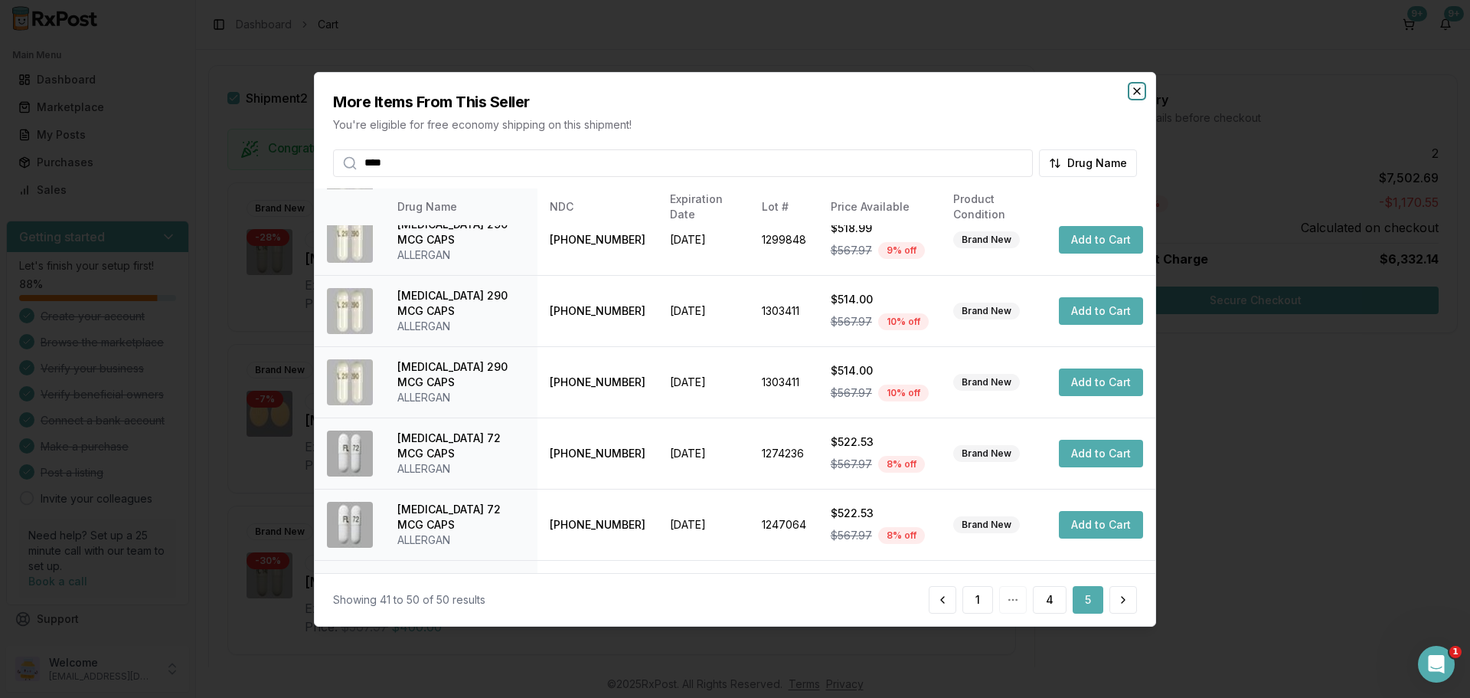
click at [1136, 89] on icon "button" at bounding box center [1137, 90] width 6 height 6
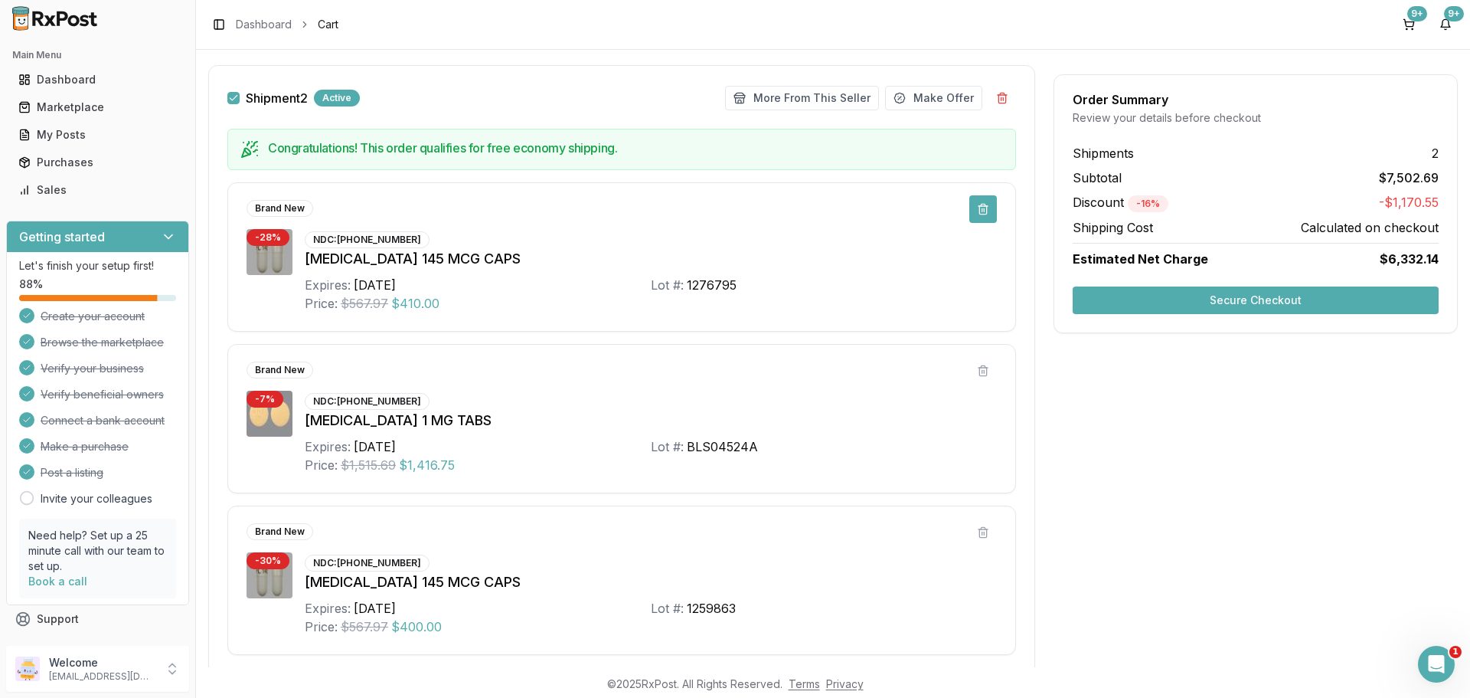
click at [982, 208] on button at bounding box center [983, 209] width 28 height 28
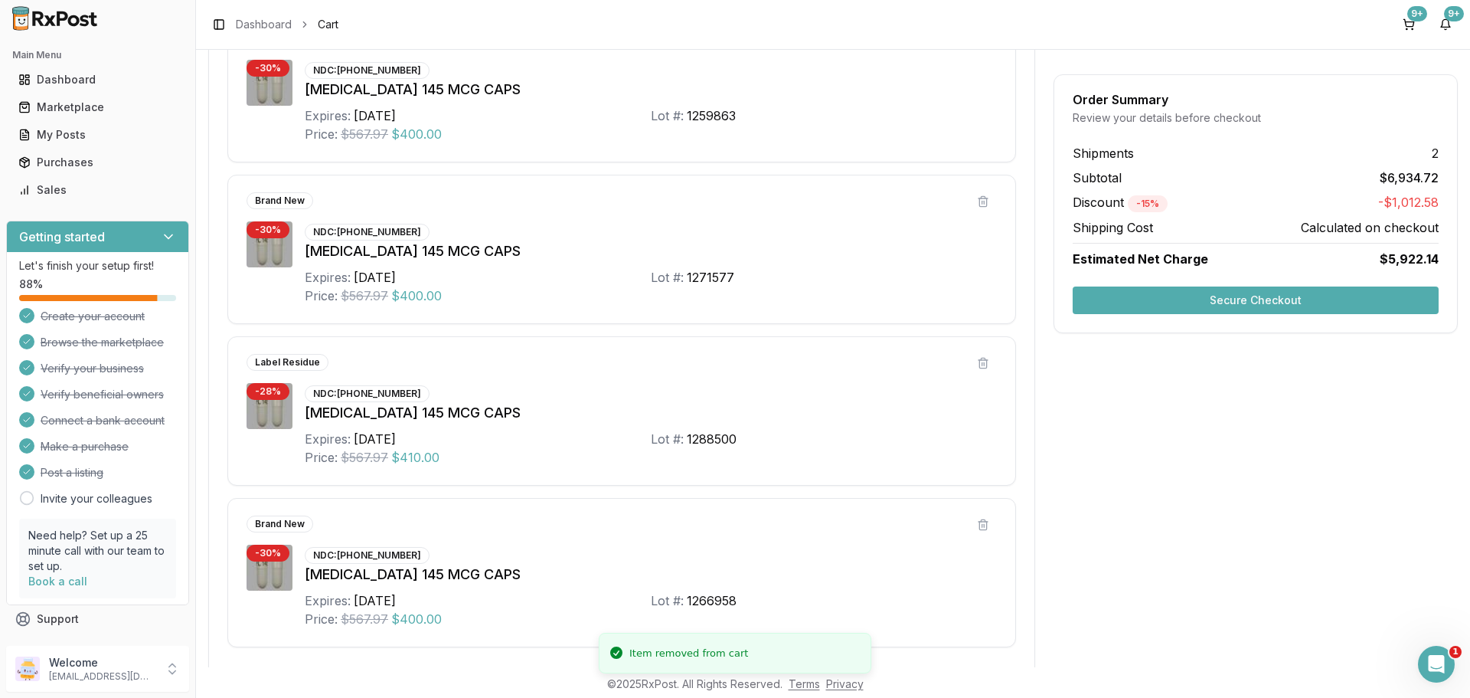
scroll to position [1694, 0]
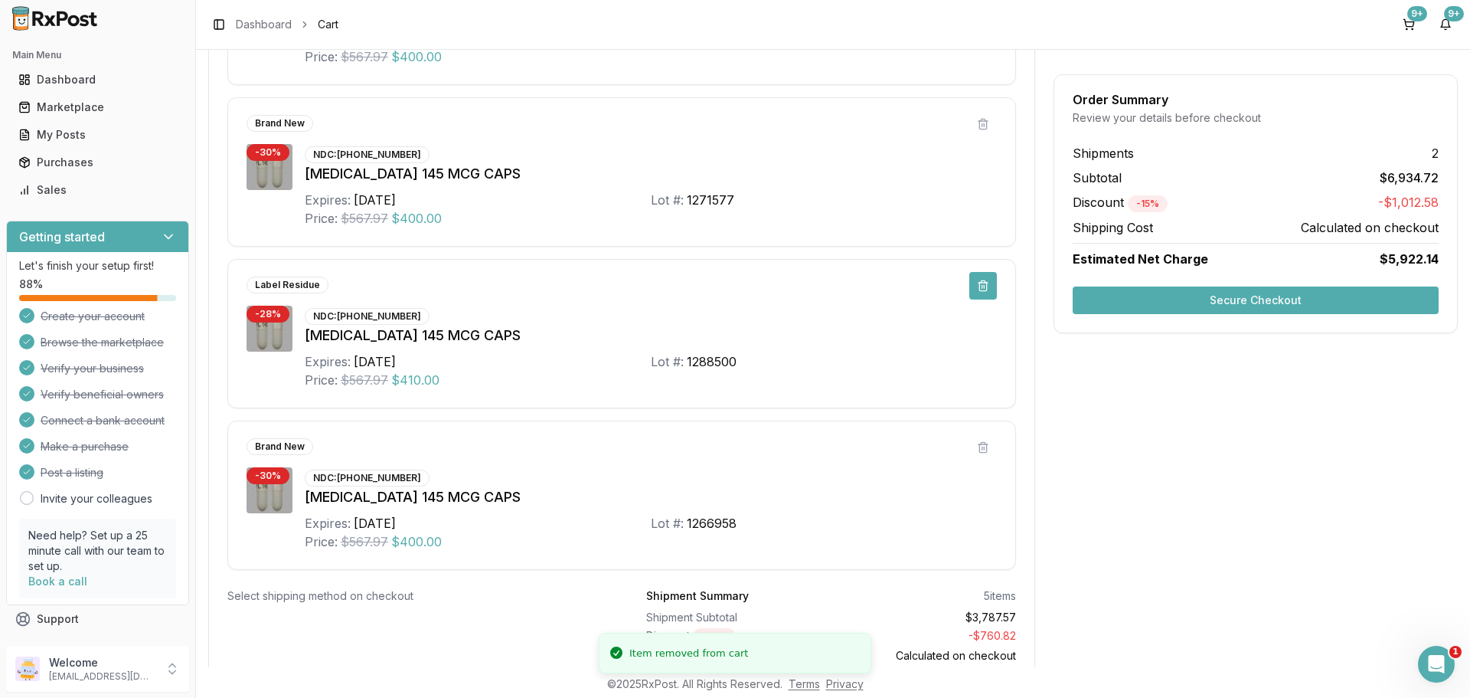
click at [985, 288] on button at bounding box center [983, 286] width 28 height 28
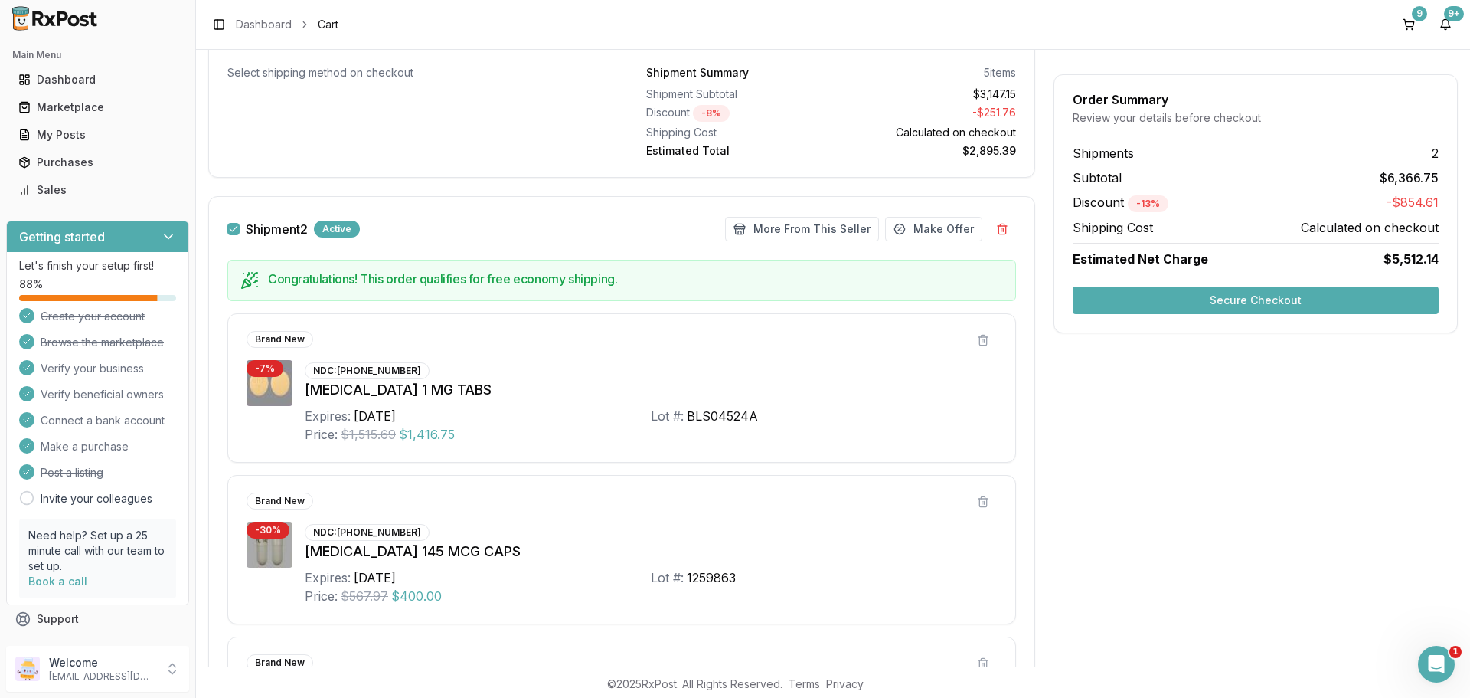
scroll to position [1149, 0]
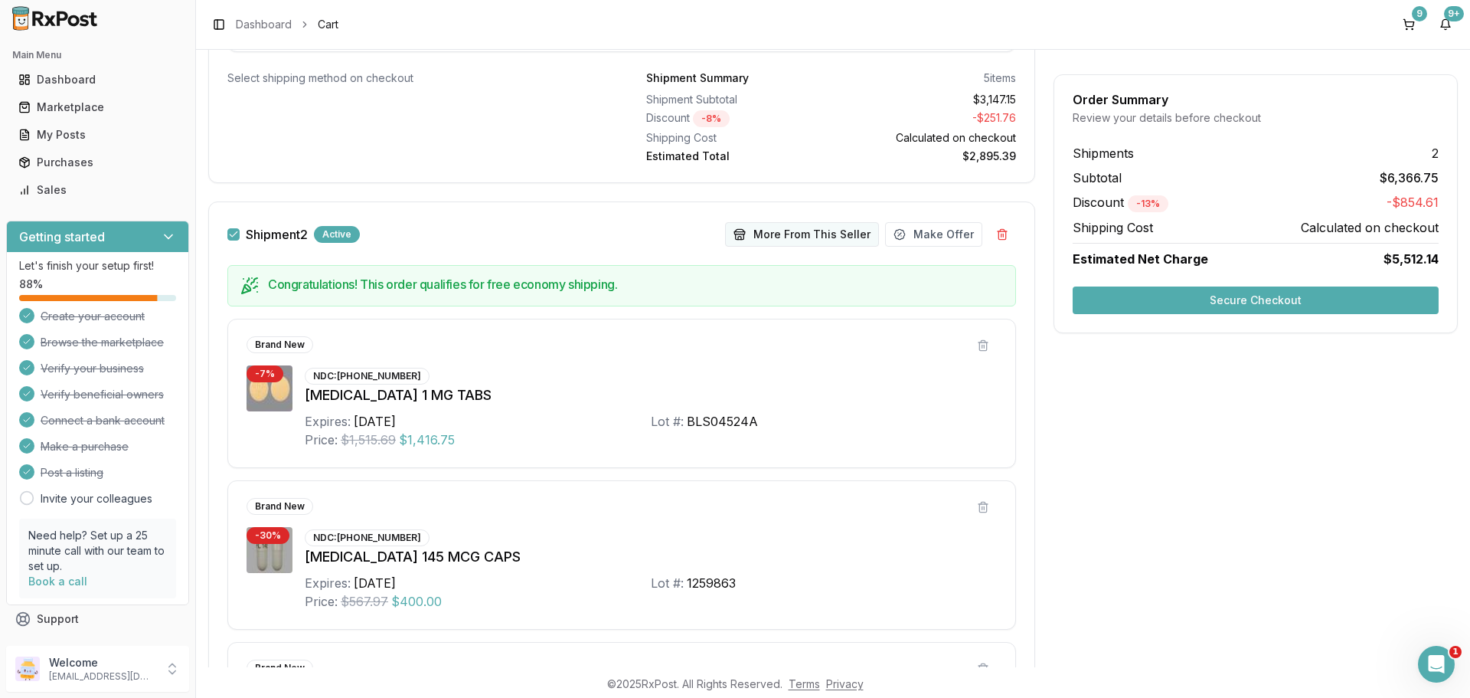
click at [808, 235] on button "More From This Seller" at bounding box center [802, 234] width 154 height 25
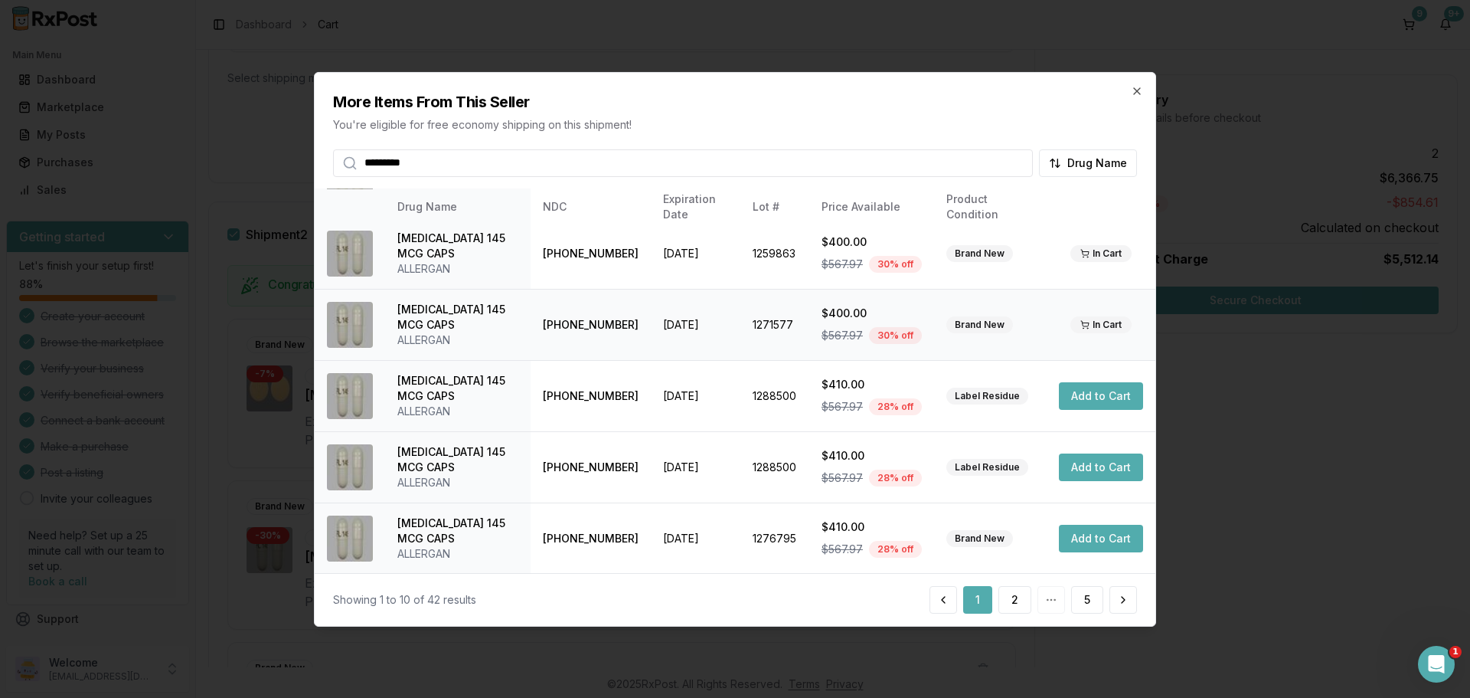
scroll to position [364, 0]
type input "*********"
click at [1019, 599] on button "2" at bounding box center [1014, 600] width 33 height 28
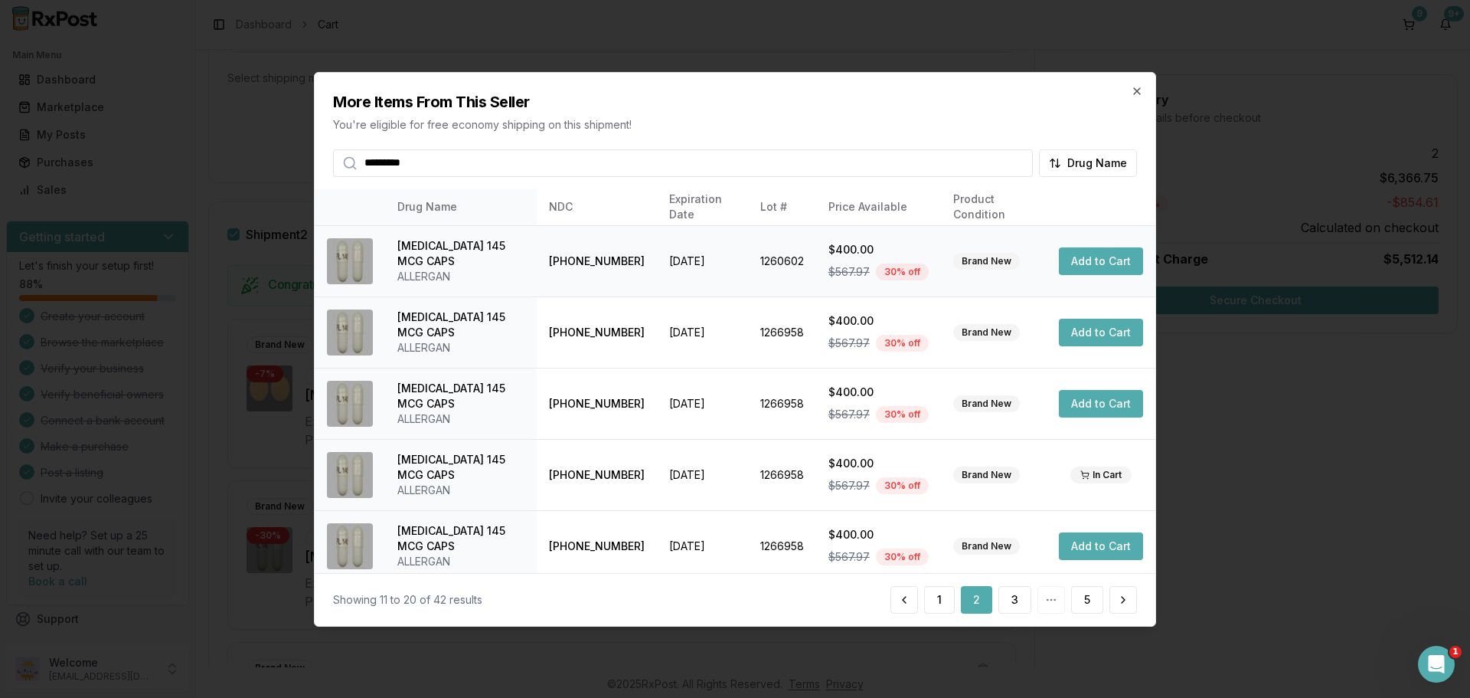
click at [1103, 250] on button "Add to Cart" at bounding box center [1101, 261] width 84 height 28
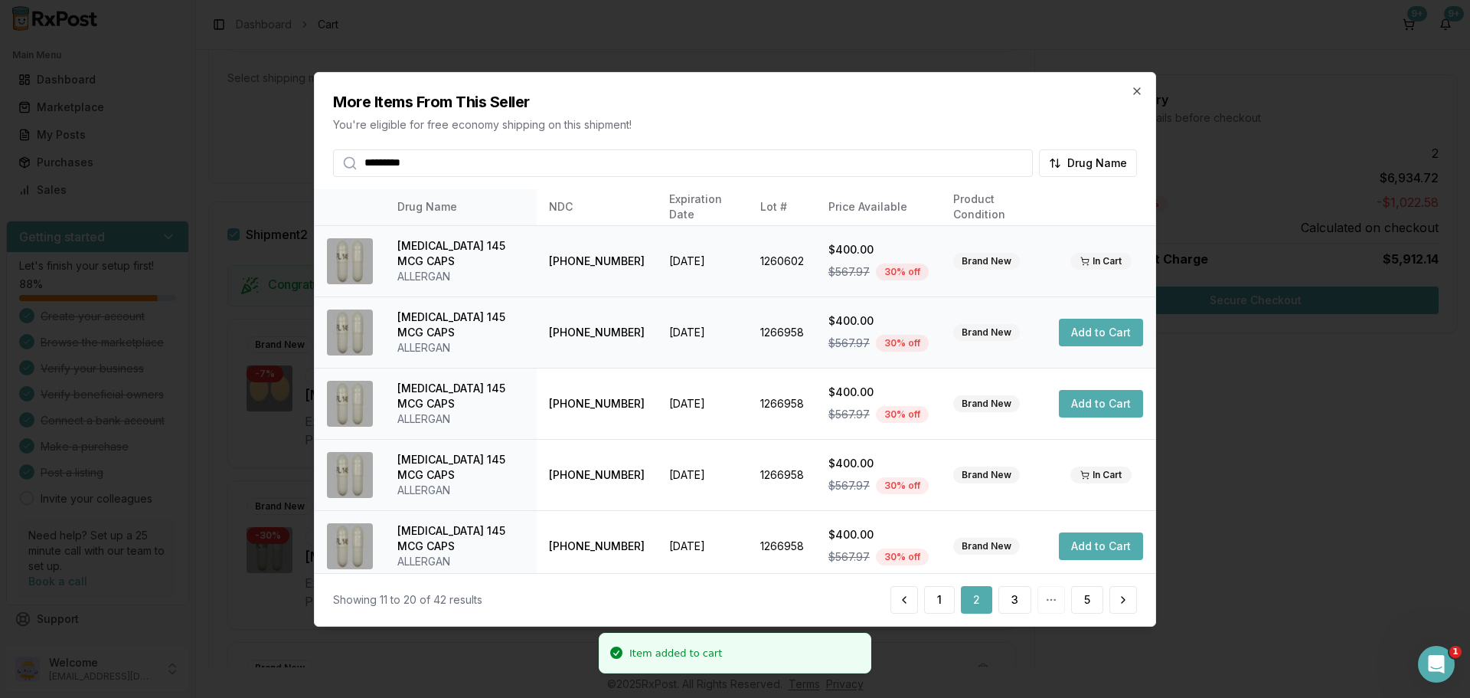
click at [1092, 332] on button "Add to Cart" at bounding box center [1101, 333] width 84 height 28
click at [1136, 96] on icon "button" at bounding box center [1137, 90] width 12 height 12
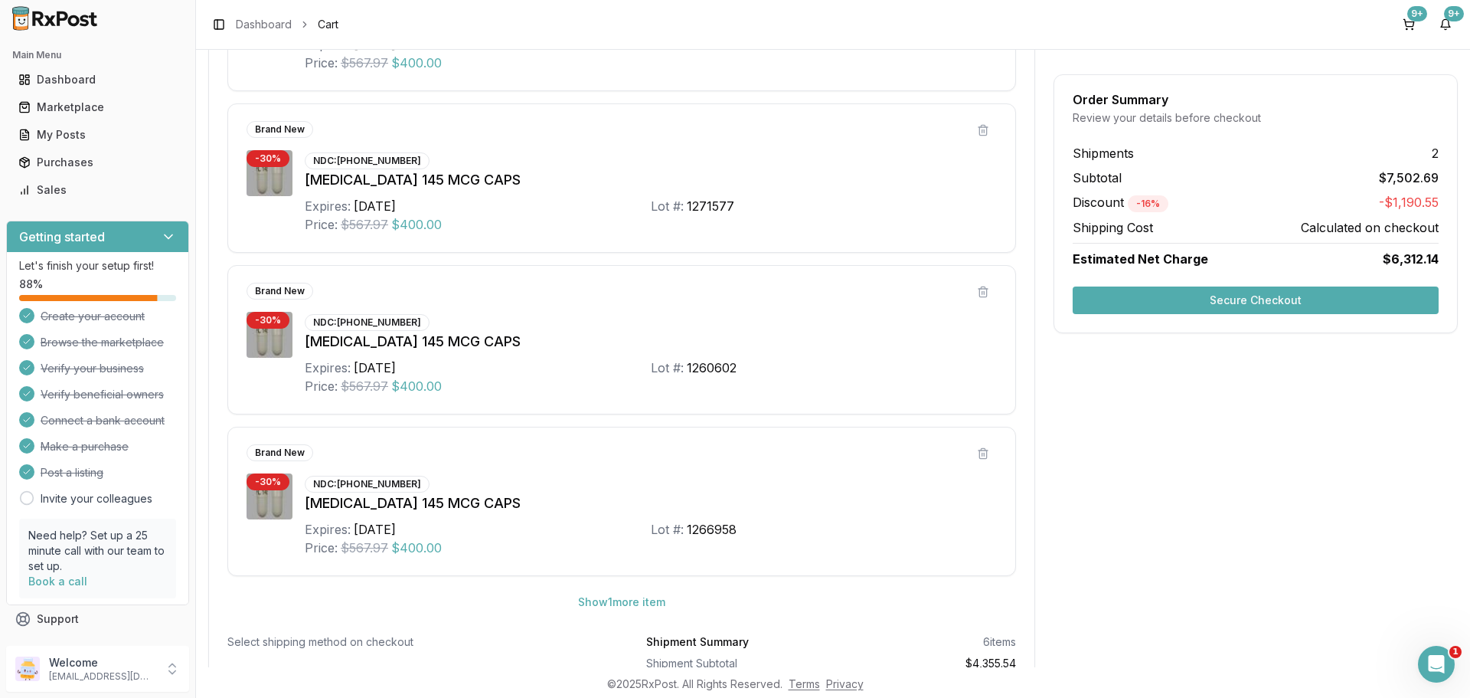
scroll to position [1810, 0]
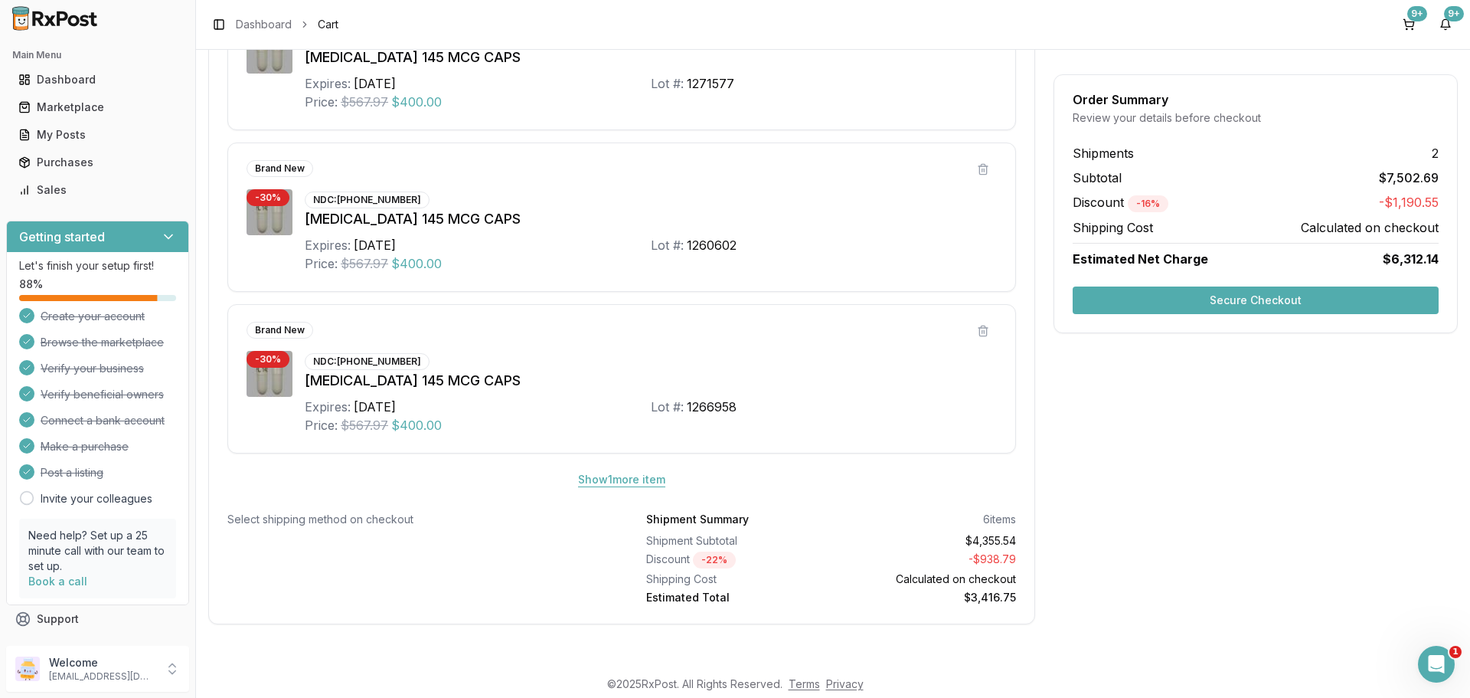
click at [655, 475] on button "Show 1 more item" at bounding box center [622, 480] width 112 height 28
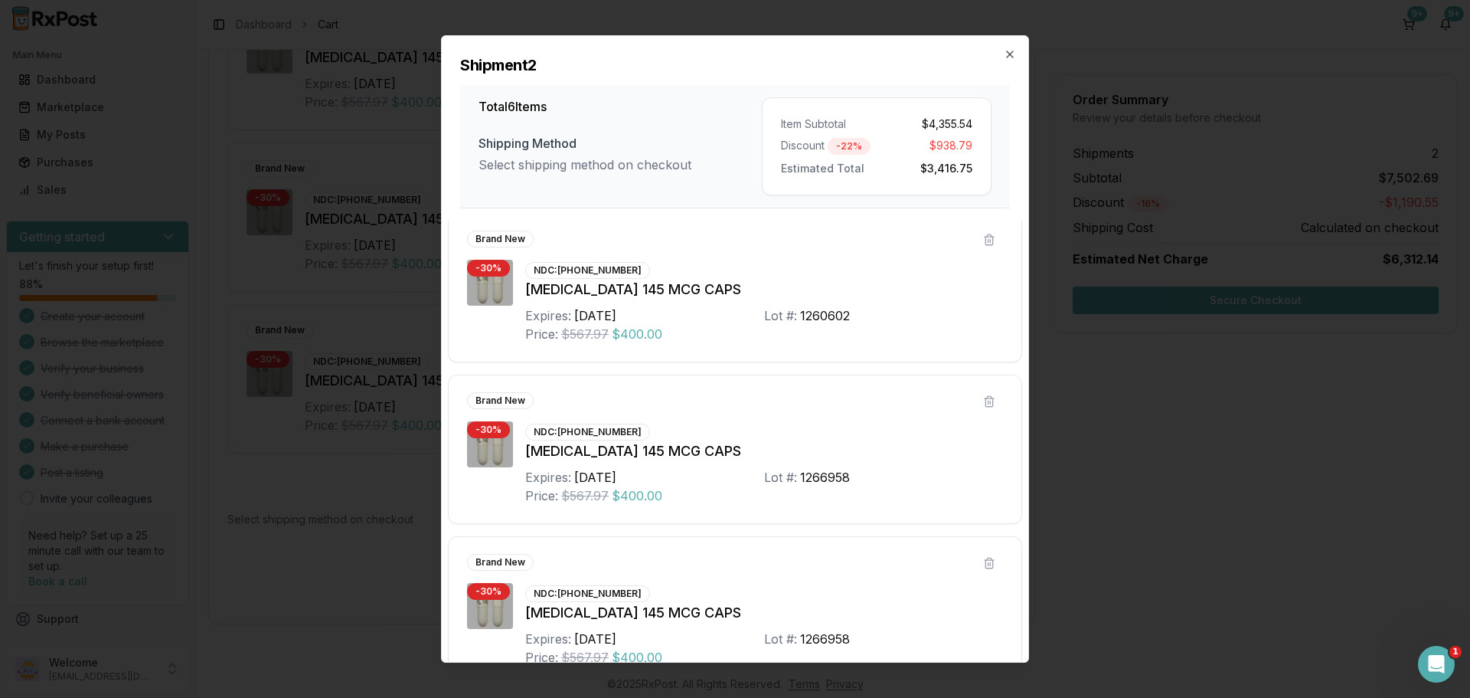
scroll to position [528, 0]
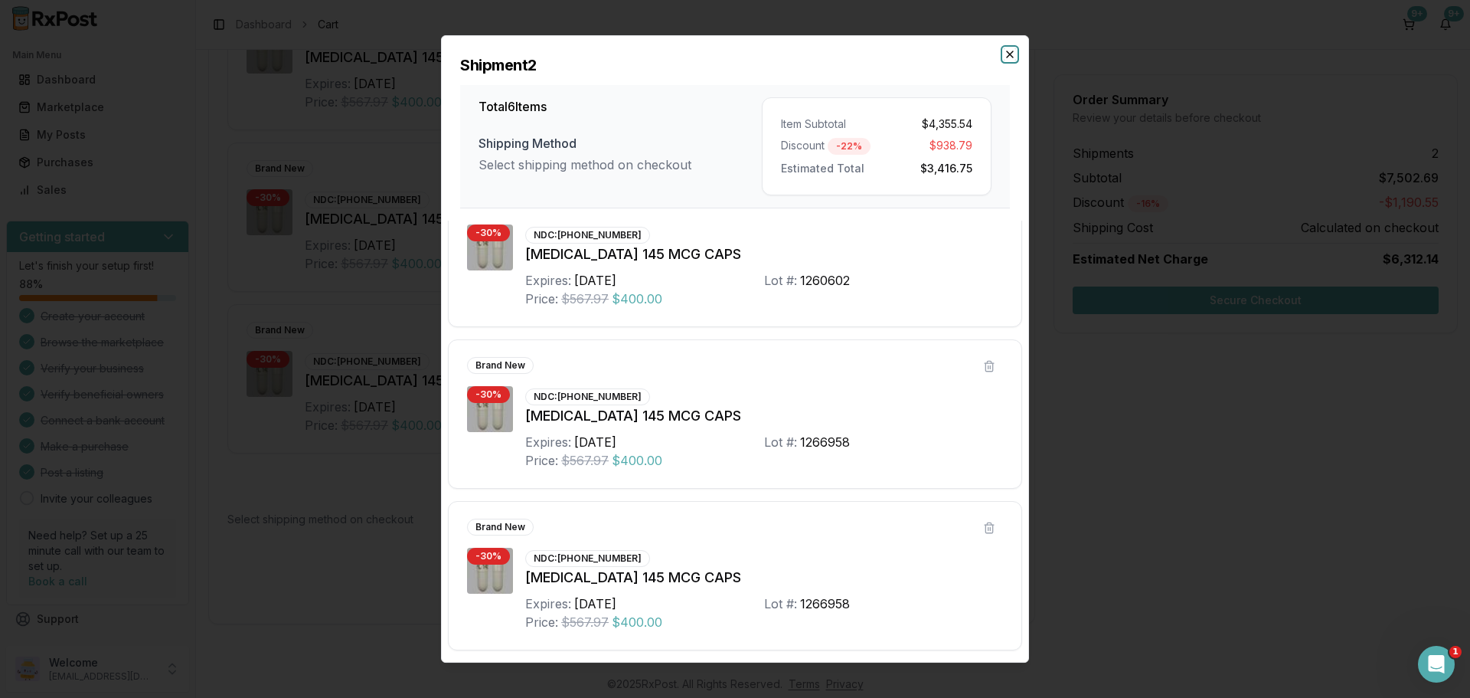
click at [1012, 57] on icon "button" at bounding box center [1010, 54] width 12 height 12
